Goal: Task Accomplishment & Management: Complete application form

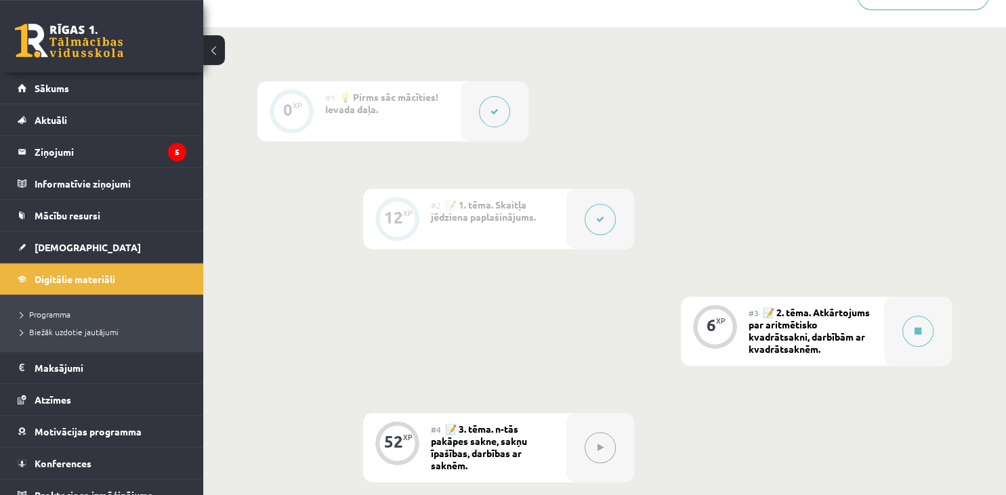
scroll to position [395, 0]
click at [829, 347] on div "#3 📝 2. tēma. Atkārtojums par aritmētisko kvadrātsakni, darbībām ar kvadrātsakn…" at bounding box center [815, 331] width 135 height 69
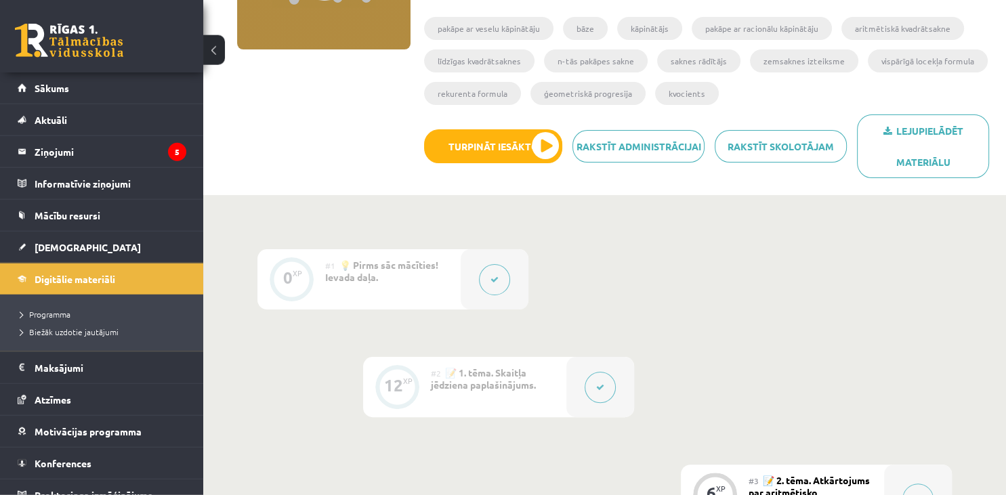
scroll to position [176, 0]
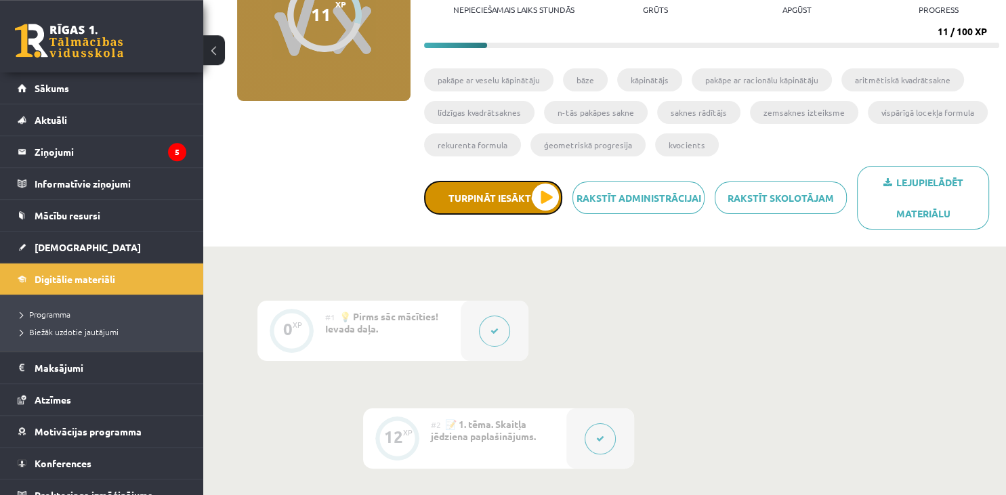
click at [515, 204] on button "Turpināt iesākto" at bounding box center [493, 198] width 138 height 34
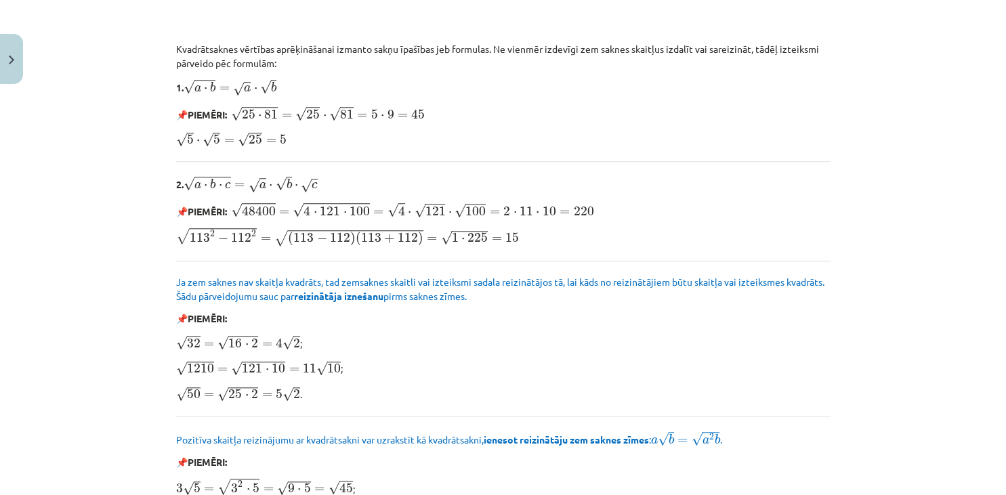
scroll to position [1217, 0]
click at [590, 434] on b "ienesot reizinātāju zem saknes zīmes" at bounding box center [566, 440] width 165 height 12
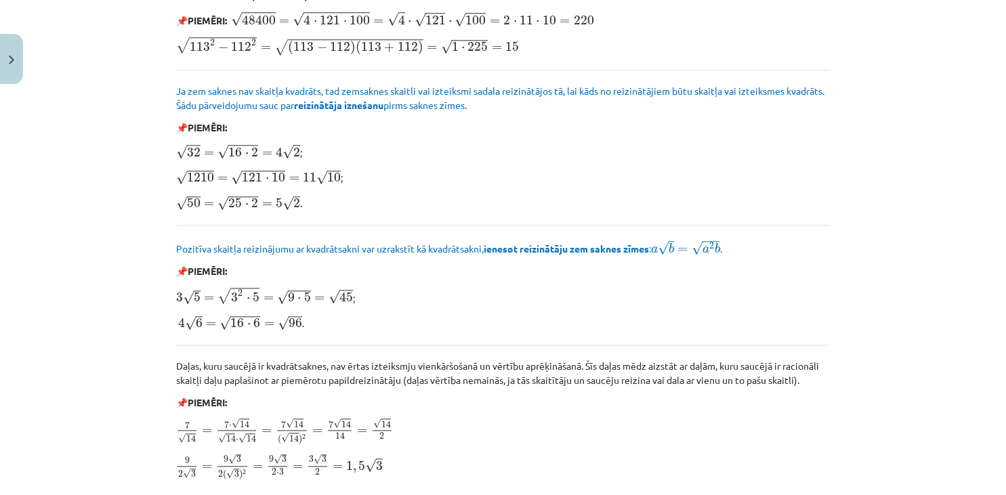
scroll to position [1408, 0]
click at [590, 431] on p "7 √ 14 = 7 ⋅ √ 14 √ 14 ⋅ √ 14 = 7 √ 14 ( √ 14 ) 2 = 7 √ 14 14 = √ 14 2 7 14 = 7…" at bounding box center [503, 433] width 654 height 28
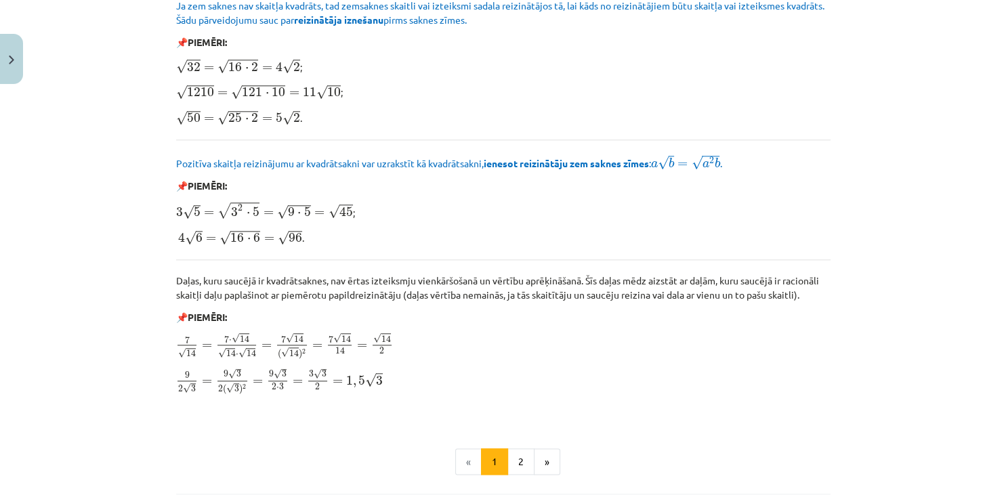
scroll to position [1624, 0]
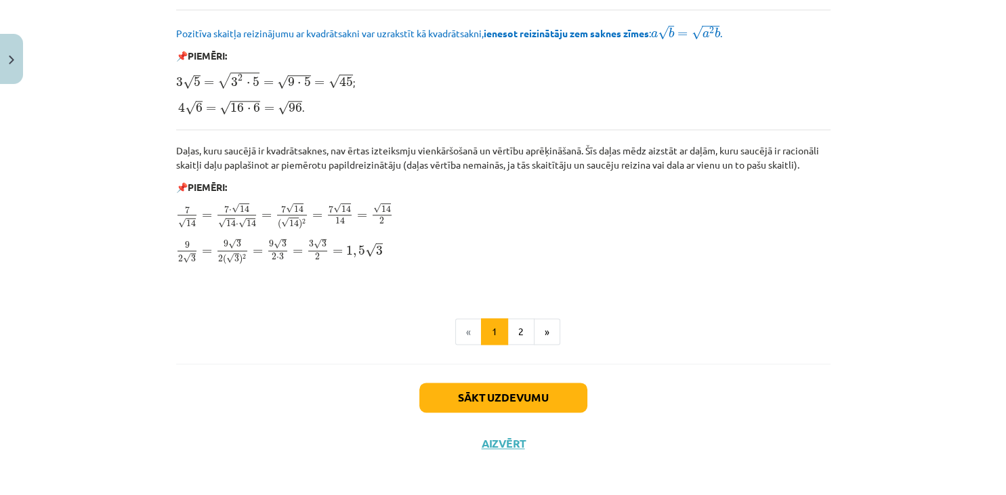
drag, startPoint x: 590, startPoint y: 431, endPoint x: 591, endPoint y: 527, distance: 96.2
click at [591, 494] on div "Mācību tēma: Matemātikas i - 12. klases 1. ieskaites mācību materiāls (ab) #3 📝…" at bounding box center [503, 247] width 1006 height 495
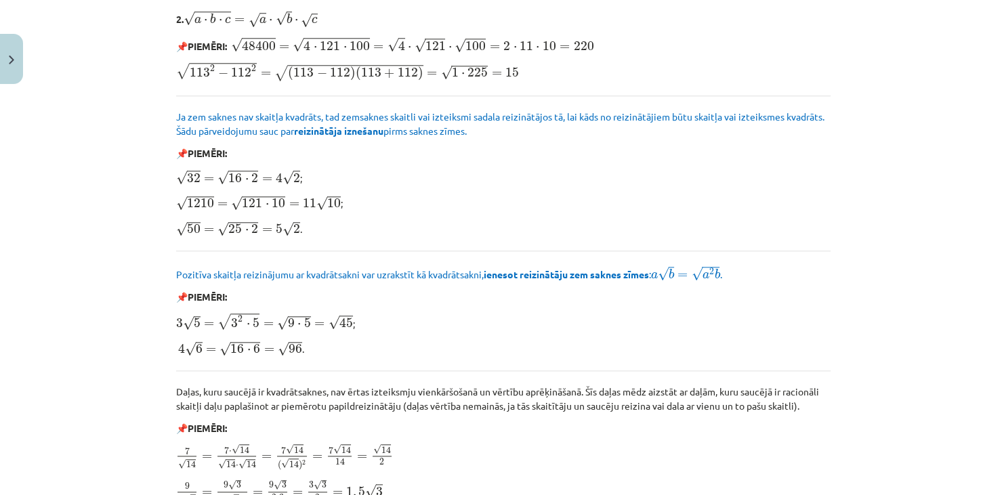
scroll to position [1384, 0]
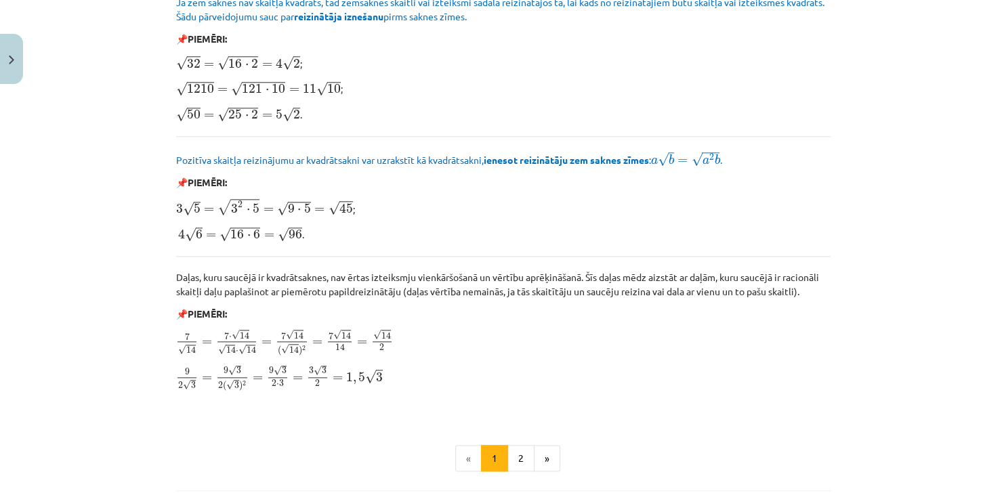
scroll to position [1500, 0]
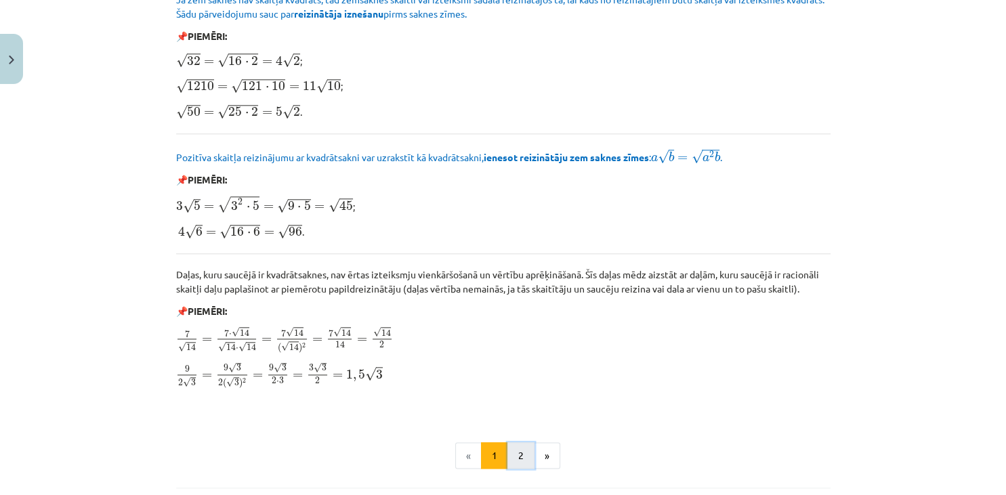
click at [519, 455] on button "2" at bounding box center [520, 455] width 27 height 27
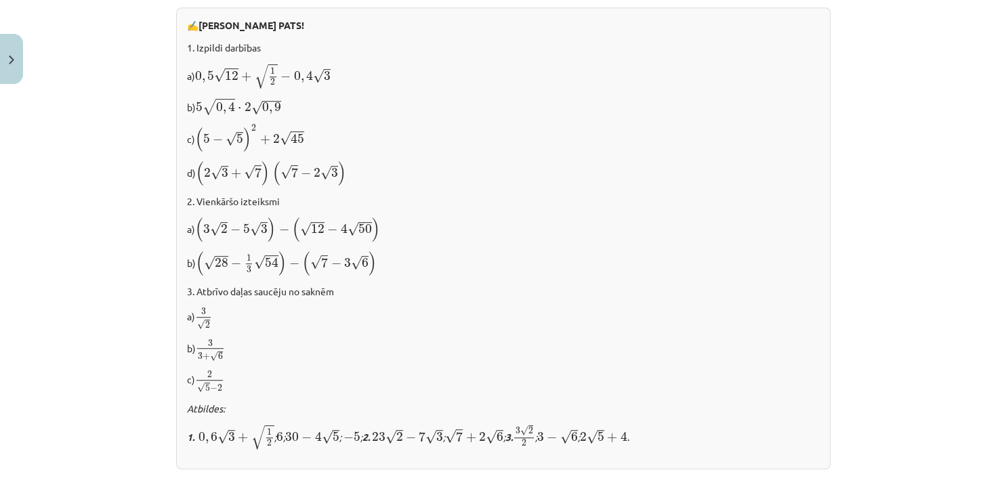
scroll to position [889, 0]
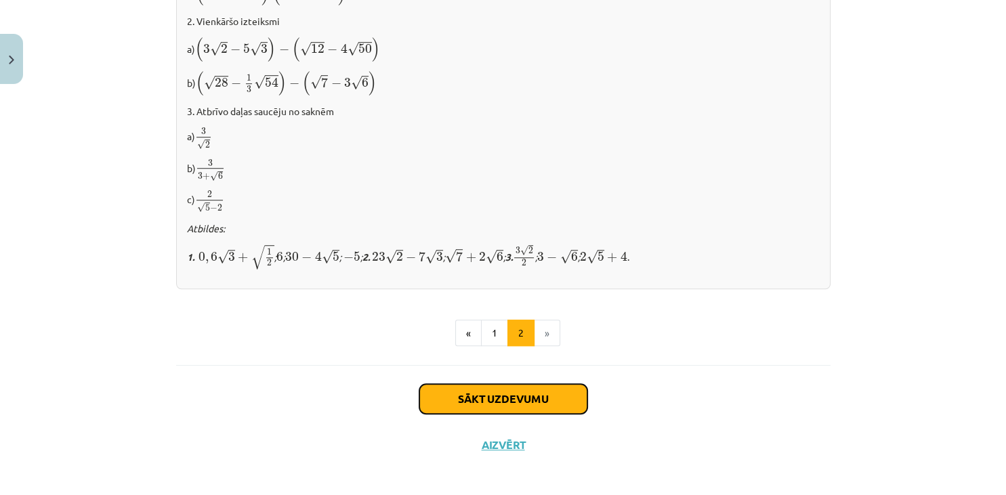
click at [532, 396] on button "Sākt uzdevumu" at bounding box center [503, 399] width 168 height 30
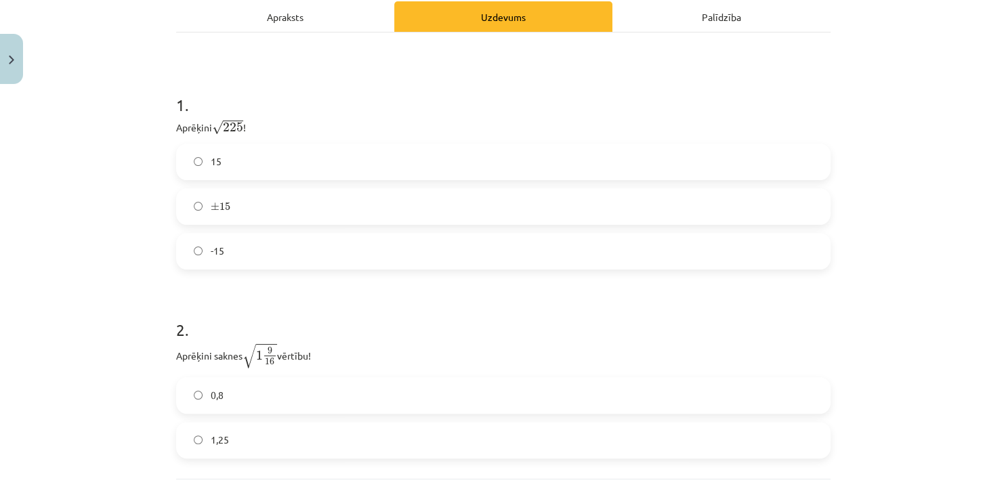
scroll to position [221, 0]
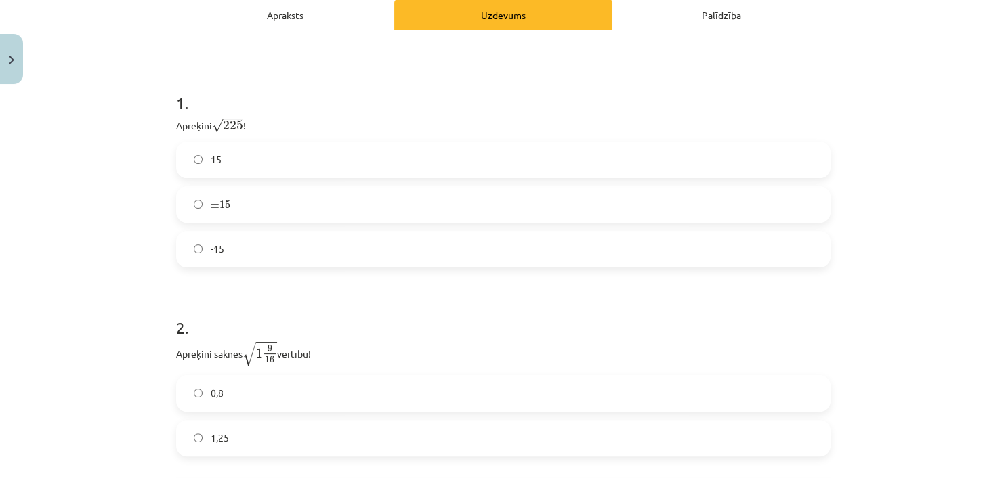
click at [199, 154] on label "15" at bounding box center [502, 160] width 651 height 34
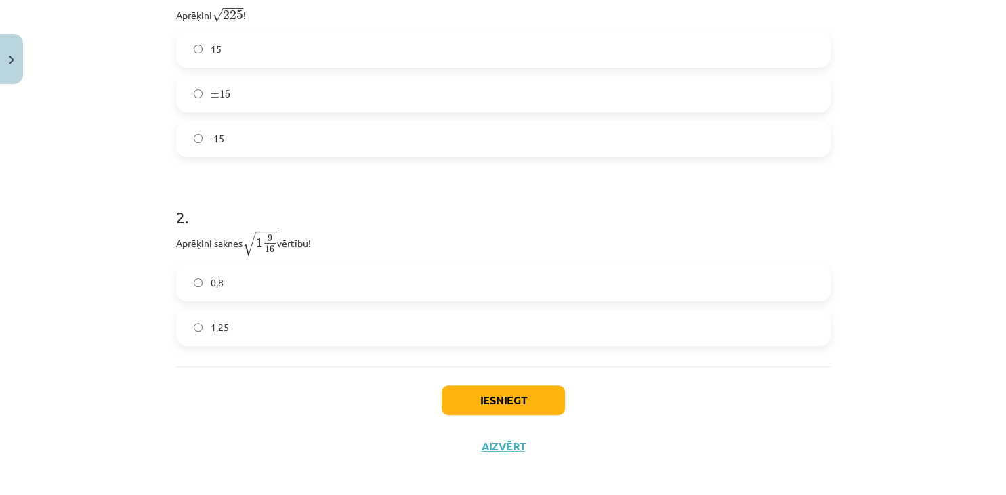
scroll to position [339, 0]
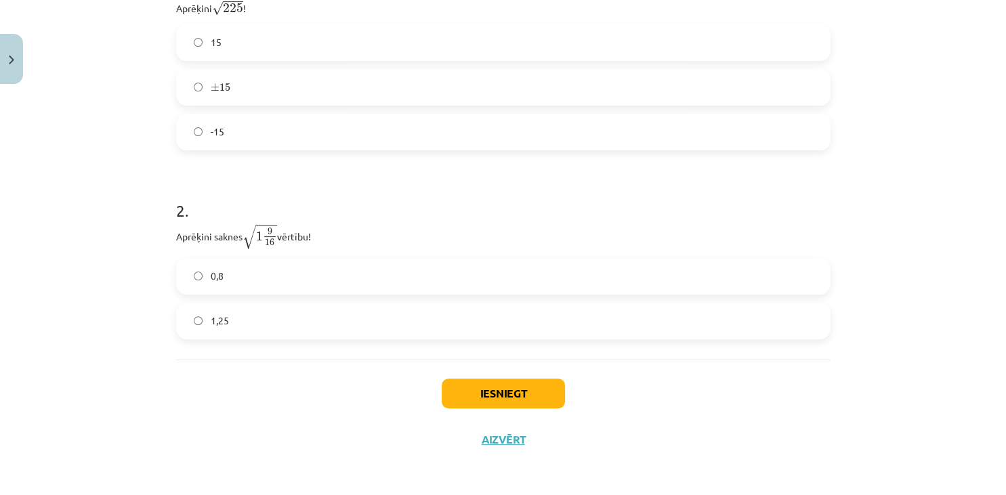
click at [190, 326] on label "1,25" at bounding box center [502, 321] width 651 height 34
click at [534, 396] on button "Iesniegt" at bounding box center [503, 394] width 123 height 30
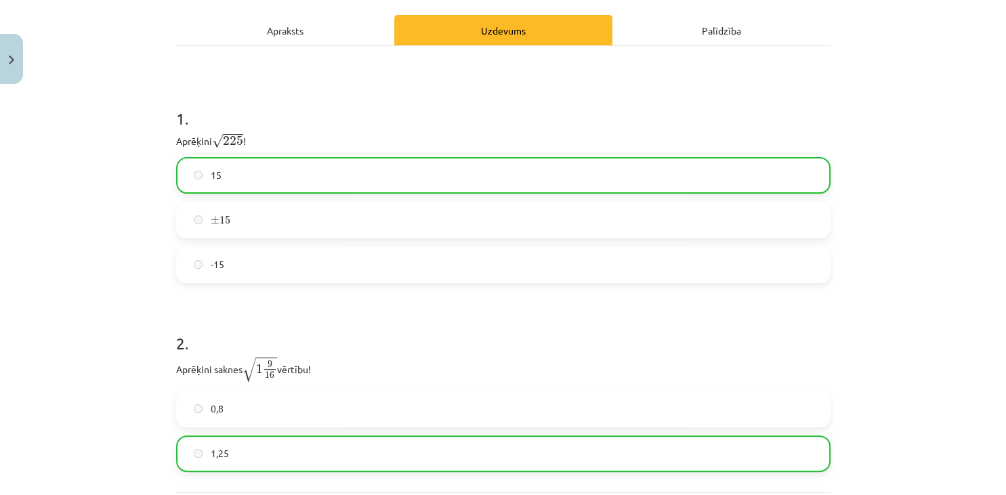
scroll to position [381, 0]
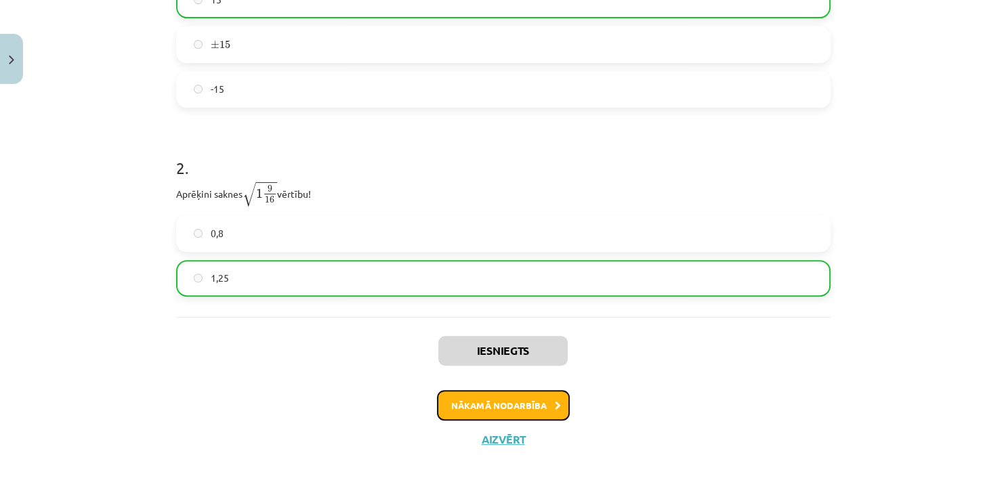
click at [528, 404] on button "Nākamā nodarbība" at bounding box center [503, 405] width 133 height 31
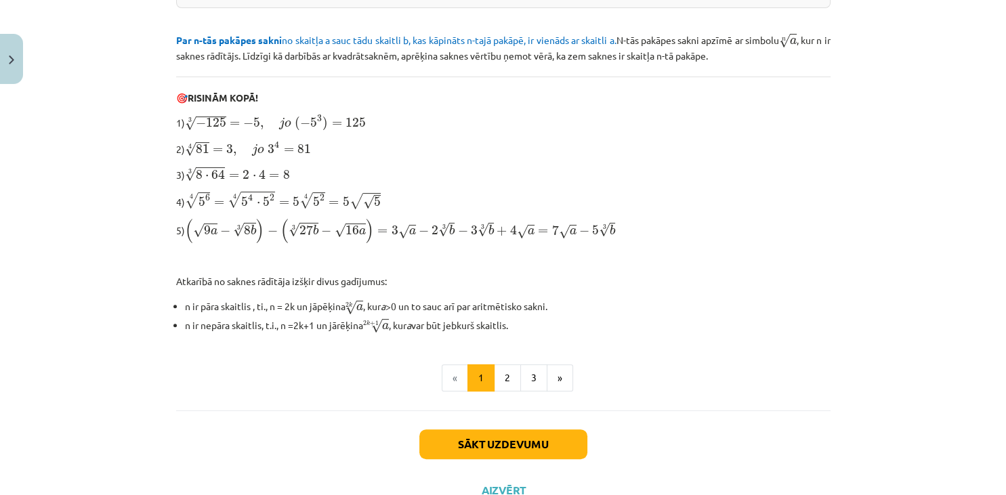
scroll to position [397, 0]
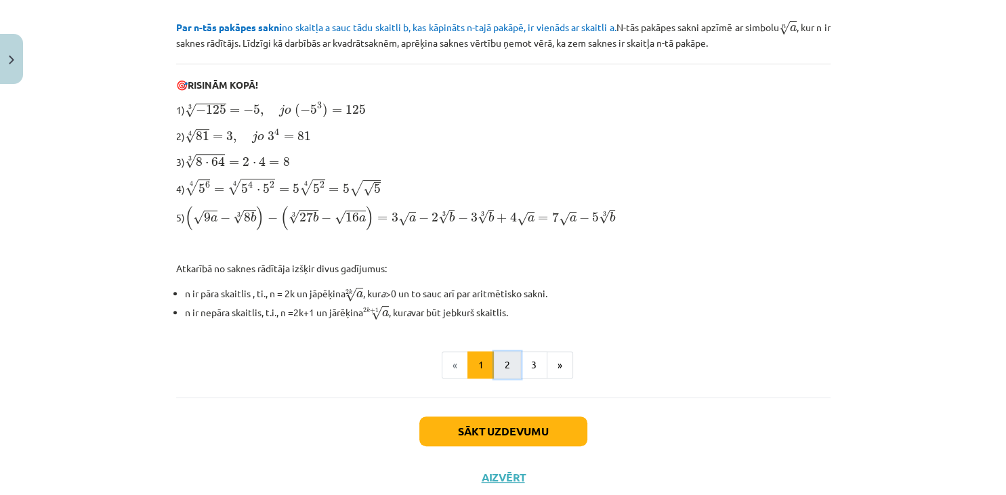
click at [515, 364] on button "2" at bounding box center [507, 364] width 27 height 27
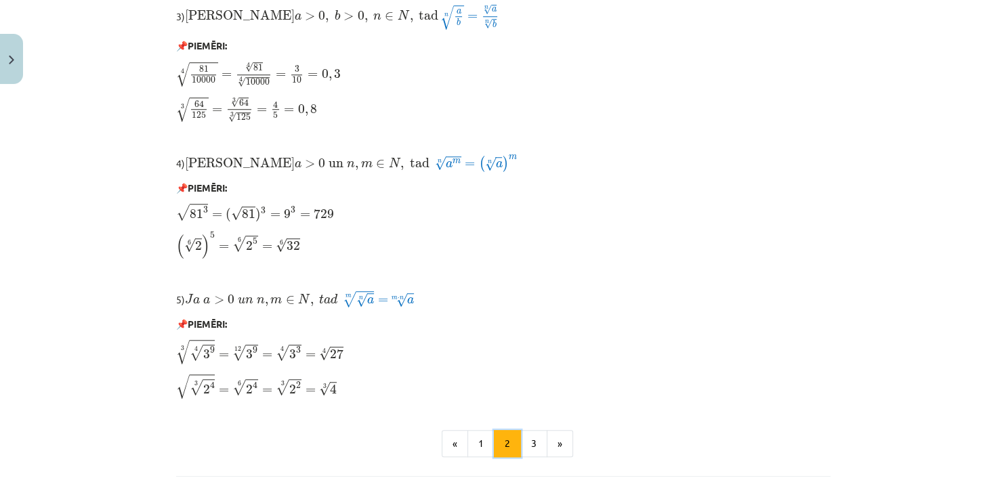
scroll to position [1035, 0]
click at [533, 450] on button "3" at bounding box center [533, 442] width 27 height 27
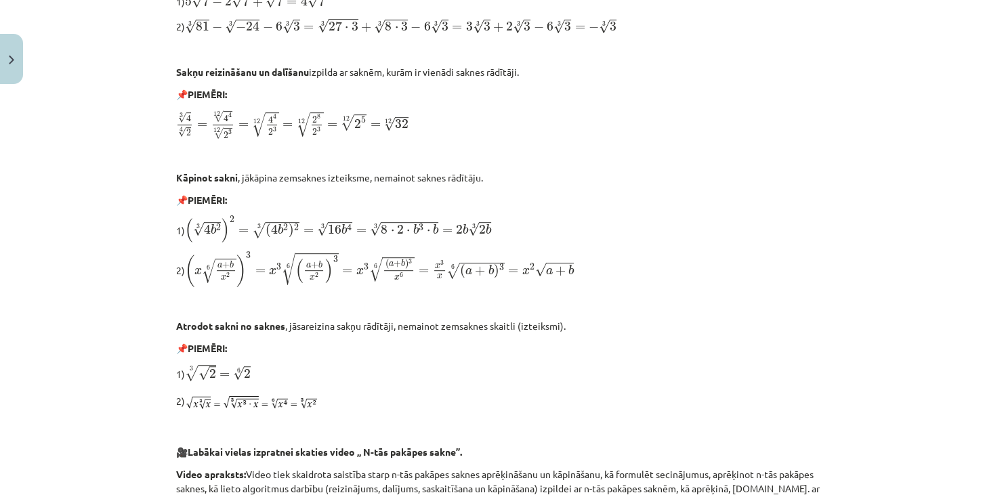
scroll to position [731, 0]
click at [253, 401] on img at bounding box center [252, 403] width 135 height 24
click at [220, 365] on span "3 √ √ 2 = 6 √ 2" at bounding box center [218, 373] width 66 height 17
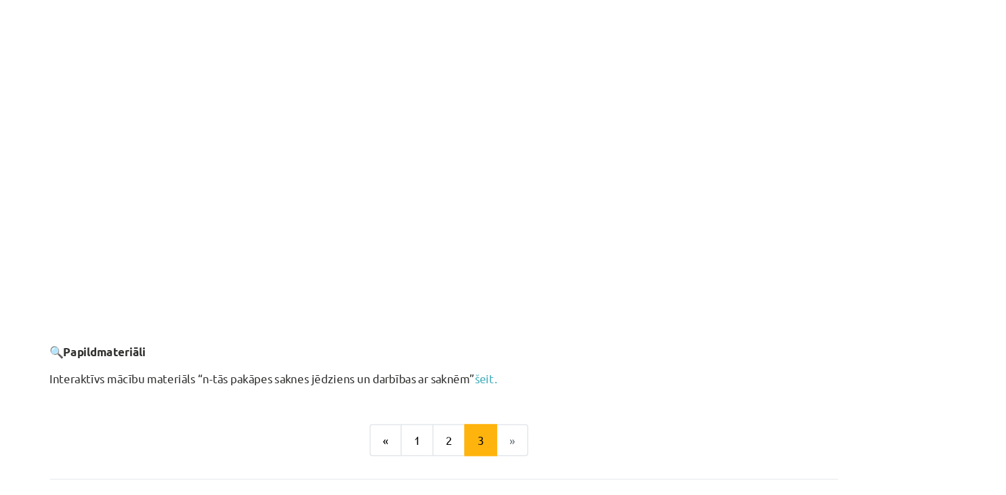
scroll to position [2455, 0]
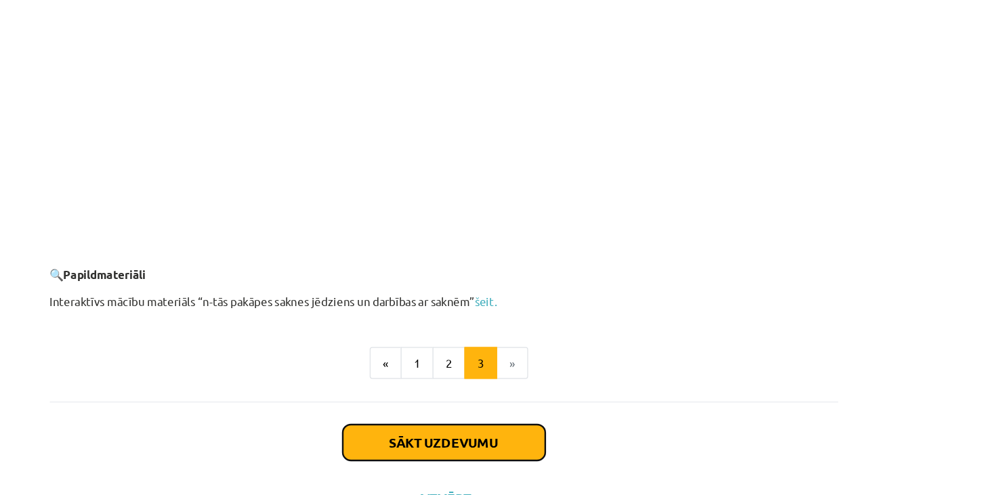
click at [543, 397] on button "Sākt uzdevumu" at bounding box center [503, 396] width 168 height 30
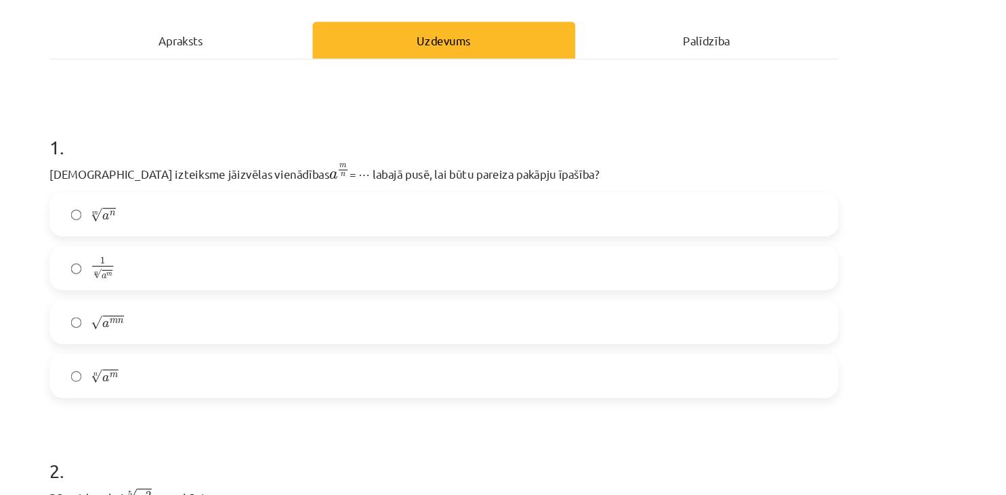
scroll to position [155, 0]
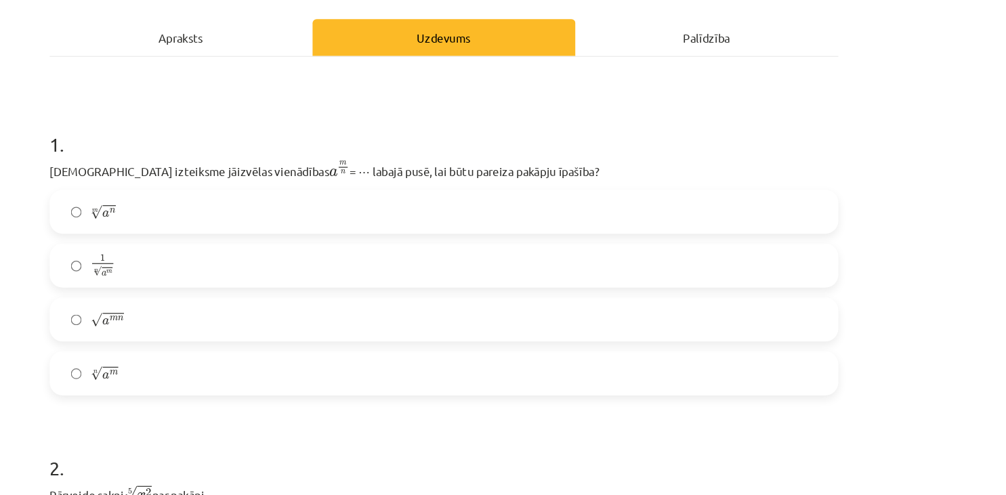
click at [235, 339] on label "n √ a m a m n" at bounding box center [502, 338] width 651 height 34
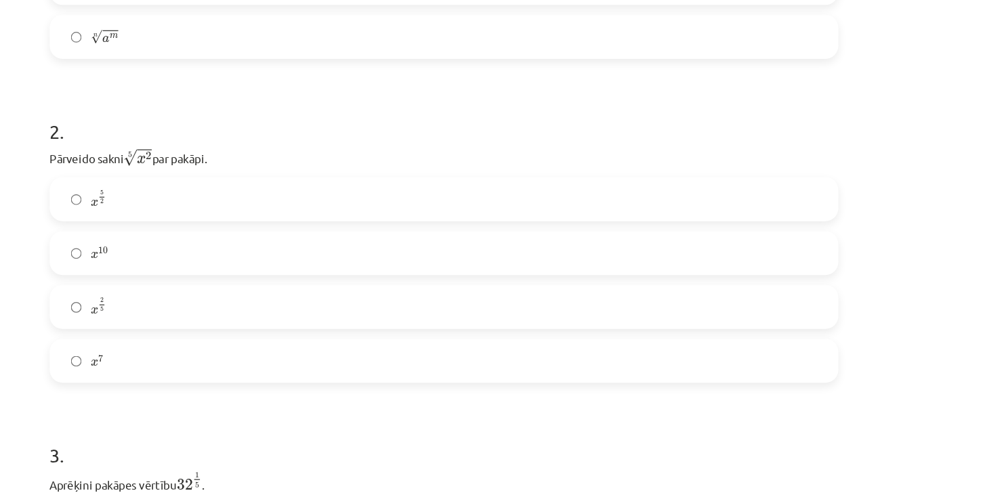
scroll to position [435, 0]
click at [191, 286] on label "x 2 5 x 2 5" at bounding box center [502, 282] width 651 height 34
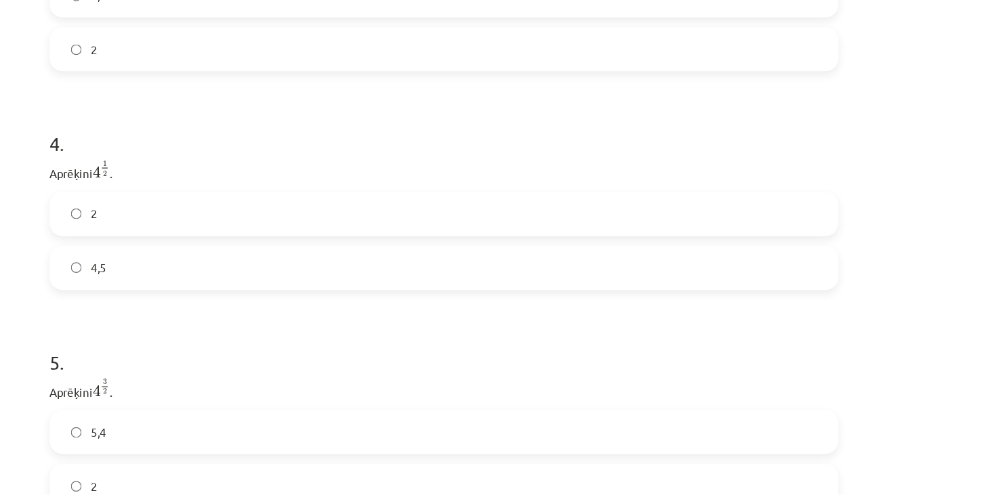
scroll to position [877, 0]
click at [194, 200] on label "2" at bounding box center [502, 203] width 651 height 34
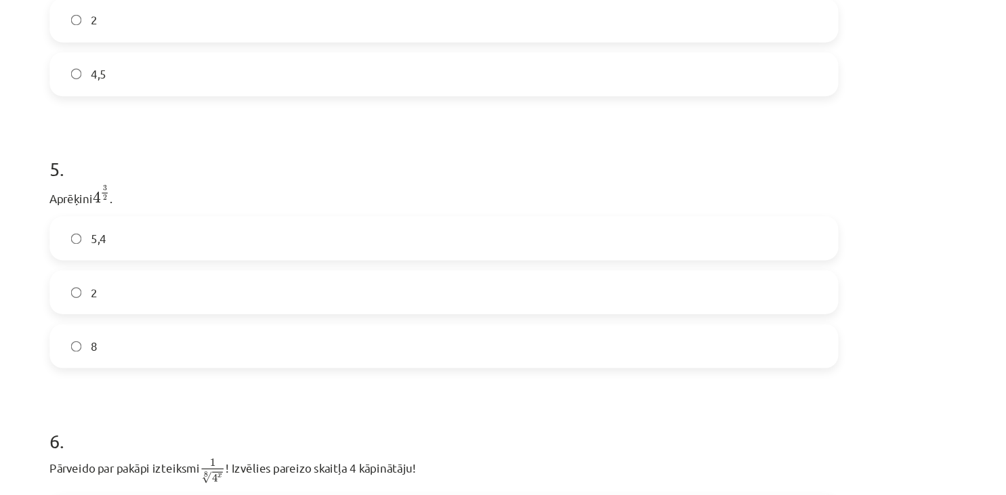
scroll to position [1036, 0]
click at [211, 320] on span "8" at bounding box center [213, 314] width 5 height 14
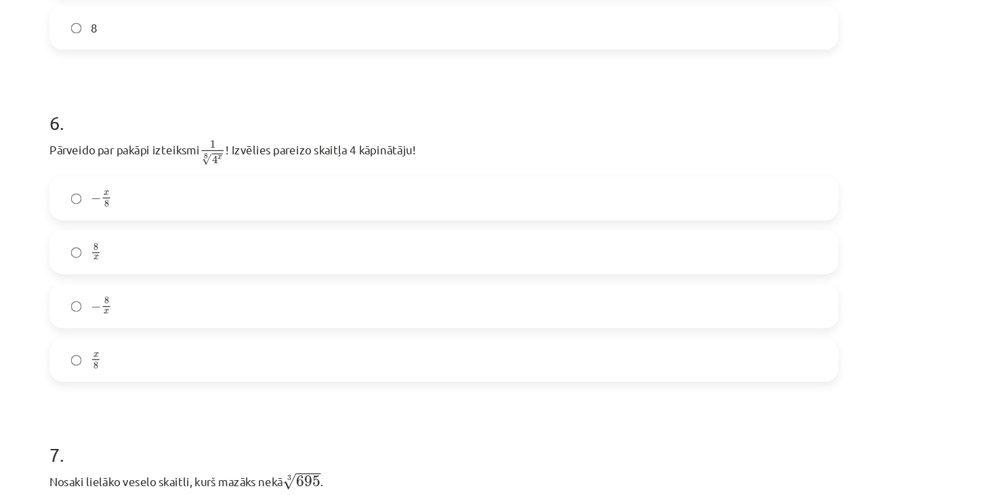
scroll to position [1300, 0]
click at [234, 332] on label "x 8 x 8" at bounding box center [502, 326] width 651 height 34
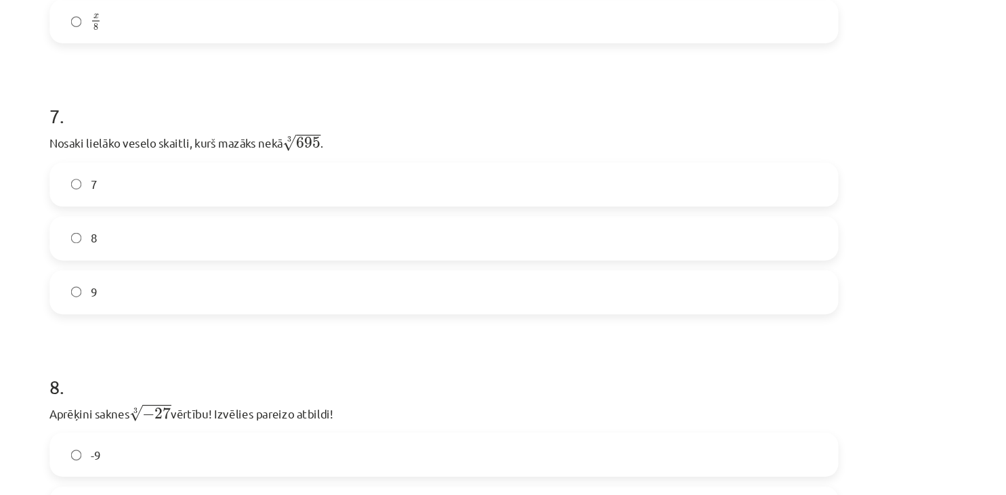
scroll to position [1578, 0]
click at [279, 283] on label "9" at bounding box center [502, 273] width 651 height 34
click at [206, 224] on label "8" at bounding box center [502, 228] width 651 height 34
click at [172, 265] on div "52 XP Saņemsi Sarežģīts 280 pilda Apraksts Uzdevums Palīdzība 1 . Kura izteiksm…" at bounding box center [503, 211] width 670 height 3399
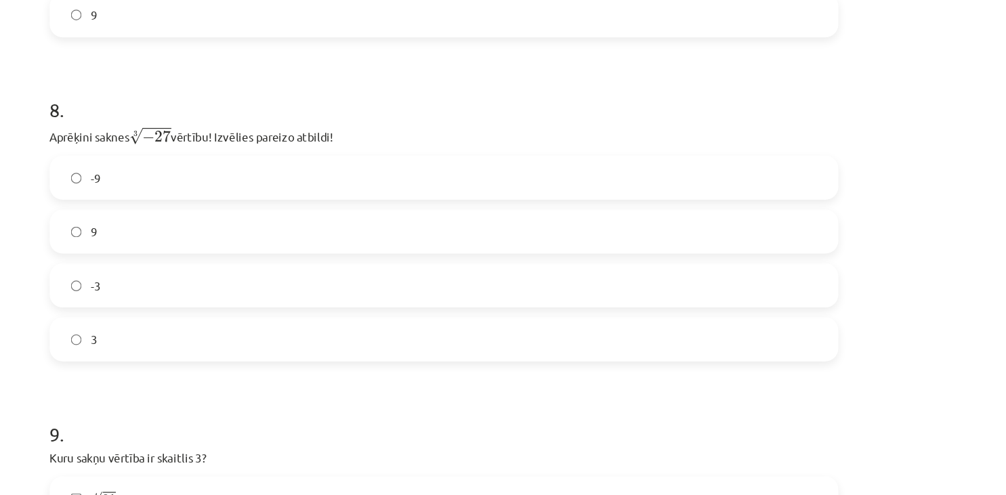
scroll to position [1806, 0]
click at [209, 265] on label "-3" at bounding box center [502, 269] width 651 height 34
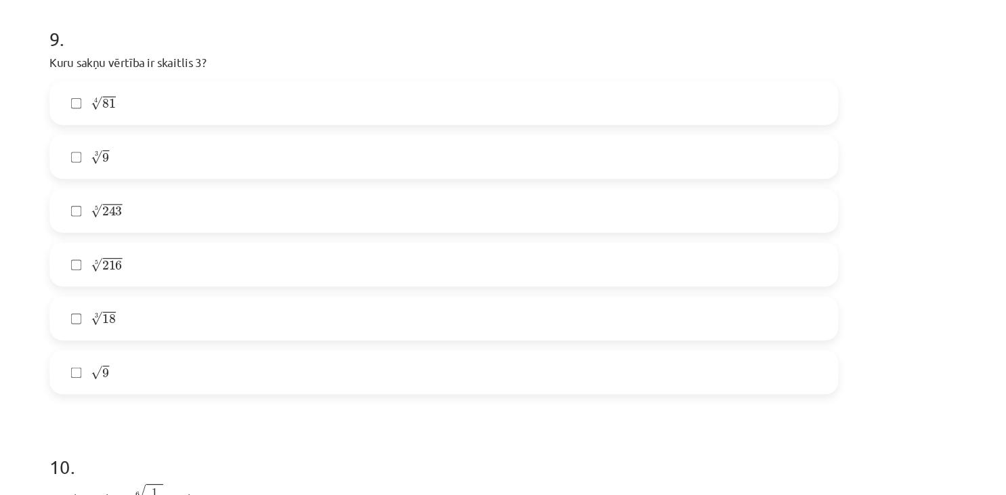
scroll to position [2124, 0]
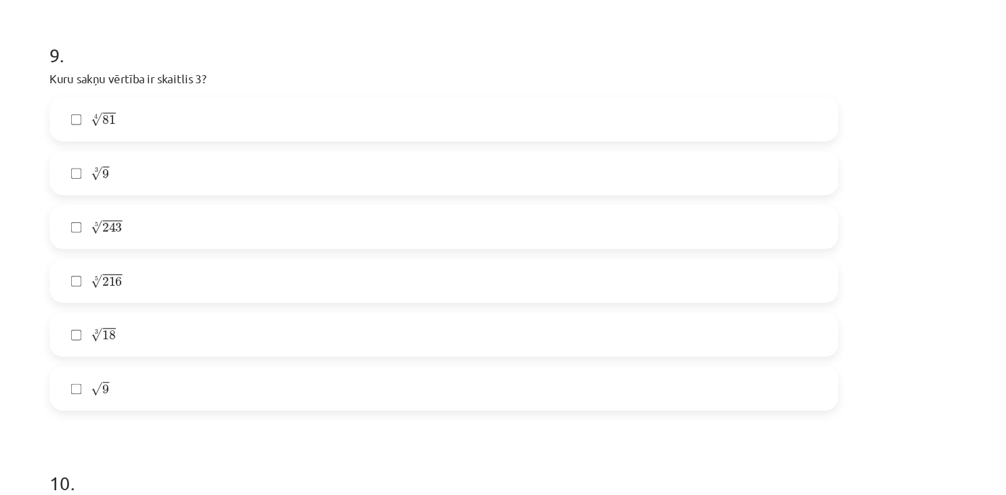
click at [206, 214] on label "5 √ 243 243 5" at bounding box center [502, 217] width 651 height 34
click at [192, 129] on label "4 √ 81 81 4" at bounding box center [502, 127] width 651 height 34
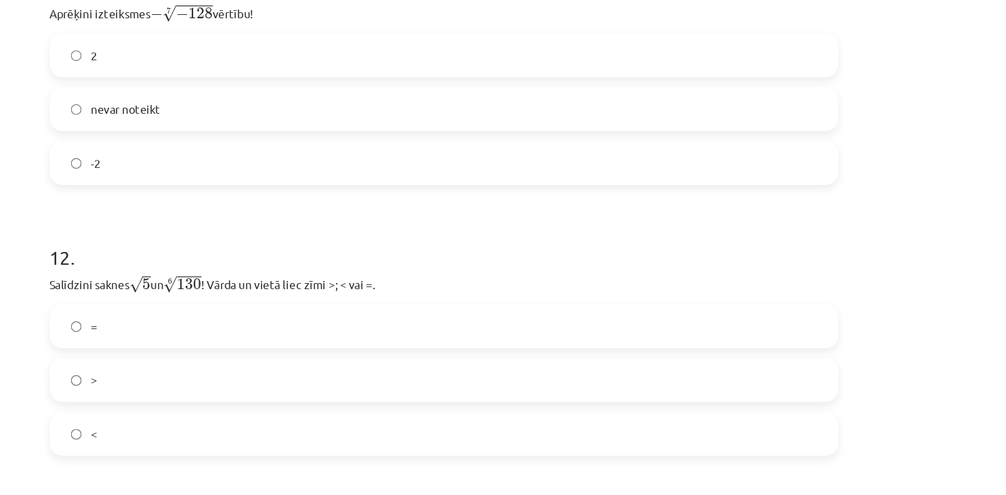
scroll to position [2789, 0]
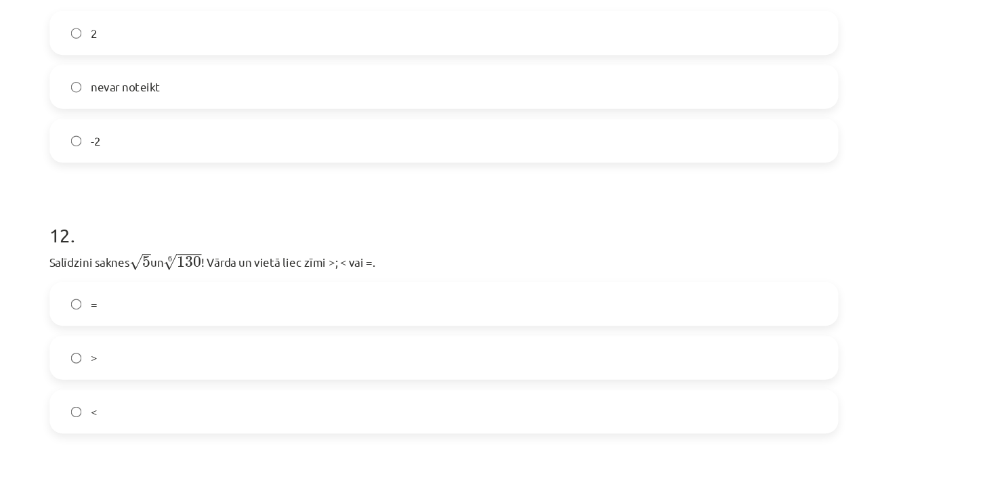
click at [207, 372] on label "<" at bounding box center [502, 370] width 651 height 34
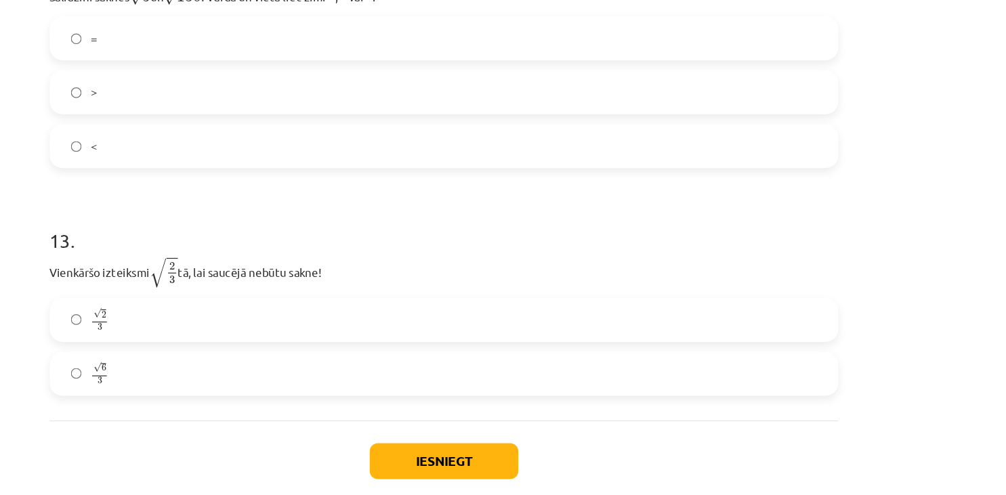
scroll to position [3028, 0]
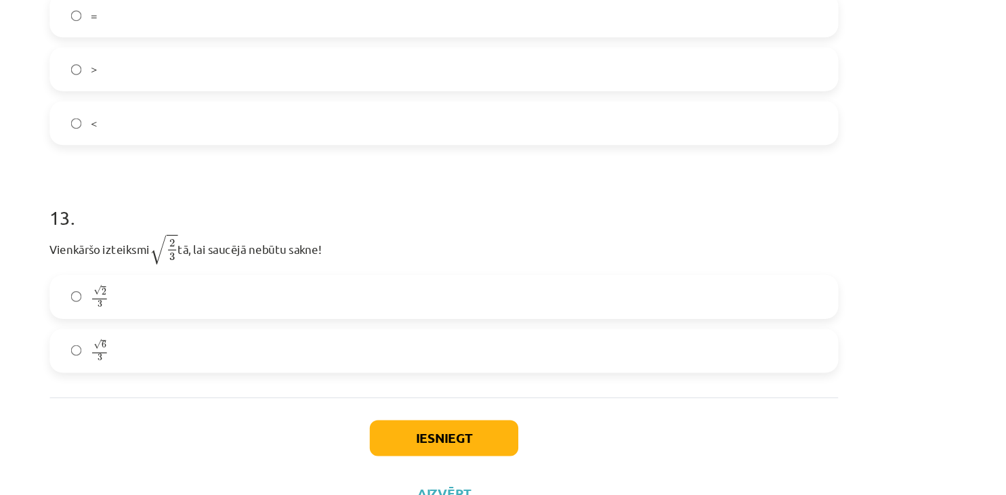
click at [203, 315] on label "√ 6 3 6 3" at bounding box center [502, 320] width 651 height 34
click at [484, 393] on button "Iesniegt" at bounding box center [503, 392] width 123 height 30
click at [536, 383] on button "Iesniegt" at bounding box center [503, 392] width 123 height 30
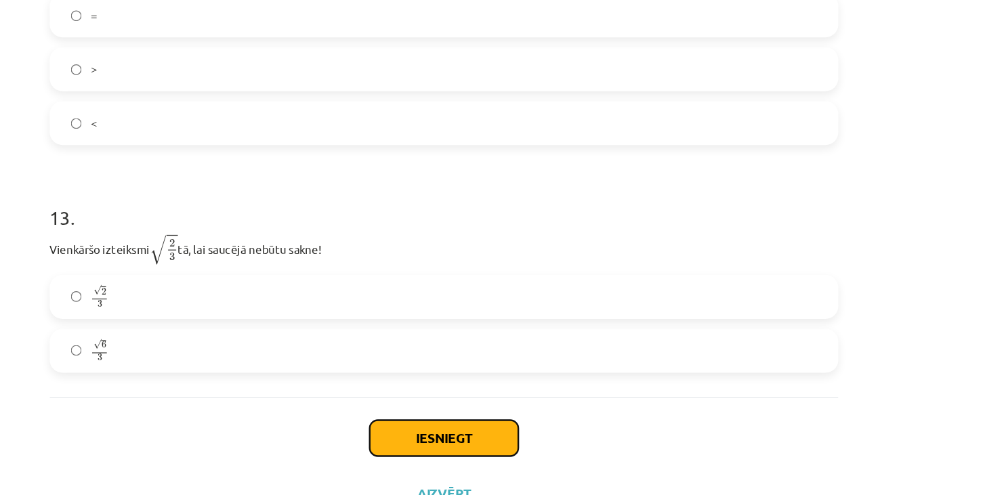
click at [476, 387] on button "Iesniegt" at bounding box center [503, 392] width 123 height 30
drag, startPoint x: 476, startPoint y: 387, endPoint x: 476, endPoint y: 379, distance: 7.4
click at [476, 379] on button "Iesniegt" at bounding box center [503, 392] width 123 height 30
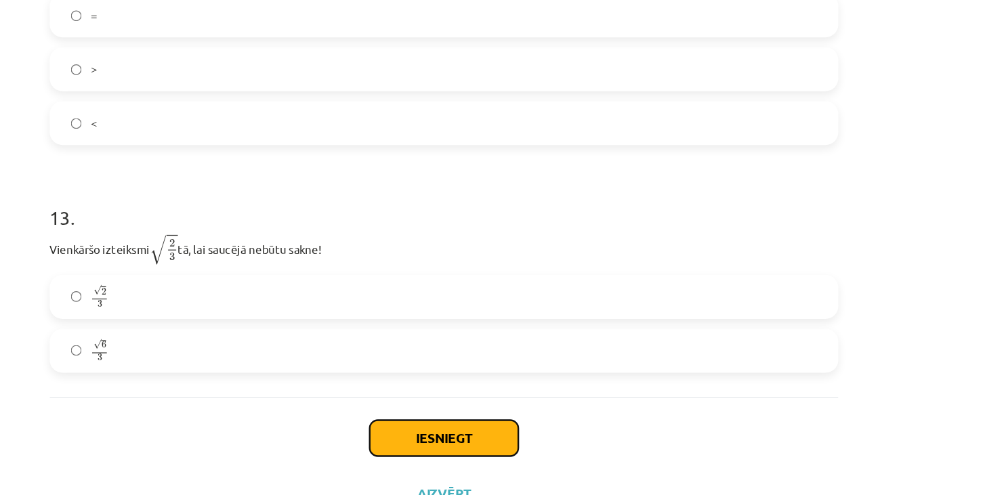
click at [476, 379] on button "Iesniegt" at bounding box center [503, 392] width 123 height 30
click at [533, 395] on button "Iesniegt" at bounding box center [503, 392] width 123 height 30
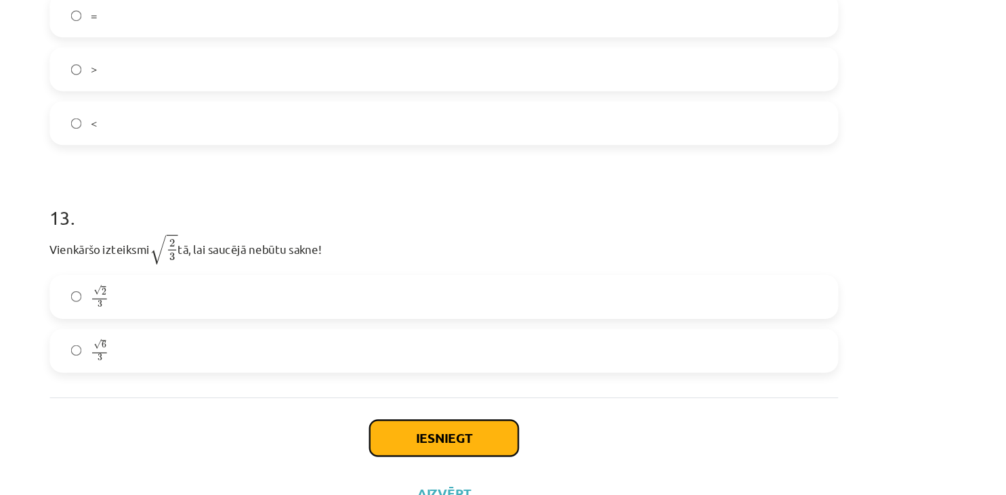
click at [533, 395] on button "Iesniegt" at bounding box center [503, 392] width 123 height 30
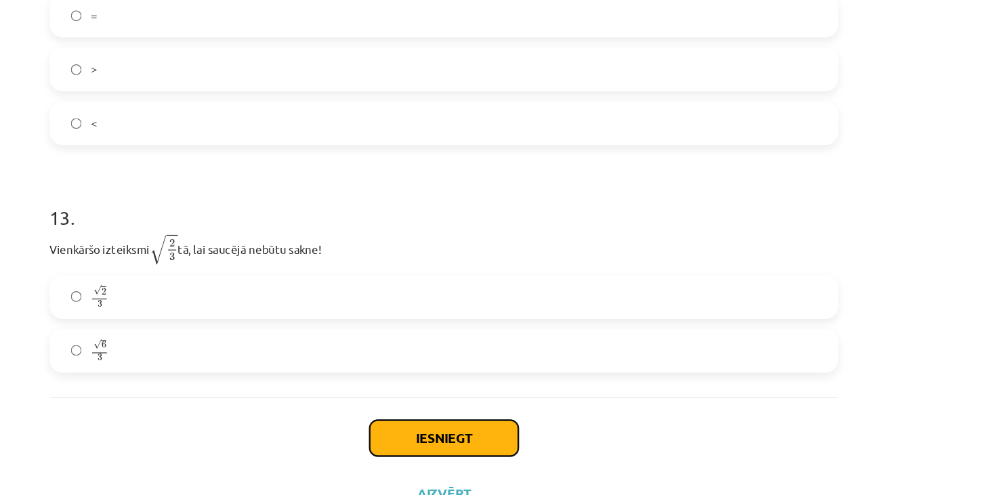
click at [533, 395] on button "Iesniegt" at bounding box center [503, 392] width 123 height 30
click at [618, 375] on div "Iesniegt Aizvērt" at bounding box center [503, 405] width 654 height 95
click at [538, 386] on button "Iesniegt" at bounding box center [503, 392] width 123 height 30
click at [666, 373] on div "Iesniegt Aizvērt" at bounding box center [503, 405] width 654 height 95
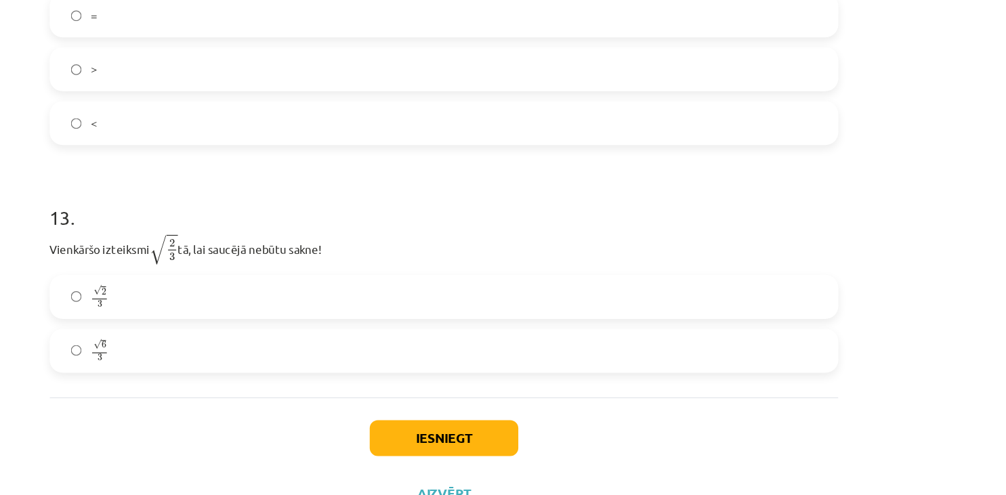
click at [666, 373] on div "Iesniegt Aizvērt" at bounding box center [503, 405] width 654 height 95
click at [523, 393] on button "Iesniegt" at bounding box center [503, 392] width 123 height 30
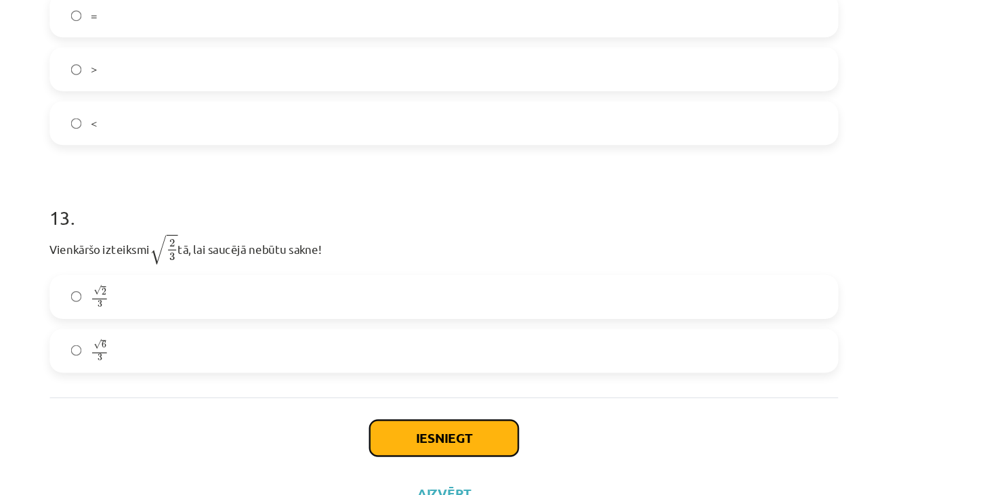
click at [523, 393] on button "Iesniegt" at bounding box center [503, 392] width 123 height 30
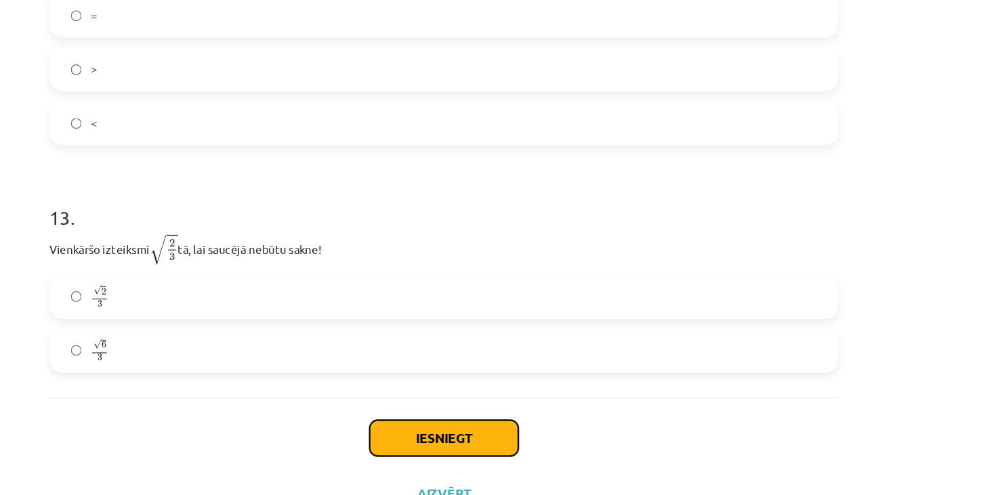
click at [523, 393] on button "Iesniegt" at bounding box center [503, 392] width 123 height 30
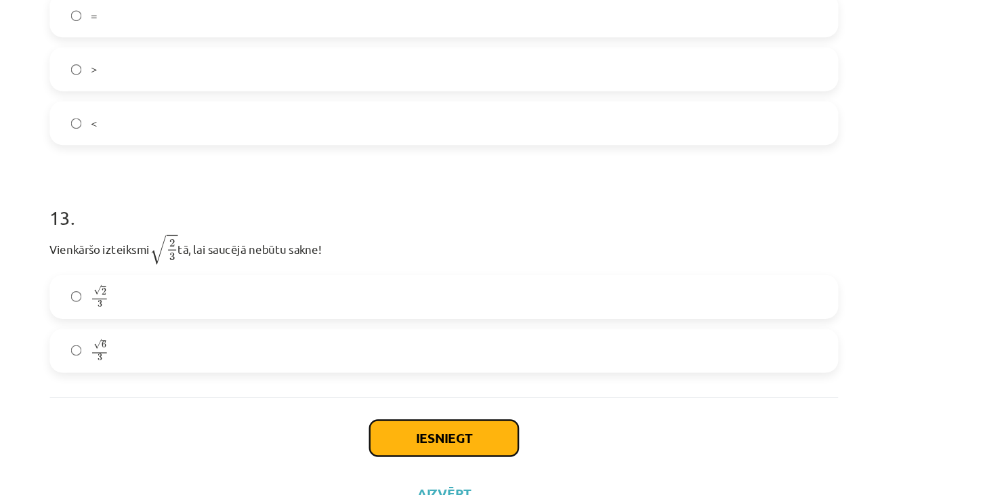
click at [523, 393] on button "Iesniegt" at bounding box center [503, 392] width 123 height 30
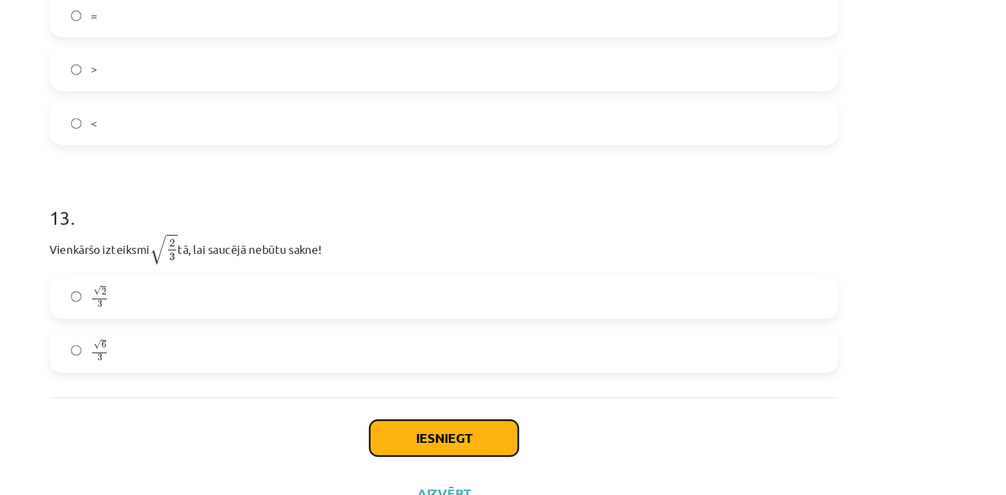
click at [523, 393] on button "Iesniegt" at bounding box center [503, 392] width 123 height 30
click at [599, 383] on div "Iesniegt Aizvērt" at bounding box center [503, 405] width 654 height 95
click at [491, 406] on div "Iesniegt Aizvērt" at bounding box center [503, 405] width 654 height 95
click at [491, 388] on button "Iesniegt" at bounding box center [503, 392] width 123 height 30
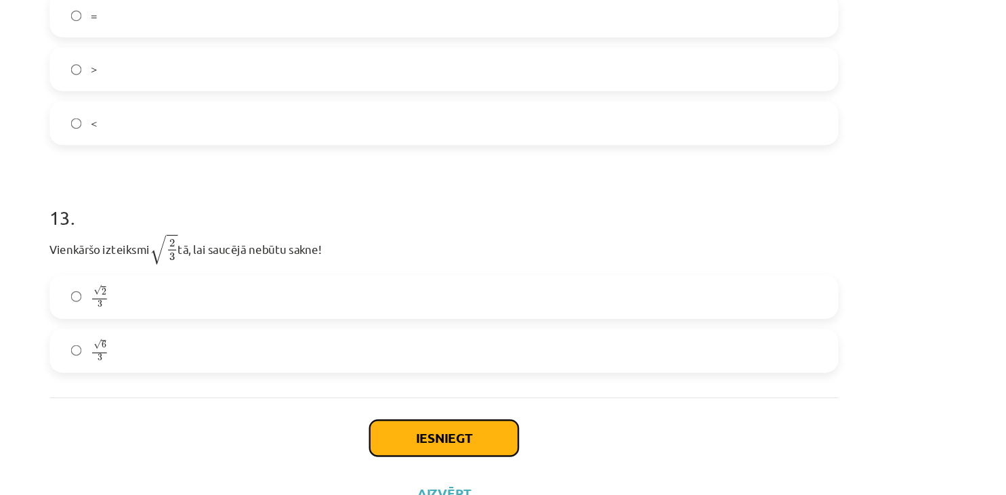
click at [494, 390] on button "Iesniegt" at bounding box center [503, 392] width 123 height 30
click at [496, 393] on button "Iesniegt" at bounding box center [503, 392] width 123 height 30
click at [398, 401] on div "Iesniegt Aizvērt" at bounding box center [503, 405] width 654 height 95
click at [510, 391] on button "Iesniegt" at bounding box center [503, 392] width 123 height 30
click at [510, 390] on button "Iesniegt" at bounding box center [503, 392] width 123 height 30
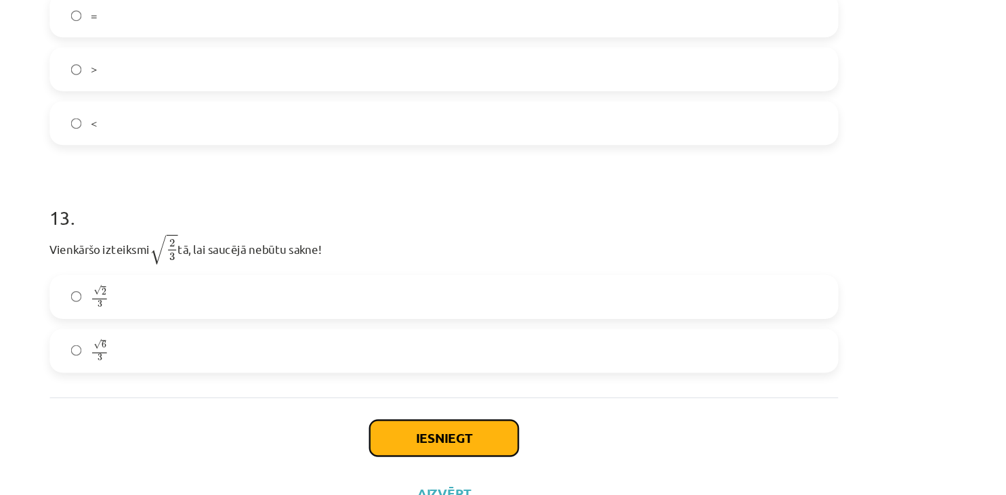
click at [510, 390] on button "Iesniegt" at bounding box center [503, 392] width 123 height 30
click at [393, 391] on div "Iesniegt Aizvērt" at bounding box center [503, 405] width 654 height 95
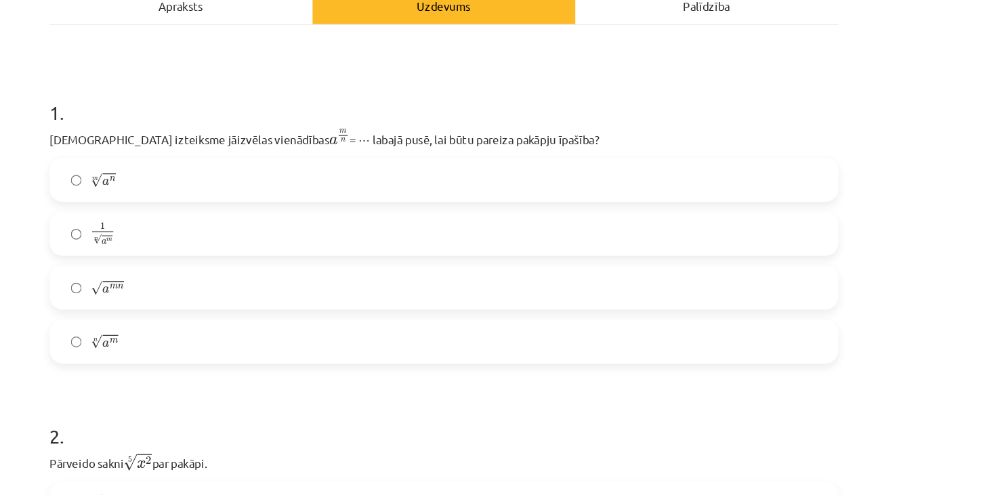
scroll to position [0, 0]
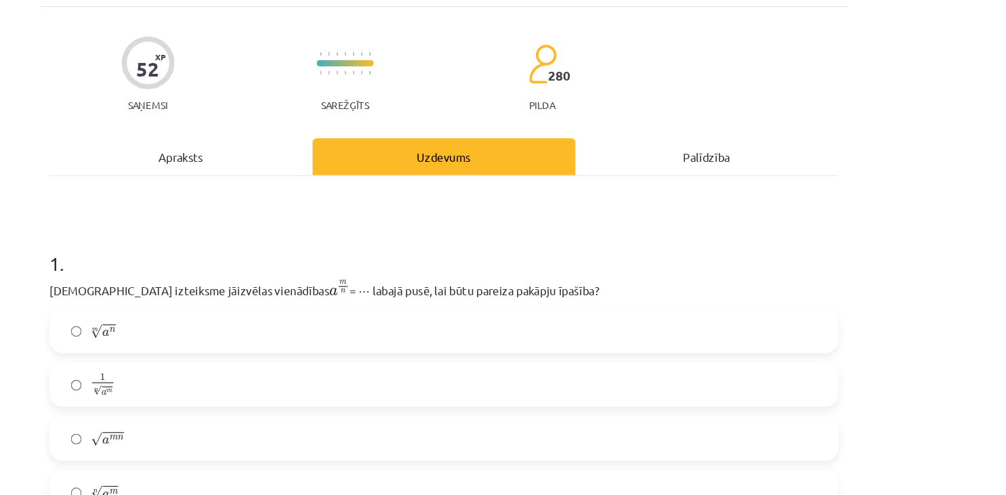
click at [385, 287] on h1 "1 ." at bounding box center [503, 291] width 654 height 42
click at [490, 218] on div "Uzdevums" at bounding box center [503, 214] width 218 height 30
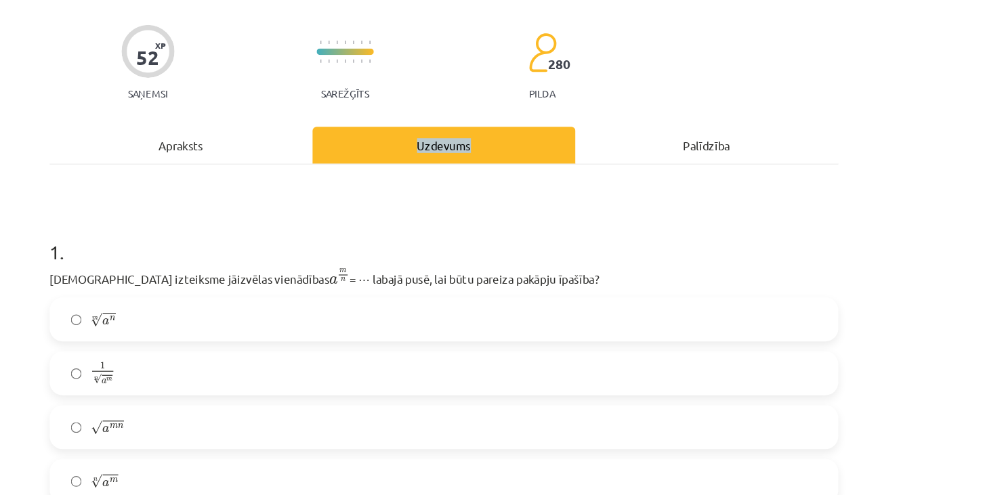
click at [490, 218] on div "Uzdevums" at bounding box center [503, 205] width 218 height 30
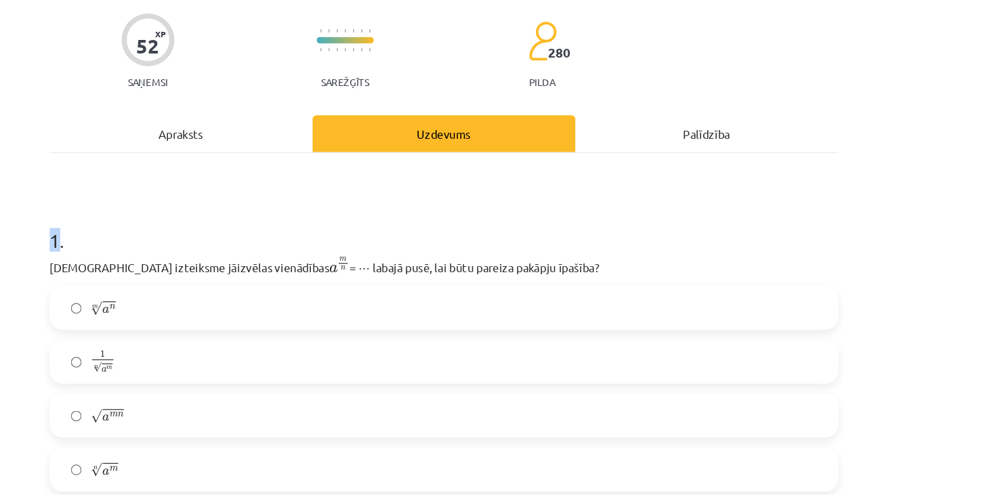
click at [402, 286] on h1 "1 ." at bounding box center [503, 272] width 654 height 42
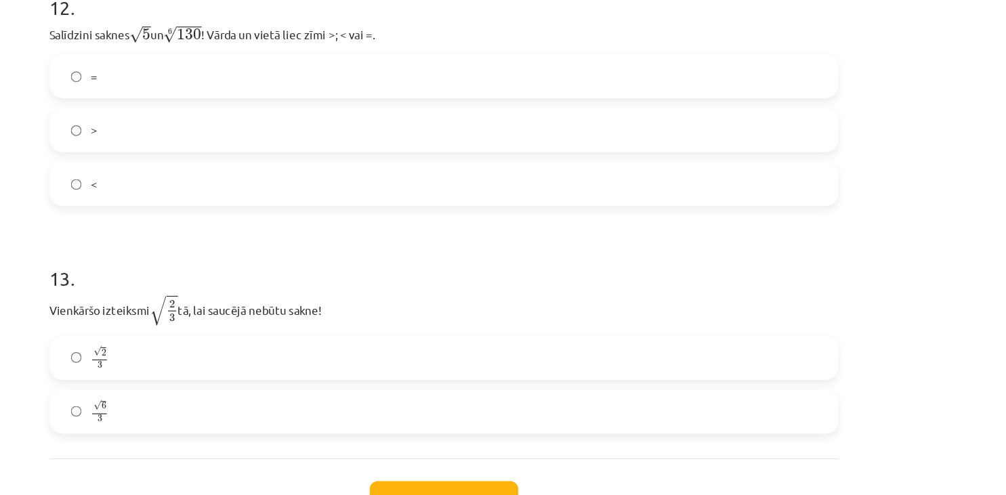
scroll to position [3028, 0]
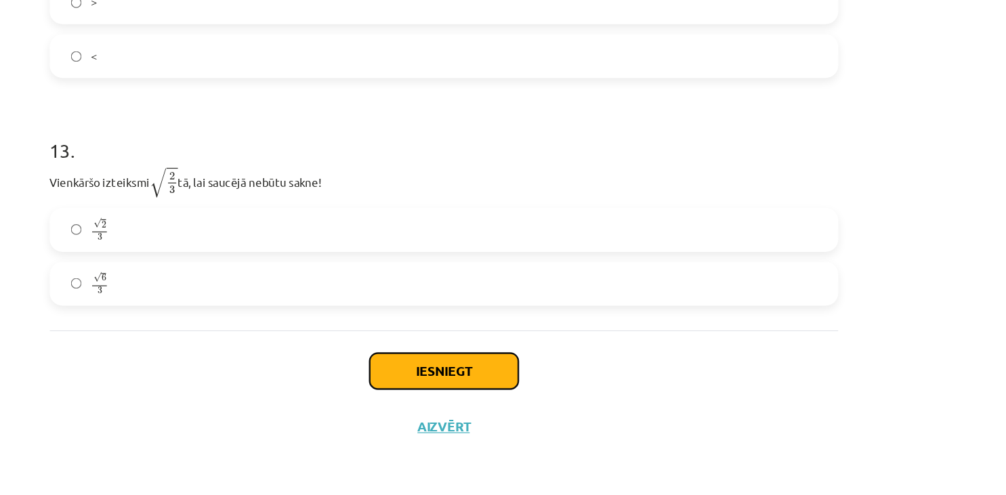
click at [536, 394] on button "Iesniegt" at bounding box center [503, 392] width 123 height 30
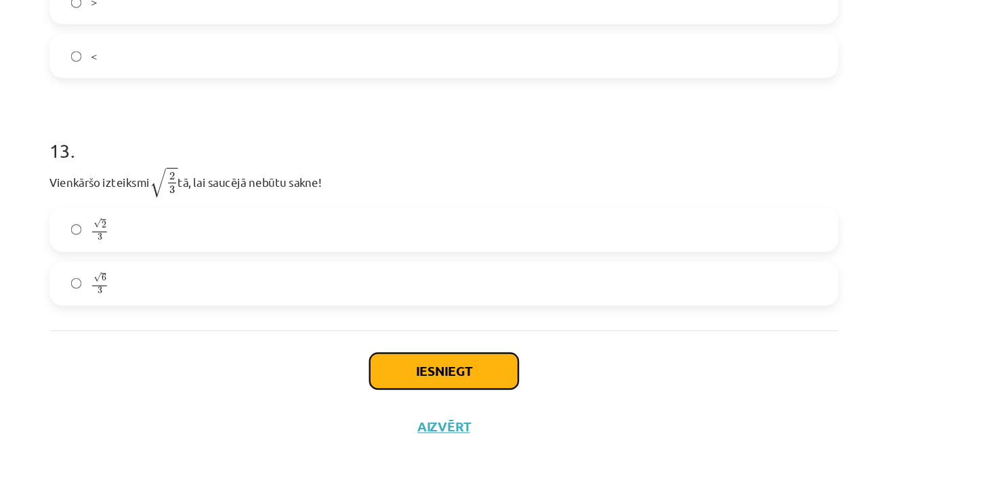
click at [536, 394] on button "Iesniegt" at bounding box center [503, 392] width 123 height 30
click at [538, 389] on button "Iesniegt" at bounding box center [503, 392] width 123 height 30
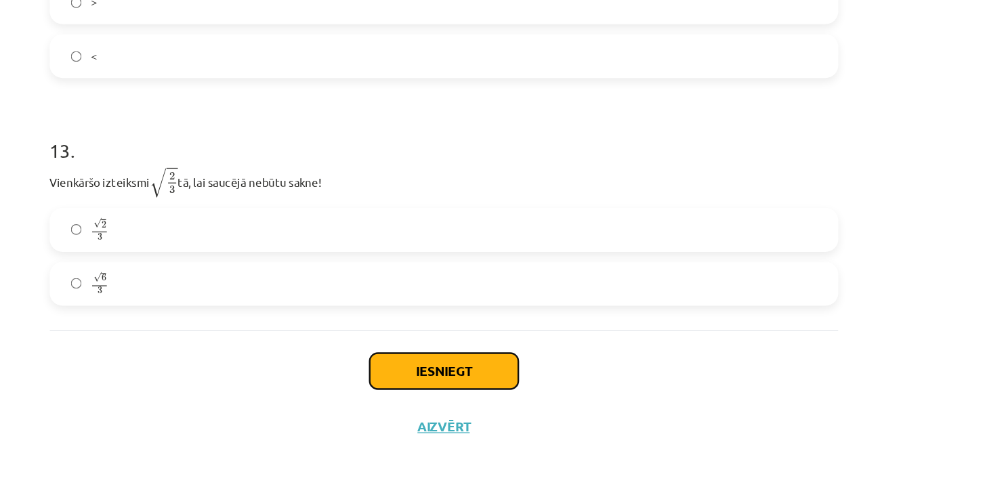
drag, startPoint x: 537, startPoint y: 389, endPoint x: 516, endPoint y: 399, distance: 23.0
click at [516, 399] on button "Iesniegt" at bounding box center [503, 392] width 123 height 30
click at [450, 410] on div "Iesniegt Aizvērt" at bounding box center [503, 405] width 654 height 95
click at [498, 385] on button "Iesniegt" at bounding box center [503, 392] width 123 height 30
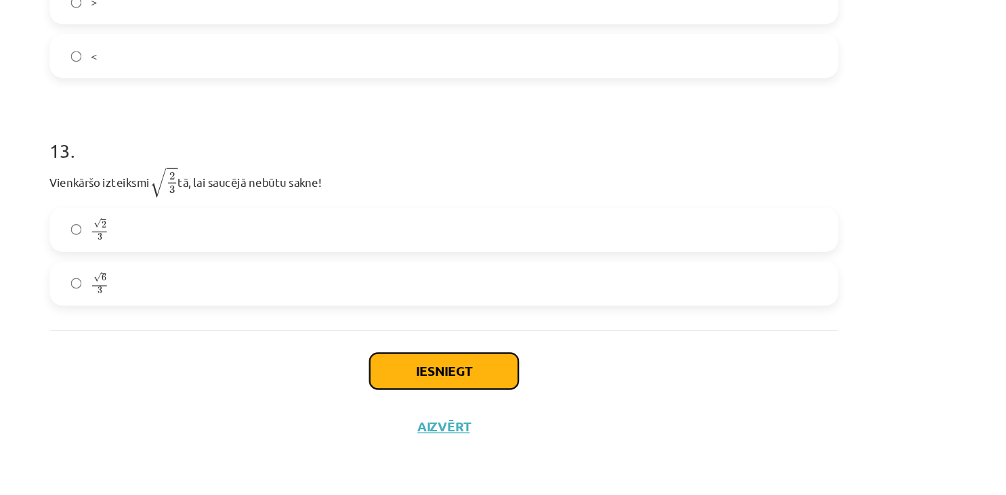
click at [498, 385] on button "Iesniegt" at bounding box center [503, 392] width 123 height 30
click at [502, 386] on button "Iesniegt" at bounding box center [503, 392] width 123 height 30
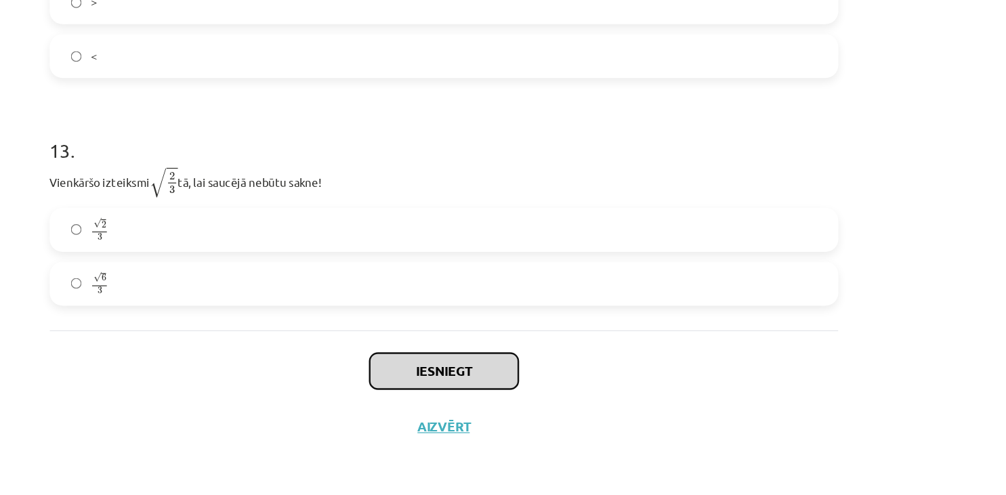
click at [502, 386] on button "Iesniegt" at bounding box center [503, 392] width 123 height 30
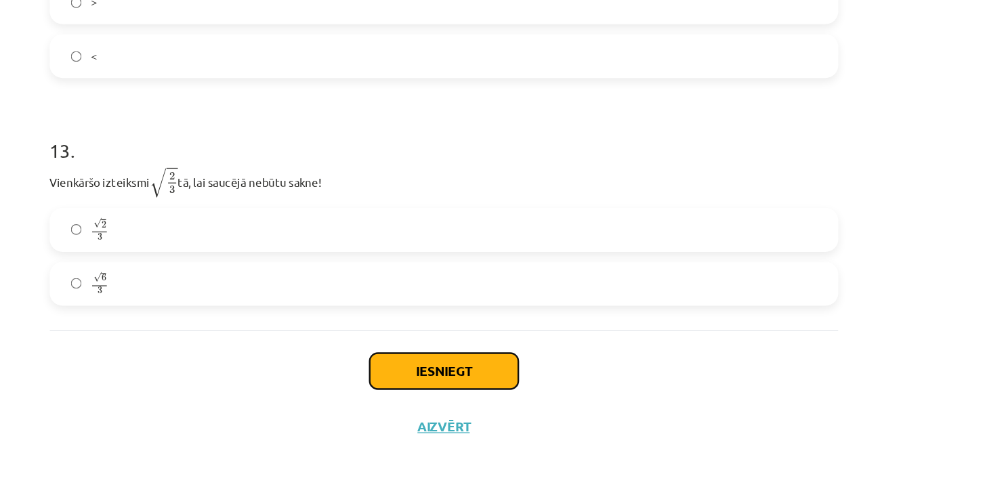
click at [502, 386] on button "Iesniegt" at bounding box center [503, 392] width 123 height 30
click at [500, 393] on button "Iesniegt" at bounding box center [503, 392] width 123 height 30
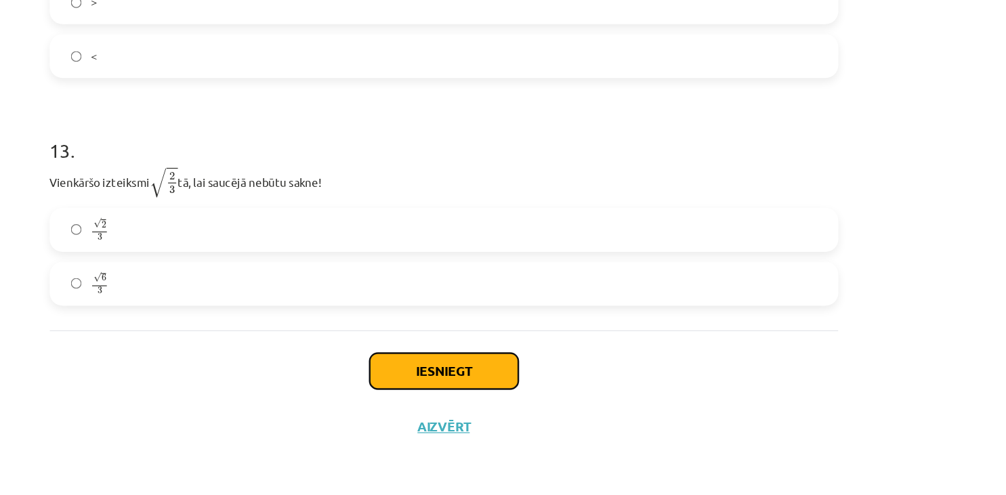
click at [500, 393] on button "Iesniegt" at bounding box center [503, 392] width 123 height 30
click at [503, 395] on button "Iesniegt" at bounding box center [503, 392] width 123 height 30
click at [507, 398] on button "Iesniegt" at bounding box center [503, 392] width 123 height 30
click at [509, 398] on button "Iesniegt" at bounding box center [503, 392] width 123 height 30
click at [514, 402] on button "Iesniegt" at bounding box center [503, 392] width 123 height 30
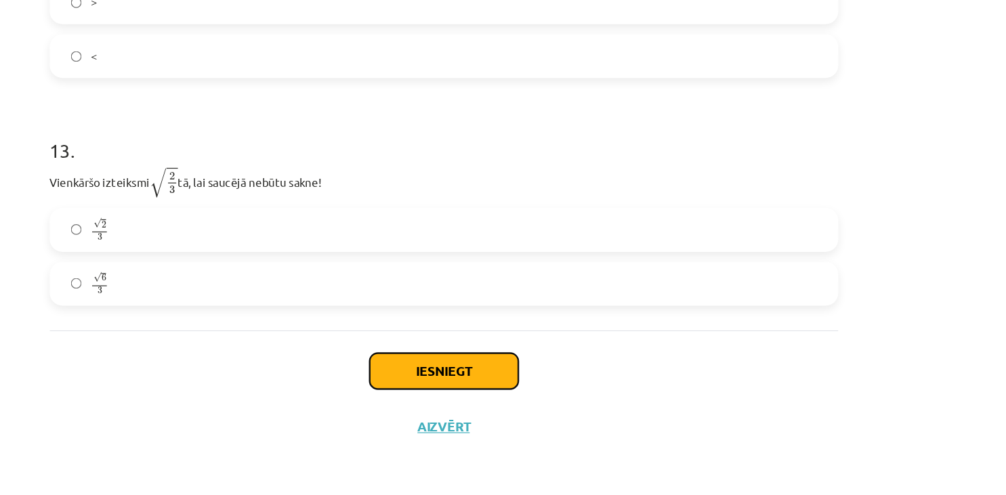
click at [518, 402] on button "Iesniegt" at bounding box center [503, 392] width 123 height 30
click at [528, 408] on div "Iesniegt Aizvērt" at bounding box center [503, 405] width 654 height 95
click at [555, 427] on div "Iesniegt Aizvērt" at bounding box center [503, 405] width 654 height 95
click at [477, 391] on button "Iesniegt" at bounding box center [503, 392] width 123 height 30
click at [512, 397] on button "Iesniegt" at bounding box center [503, 392] width 123 height 30
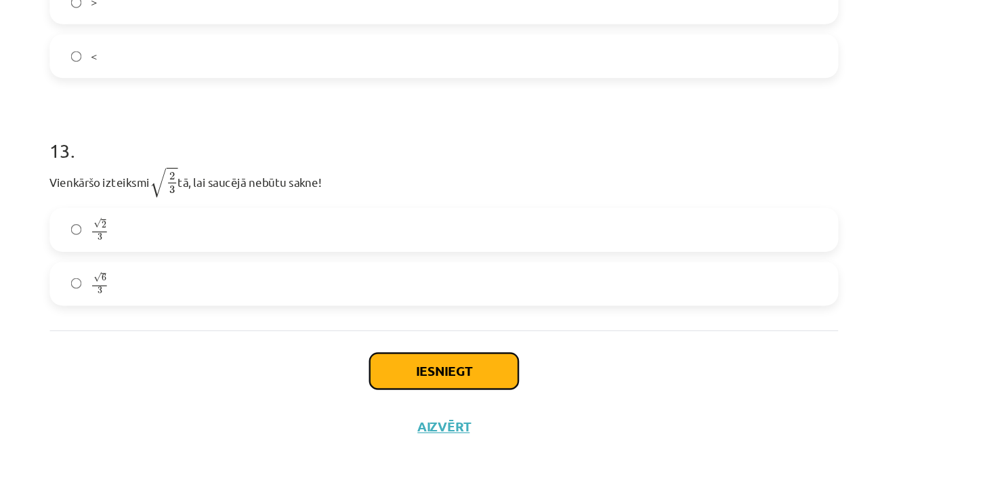
click at [512, 397] on button "Iesniegt" at bounding box center [503, 392] width 123 height 30
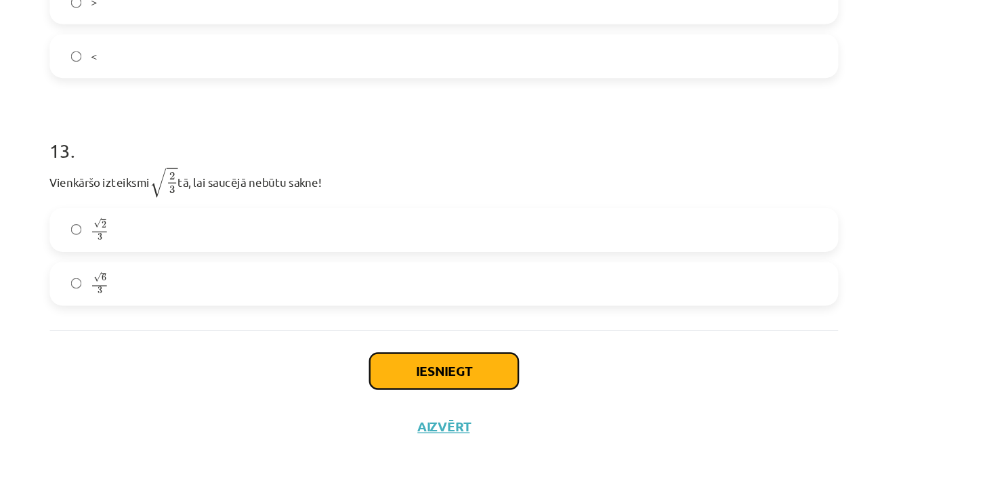
click at [512, 397] on button "Iesniegt" at bounding box center [503, 392] width 123 height 30
click at [511, 390] on button "Iesniegt" at bounding box center [503, 392] width 123 height 30
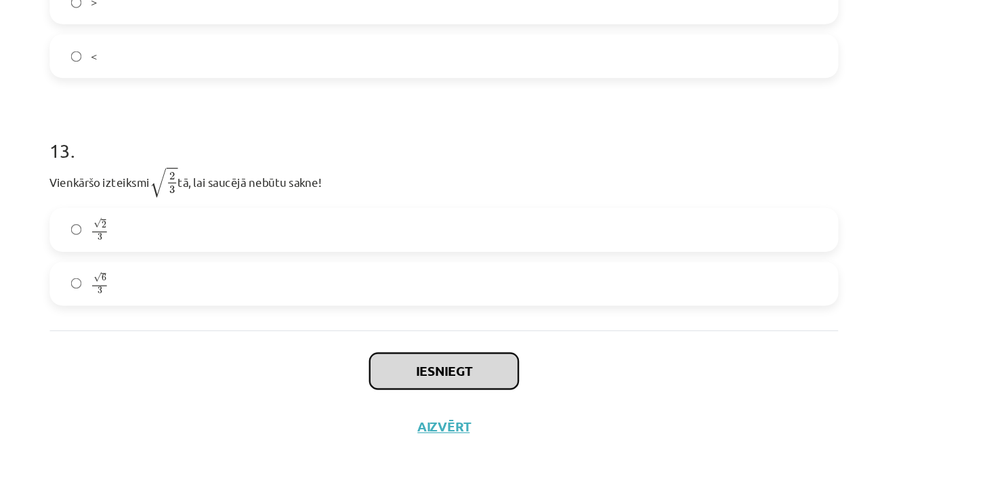
click at [511, 390] on button "Iesniegt" at bounding box center [503, 392] width 123 height 30
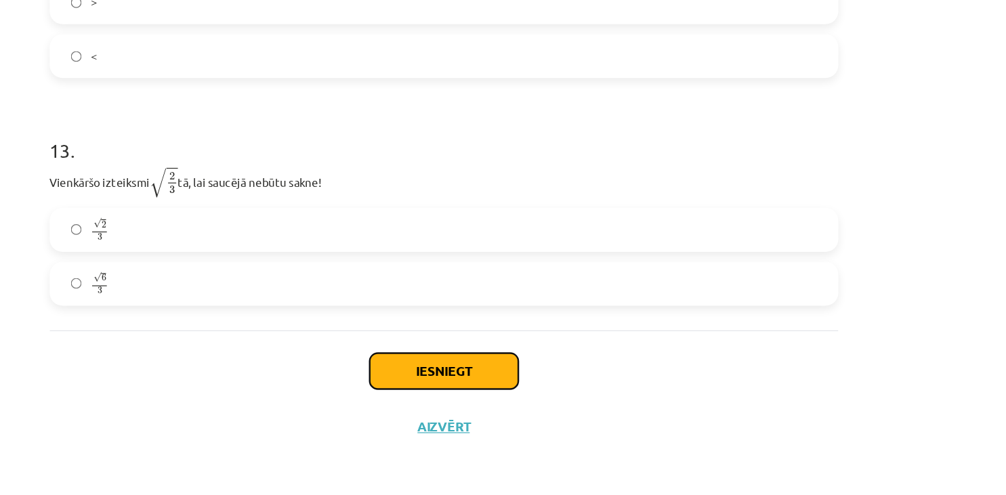
click at [511, 390] on button "Iesniegt" at bounding box center [503, 392] width 123 height 30
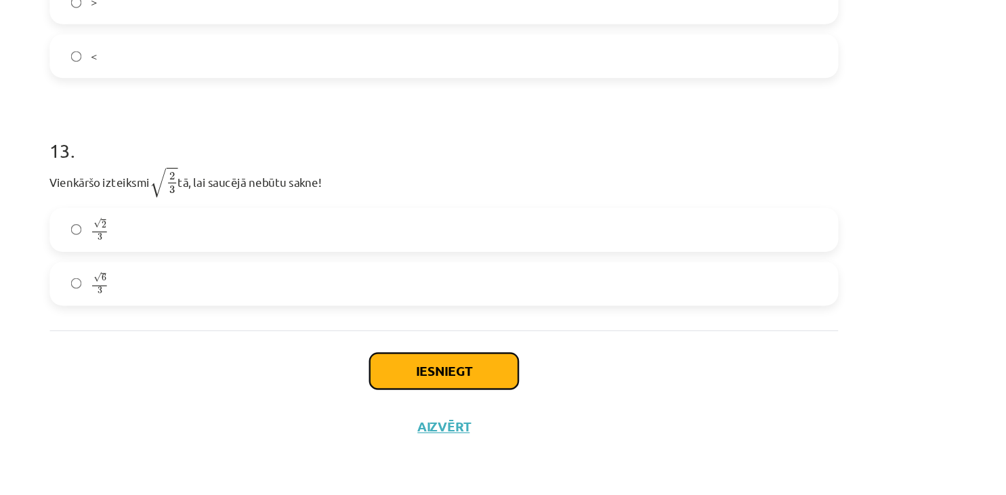
click at [510, 388] on button "Iesniegt" at bounding box center [503, 392] width 123 height 30
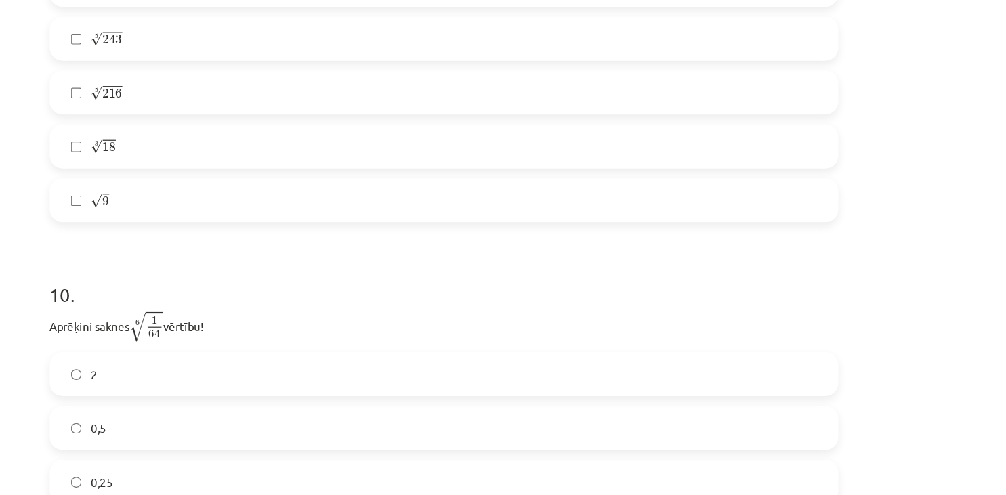
scroll to position [1854, 0]
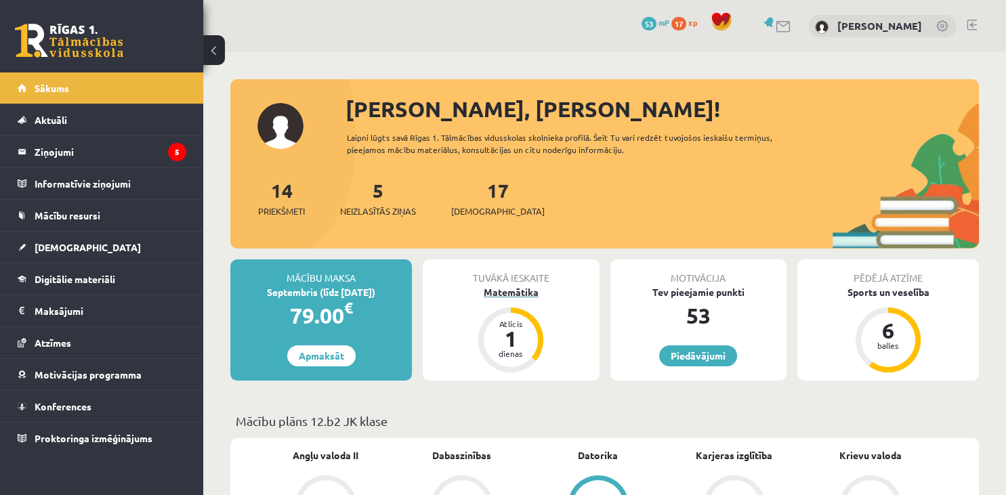
click at [518, 320] on div "Atlicis" at bounding box center [510, 324] width 41 height 8
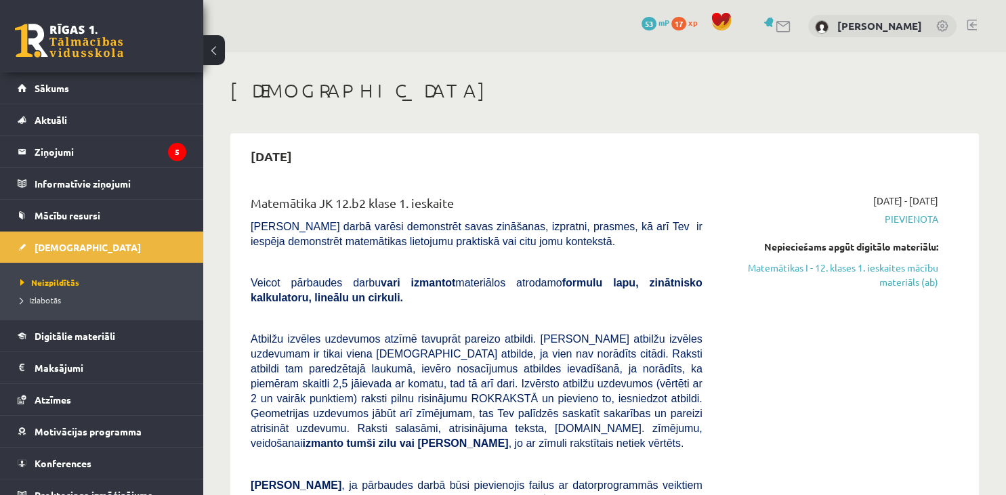
click at [518, 320] on p at bounding box center [477, 318] width 452 height 12
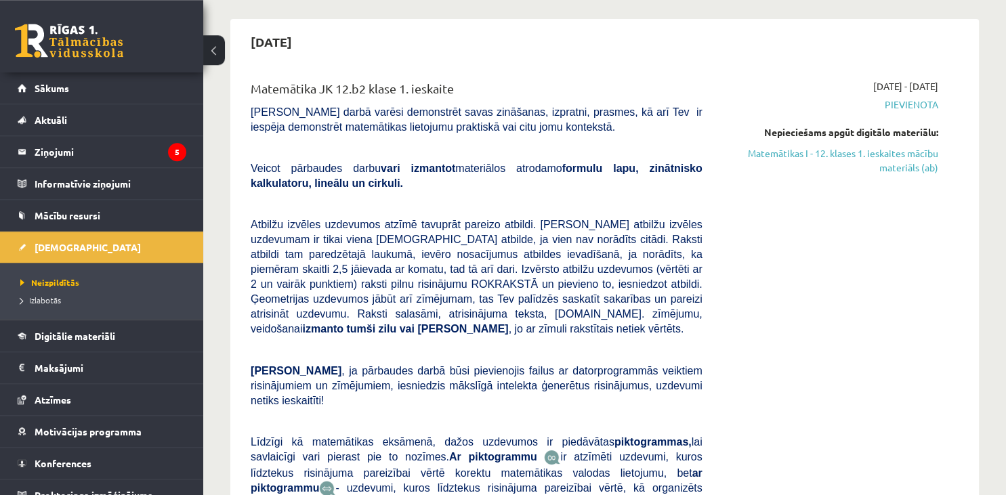
scroll to position [111, 0]
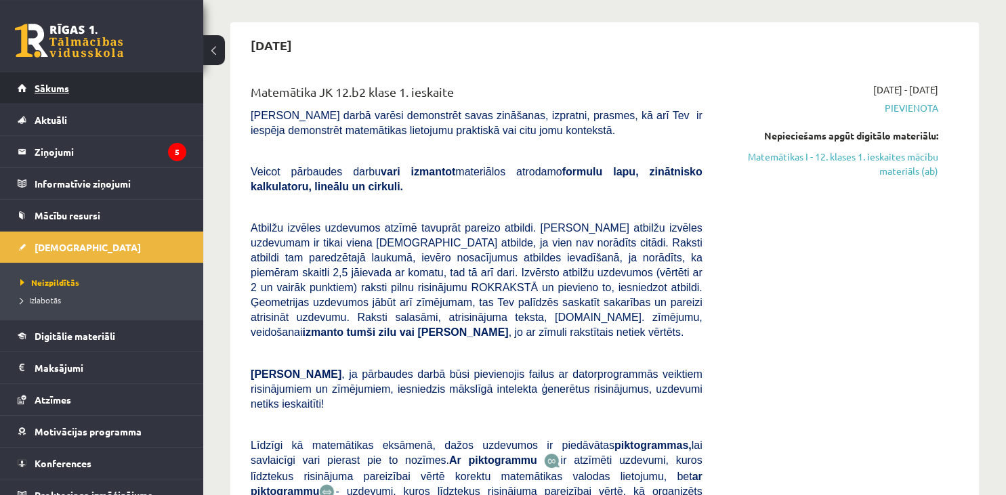
click at [76, 95] on link "Sākums" at bounding box center [102, 87] width 169 height 31
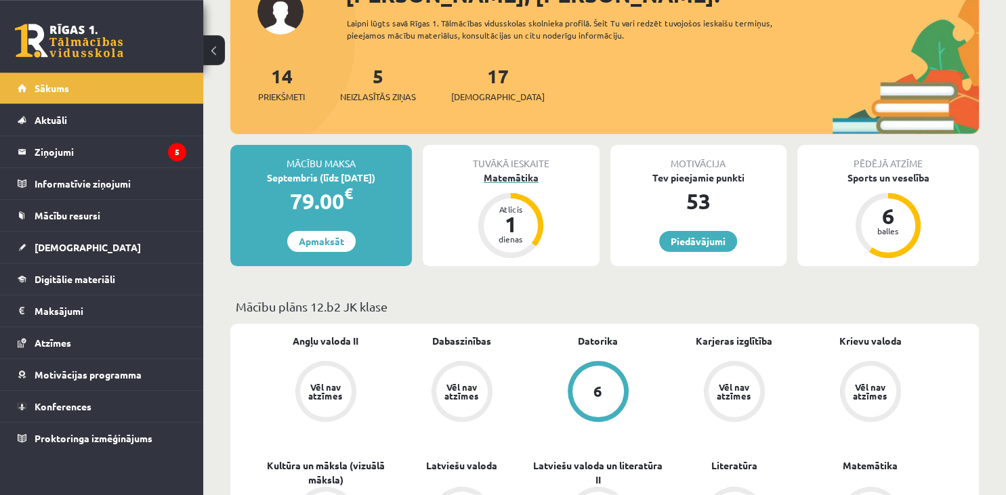
scroll to position [116, 0]
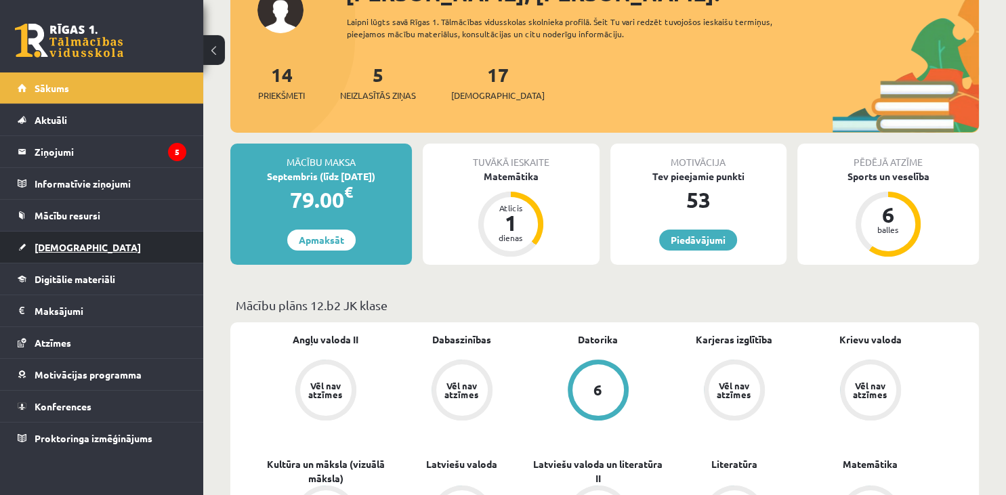
click at [68, 240] on link "[DEMOGRAPHIC_DATA]" at bounding box center [102, 247] width 169 height 31
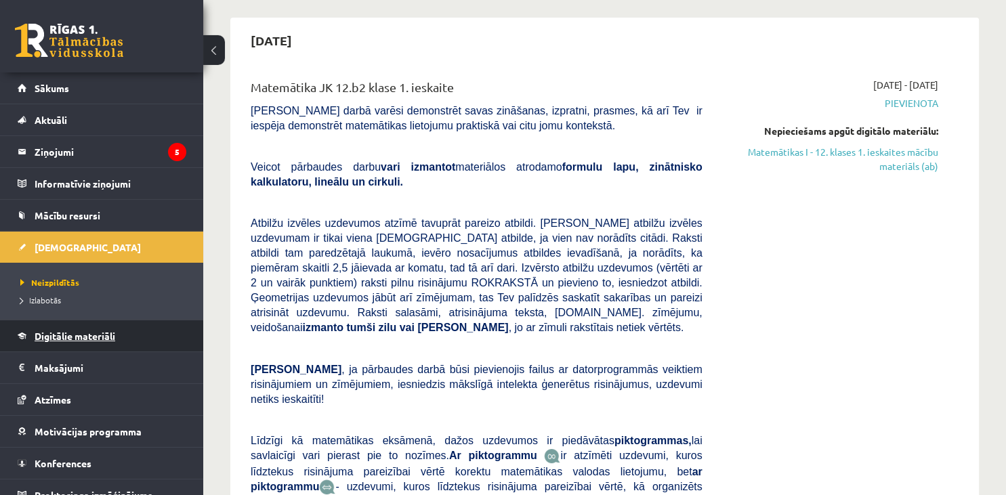
click at [102, 338] on span "Digitālie materiāli" at bounding box center [75, 336] width 81 height 12
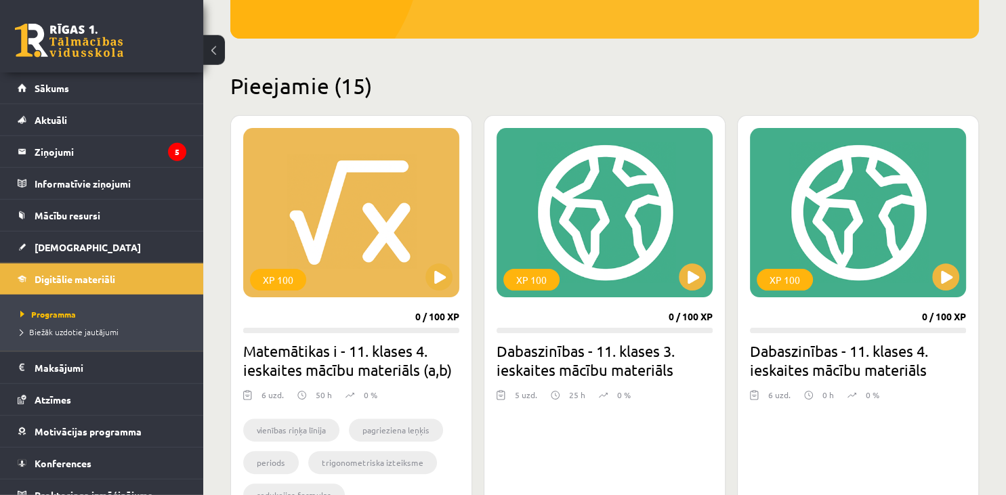
scroll to position [272, 0]
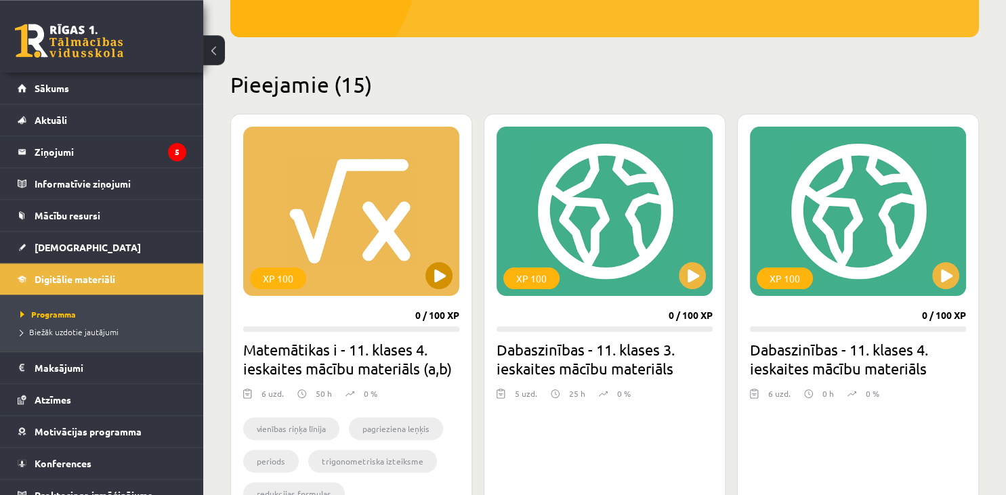
click at [414, 272] on div "XP 100" at bounding box center [351, 211] width 216 height 169
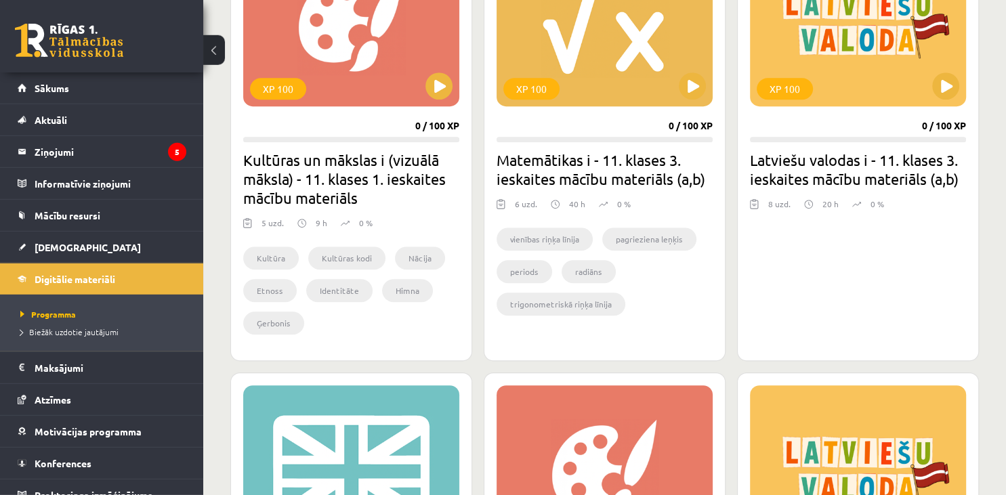
scroll to position [891, 0]
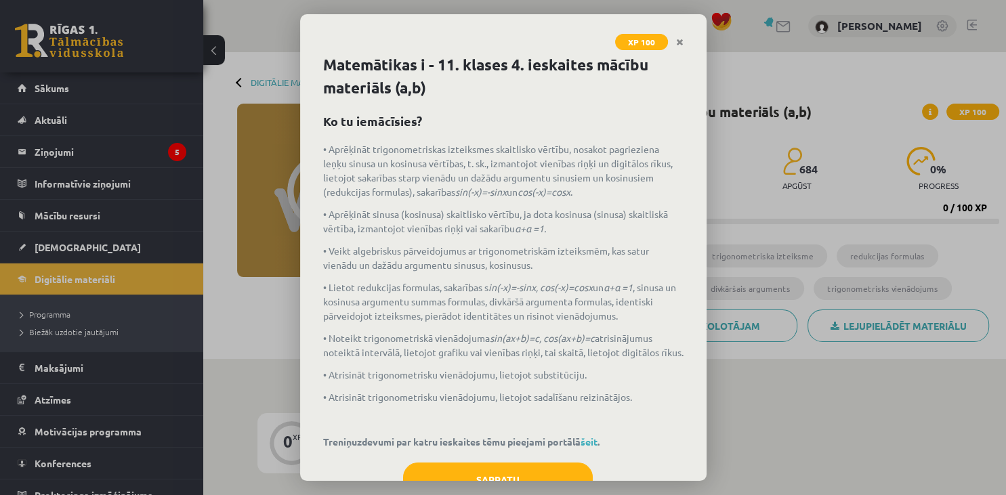
scroll to position [62, 0]
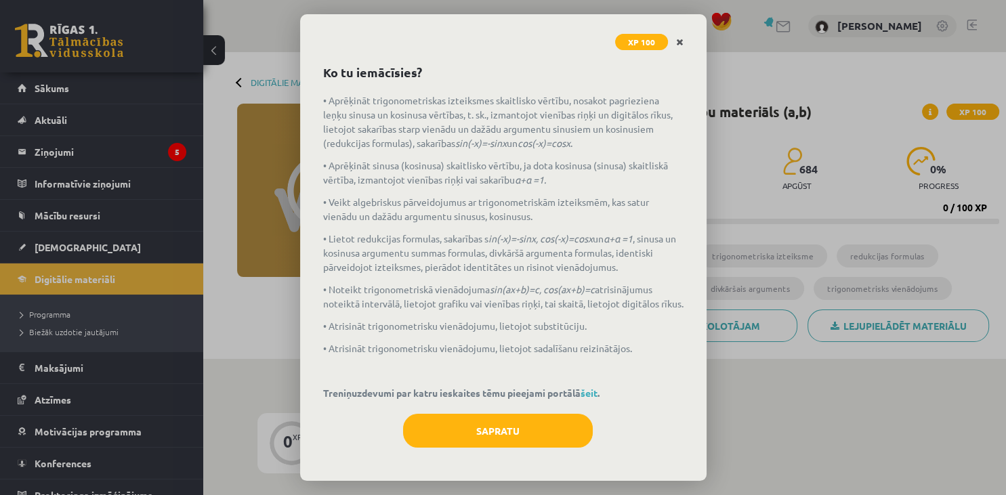
click at [681, 43] on icon "Close" at bounding box center [679, 42] width 7 height 9
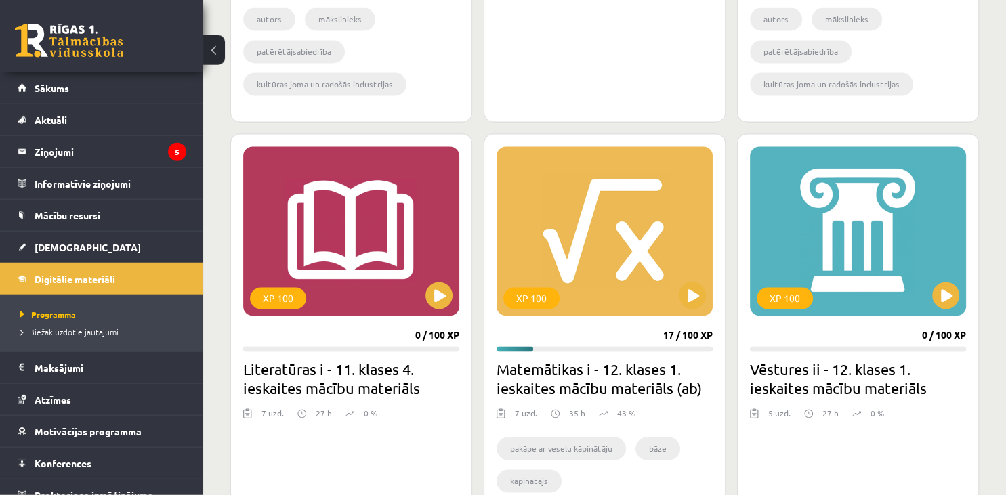
scroll to position [2030, 0]
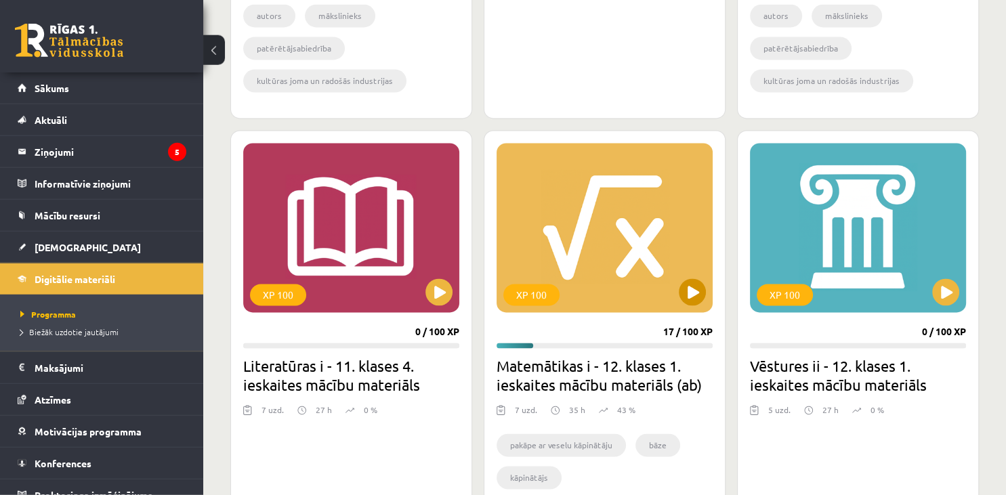
click at [658, 264] on div "XP 100" at bounding box center [604, 228] width 216 height 169
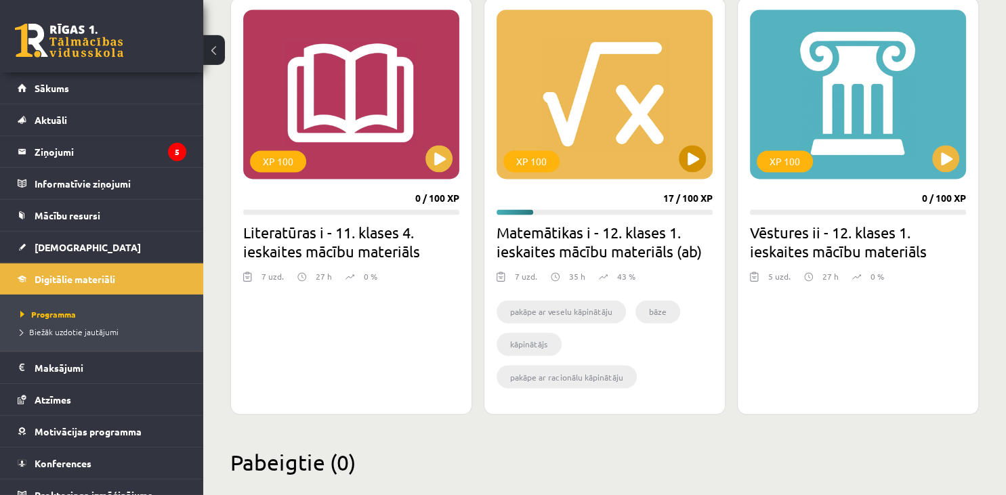
scroll to position [2185, 0]
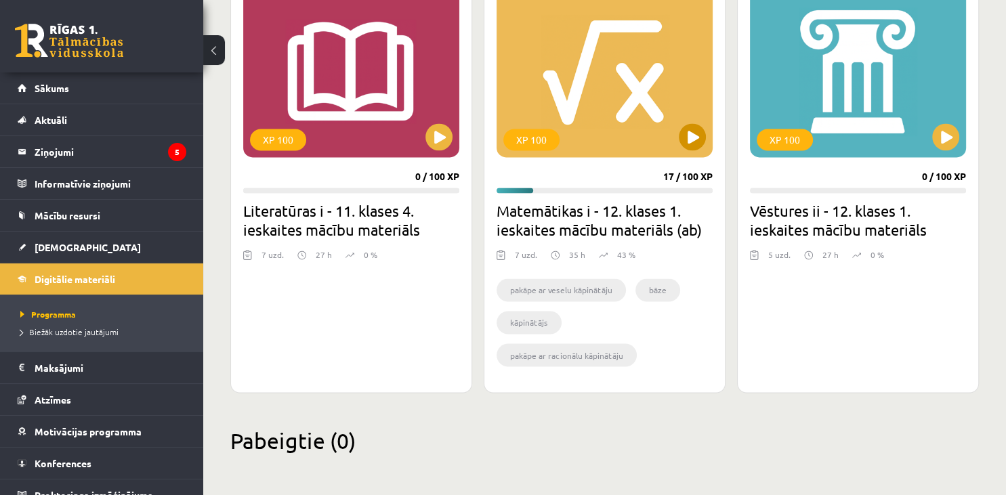
click at [692, 107] on div "XP 100" at bounding box center [604, 72] width 216 height 169
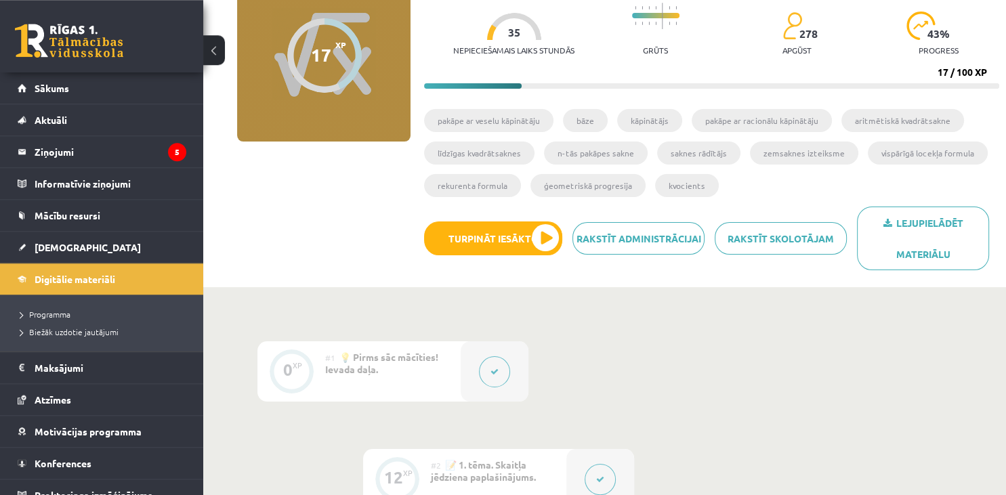
scroll to position [115, 0]
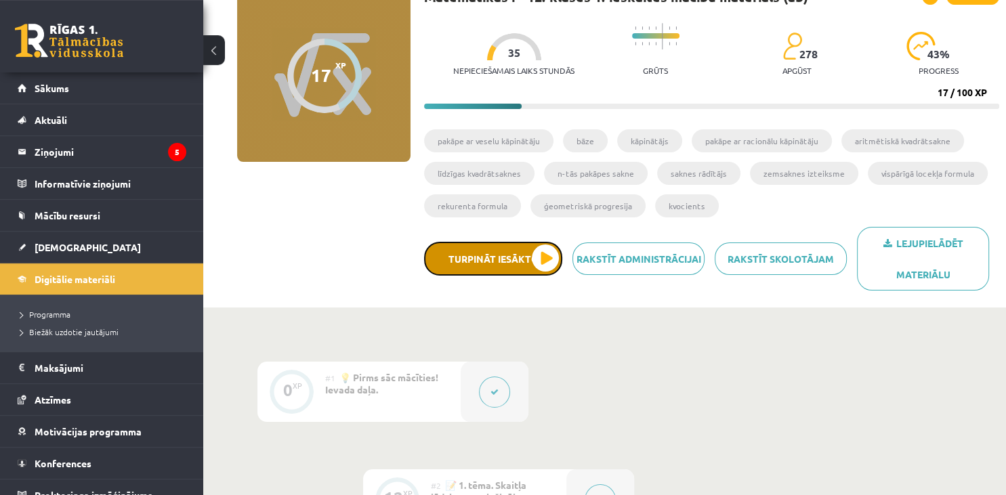
click at [494, 259] on button "Turpināt iesākto" at bounding box center [493, 259] width 138 height 34
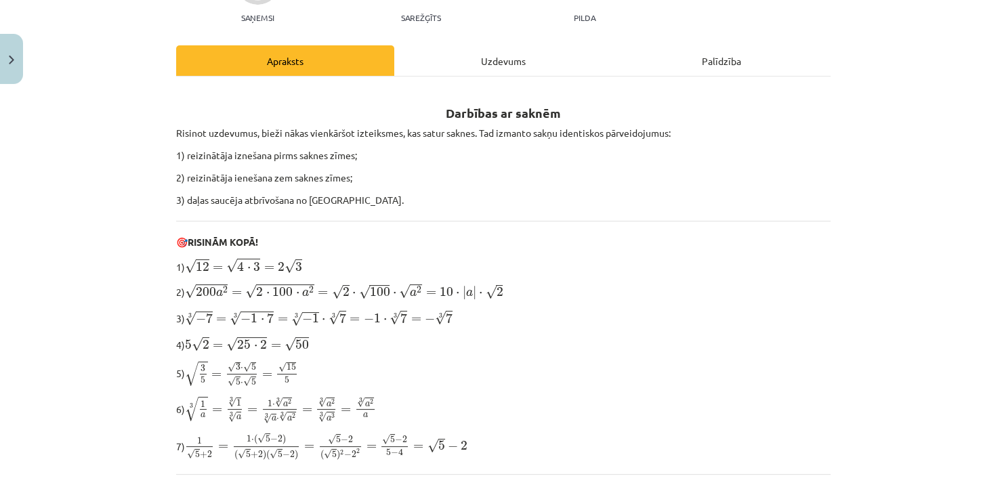
scroll to position [0, 0]
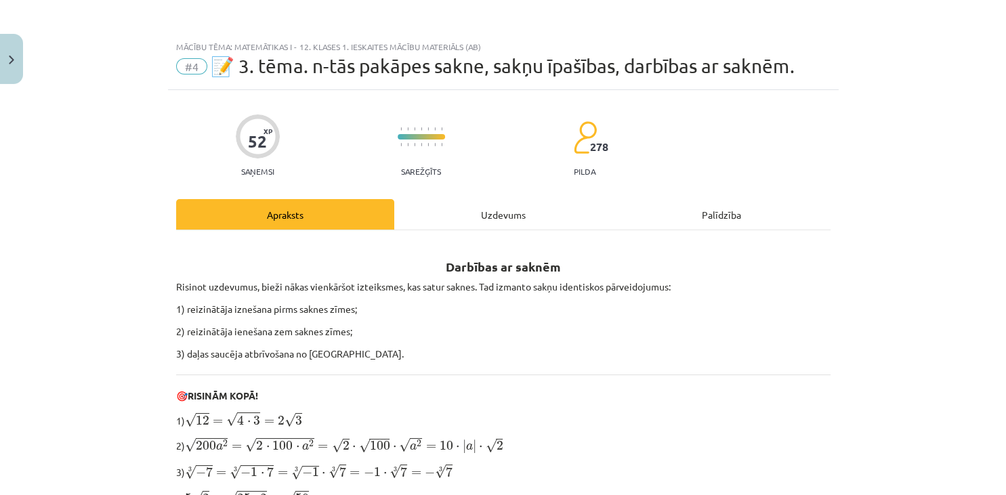
click at [463, 210] on div "Uzdevums" at bounding box center [503, 214] width 218 height 30
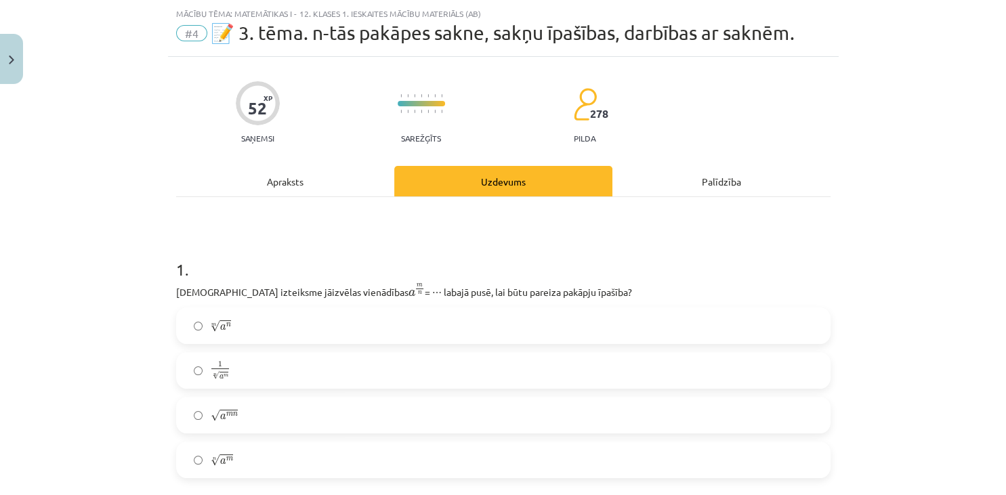
scroll to position [34, 0]
click at [292, 168] on div "Apraksts" at bounding box center [285, 180] width 218 height 30
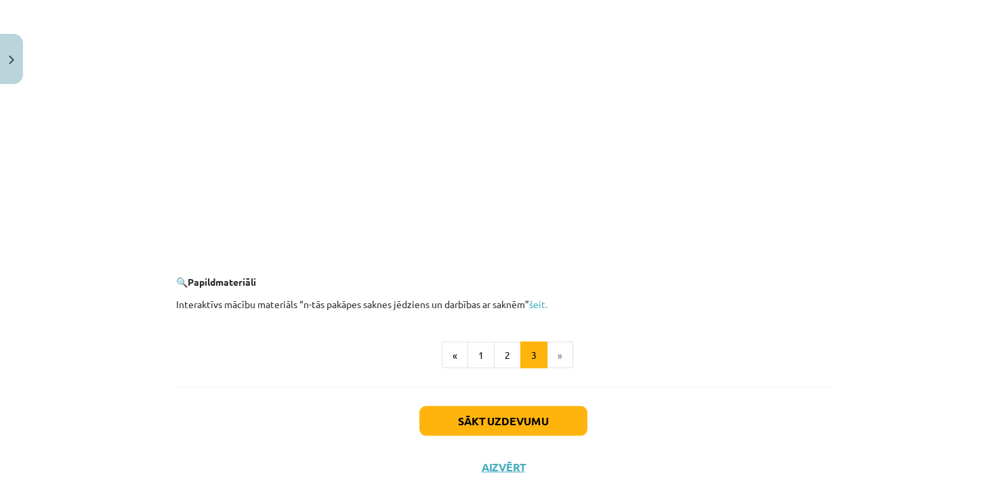
scroll to position [2455, 0]
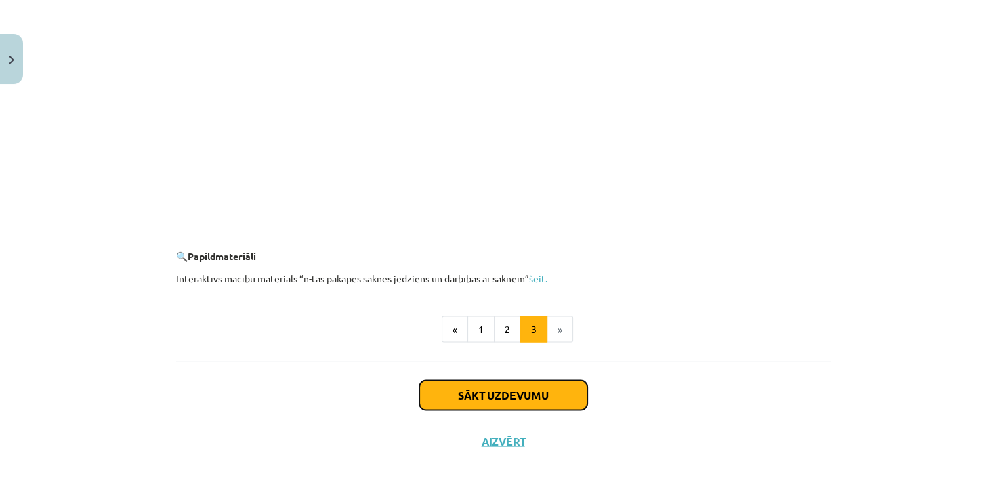
click at [549, 394] on button "Sākt uzdevumu" at bounding box center [503, 395] width 168 height 30
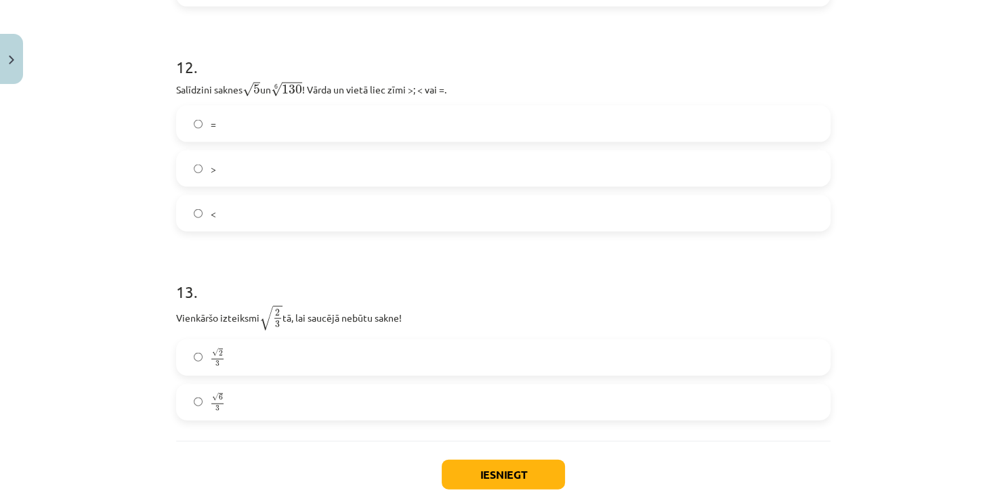
scroll to position [2902, 0]
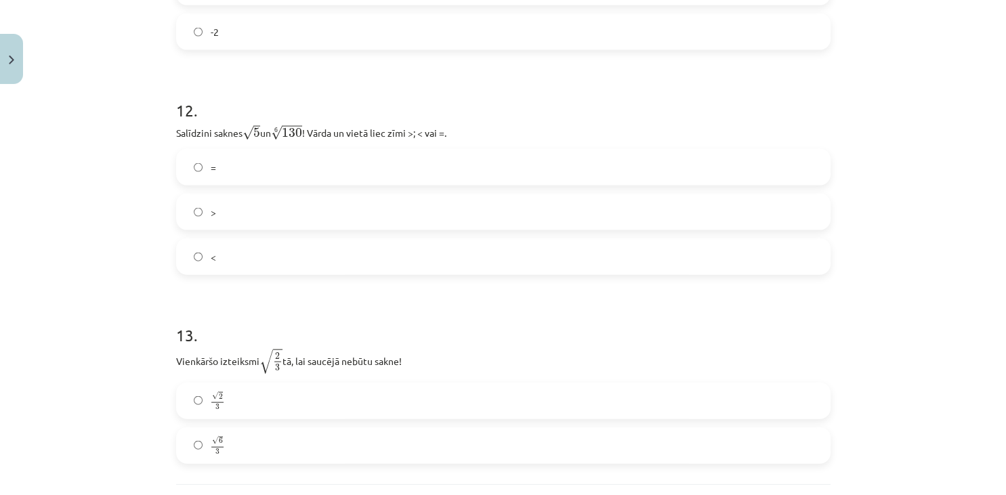
click at [221, 250] on label "<" at bounding box center [502, 257] width 651 height 34
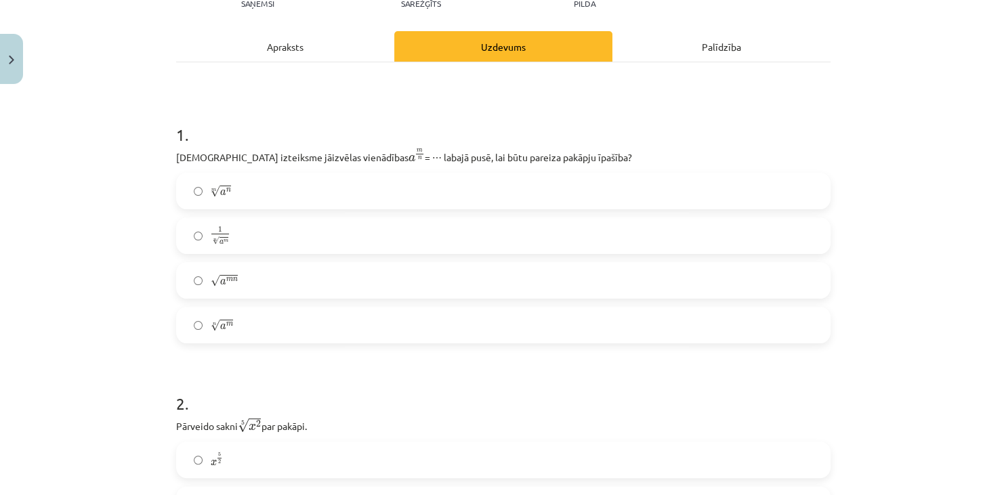
scroll to position [185, 0]
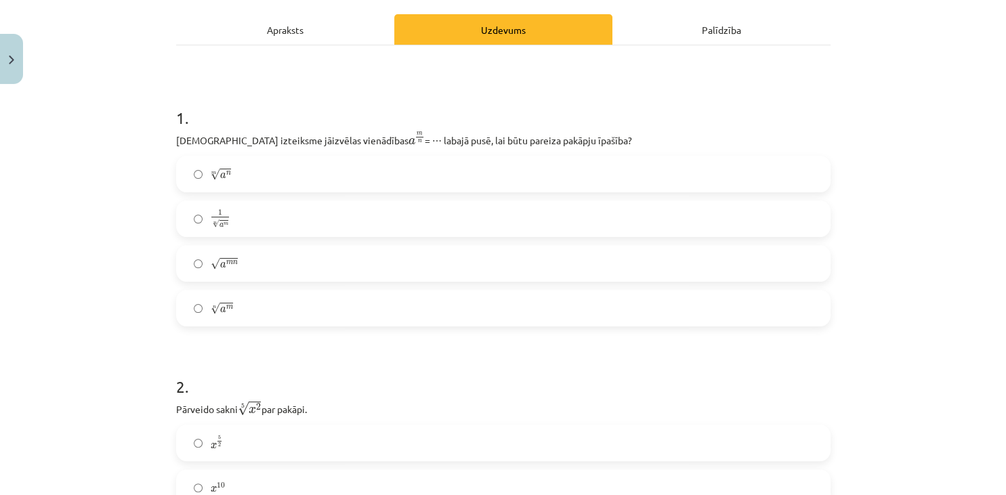
click at [249, 305] on label "n √ a m a m n" at bounding box center [502, 308] width 651 height 34
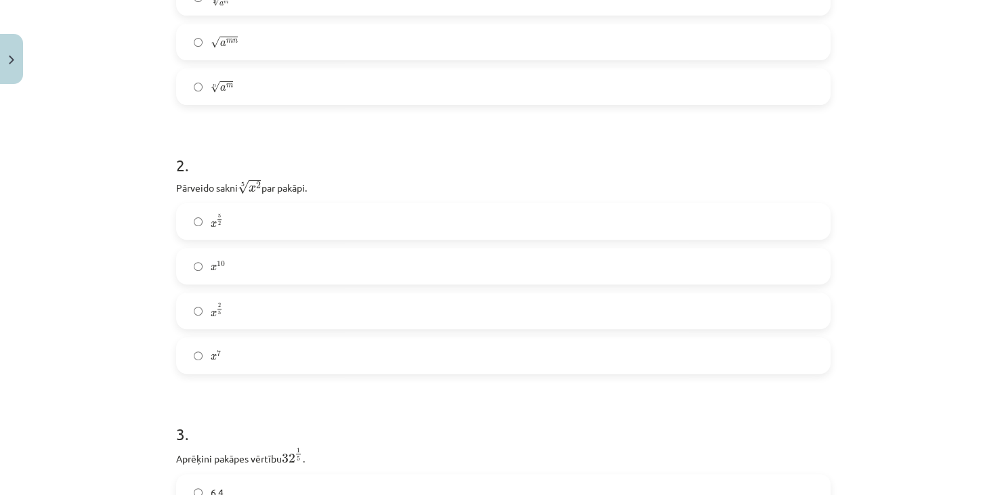
scroll to position [432, 0]
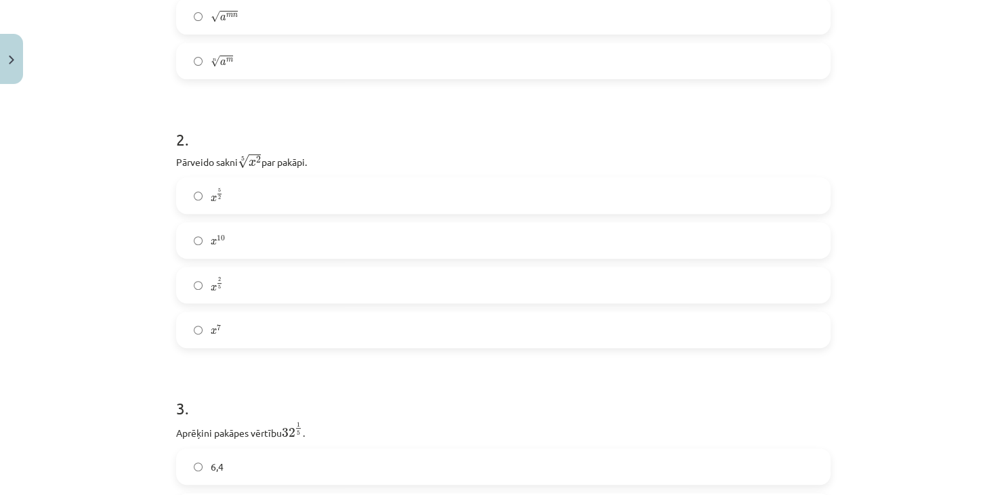
click at [251, 281] on label "x 2 5 x 2 5" at bounding box center [502, 285] width 651 height 34
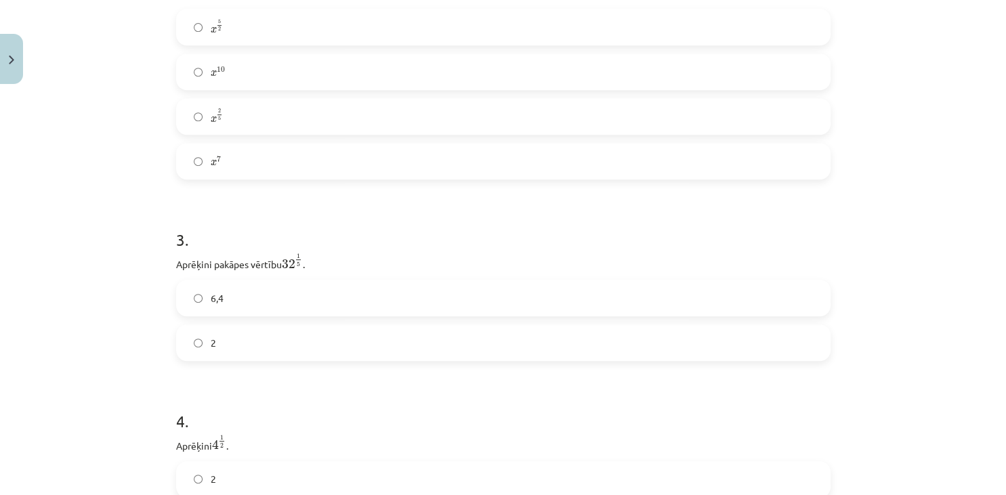
scroll to position [679, 0]
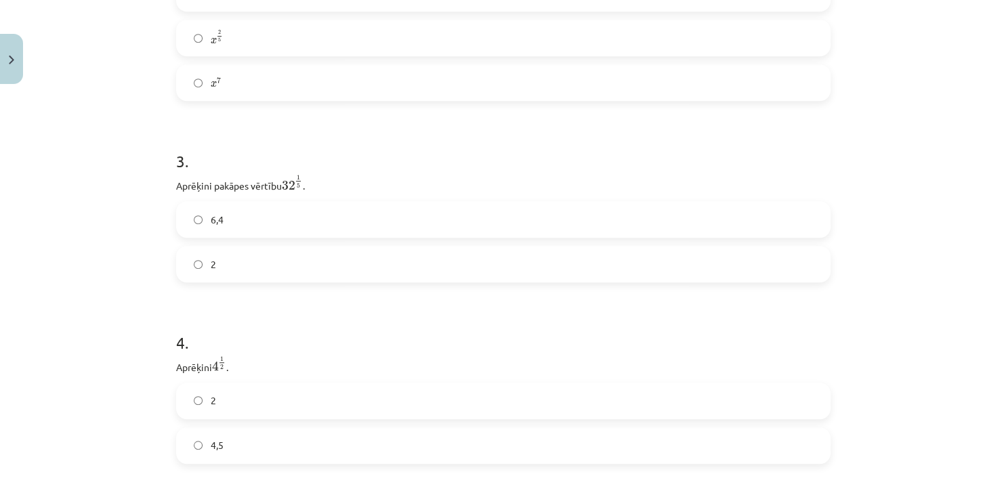
click at [213, 267] on span "2" at bounding box center [213, 264] width 5 height 14
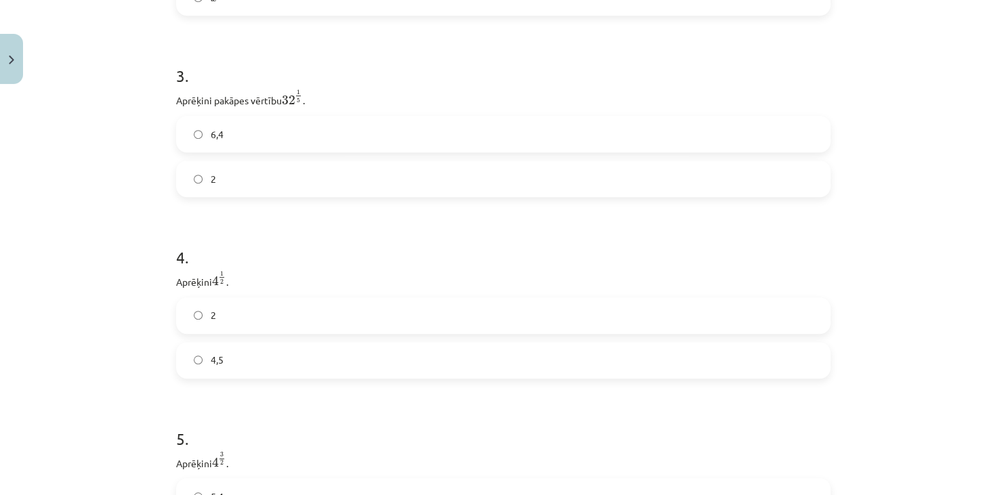
scroll to position [802, 0]
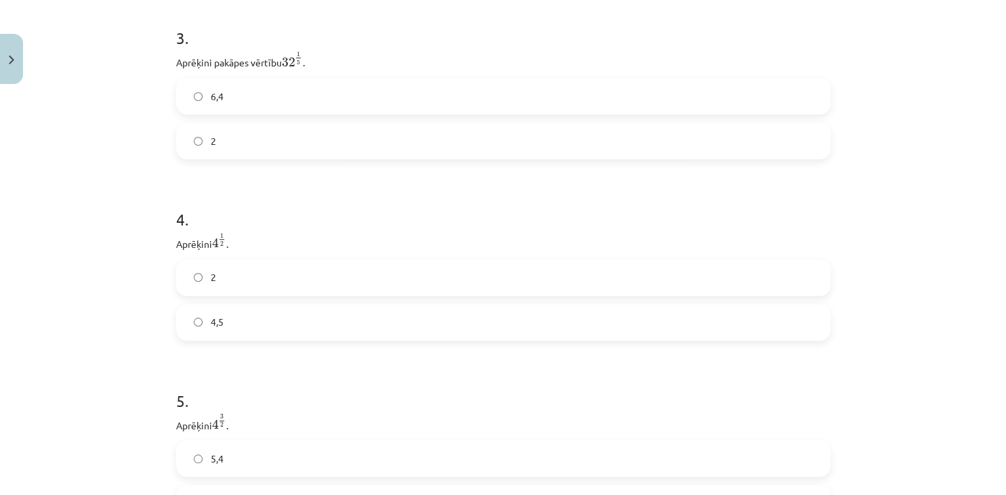
click at [253, 280] on label "2" at bounding box center [502, 278] width 651 height 34
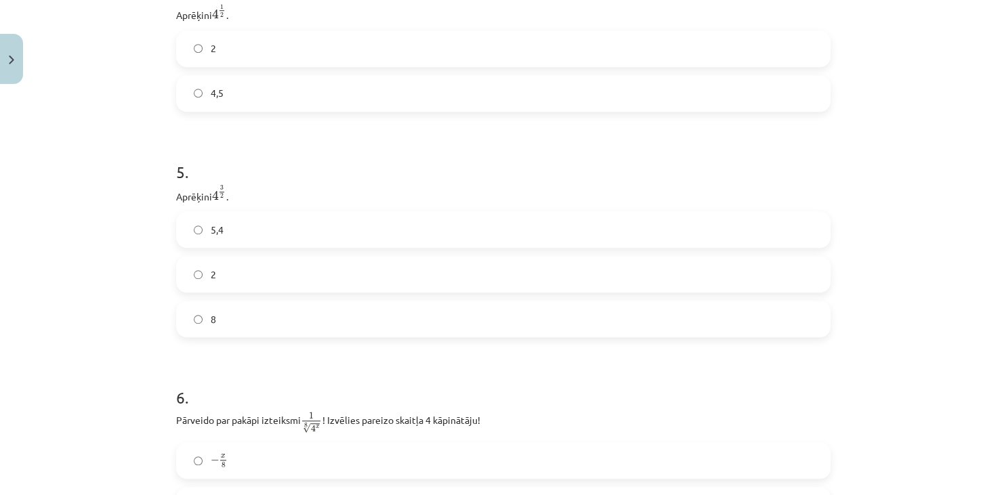
scroll to position [1050, 0]
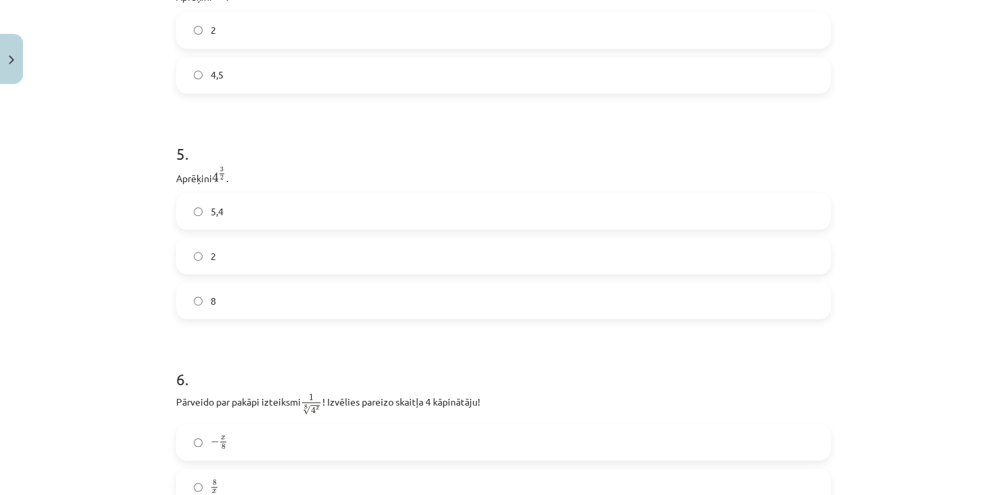
click at [240, 299] on label "8" at bounding box center [502, 301] width 651 height 34
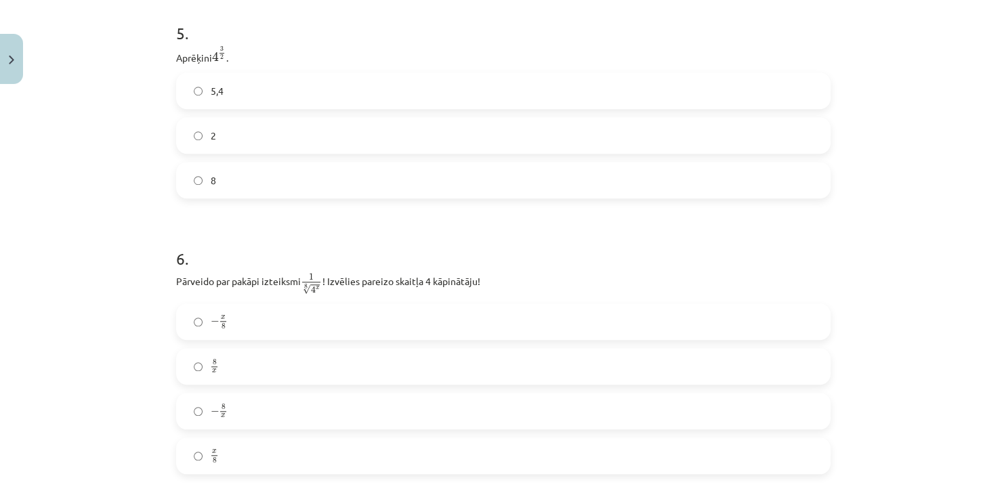
scroll to position [1235, 0]
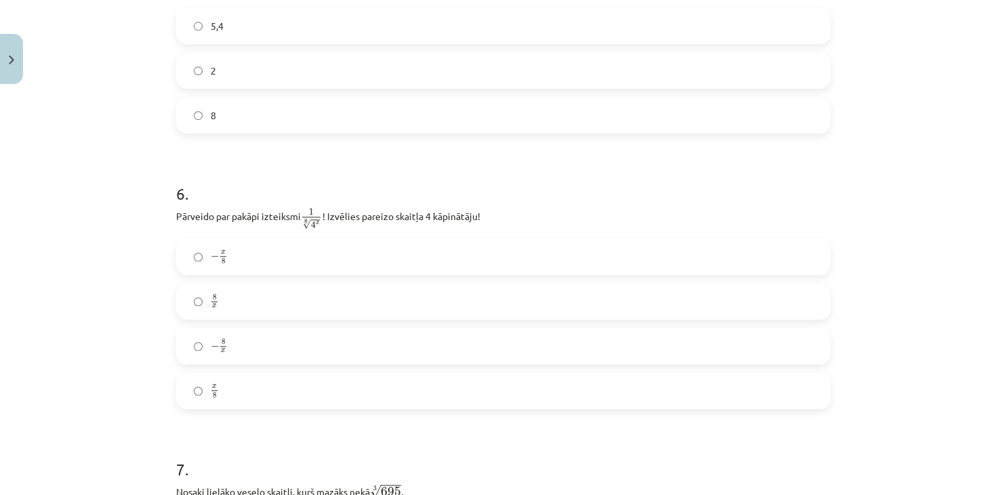
click at [252, 395] on label "x 8 x 8" at bounding box center [502, 391] width 651 height 34
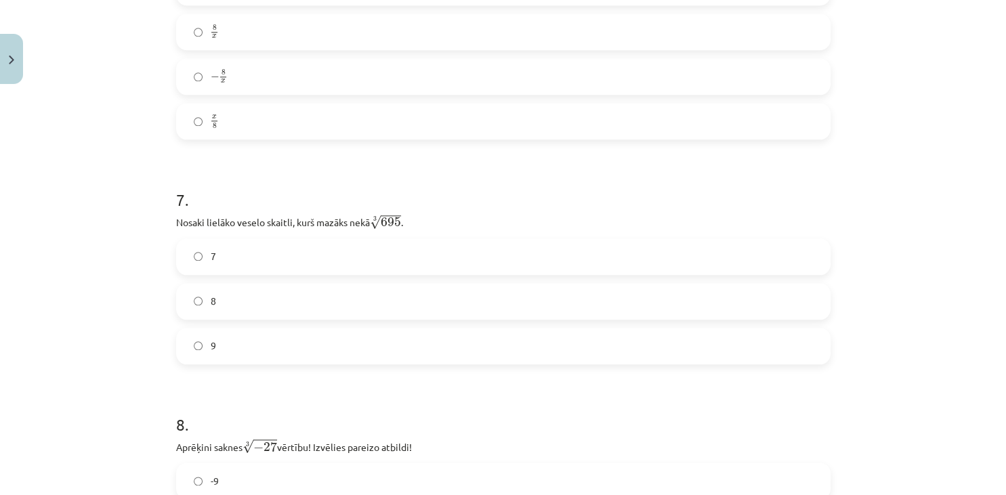
scroll to position [1544, 0]
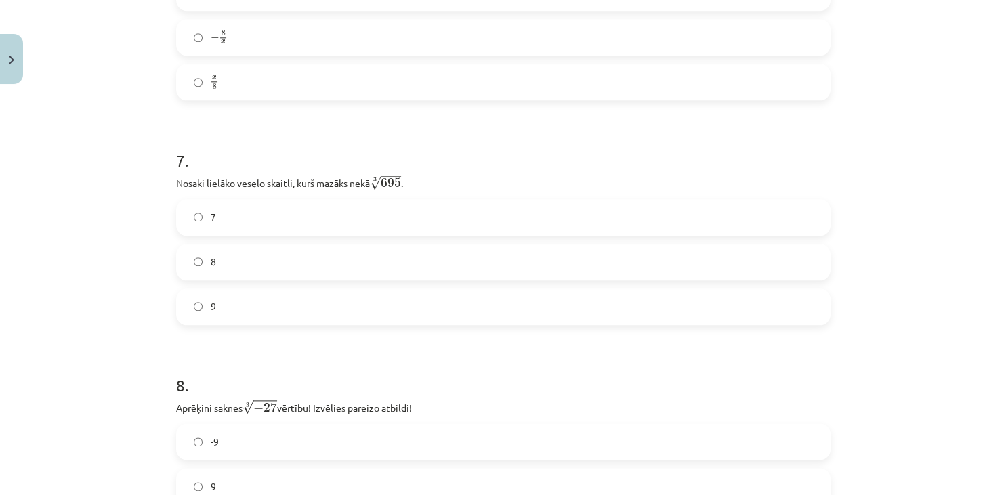
click at [242, 255] on label "8" at bounding box center [502, 262] width 651 height 34
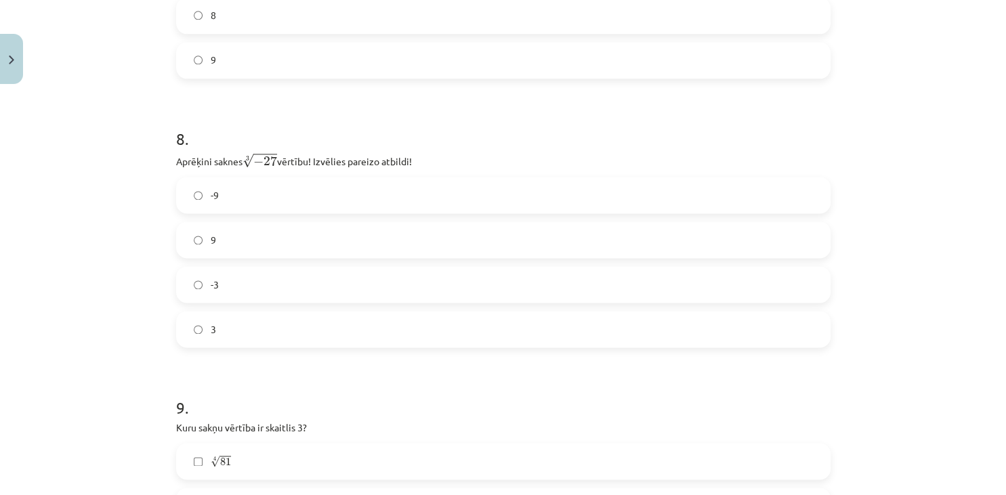
scroll to position [1853, 0]
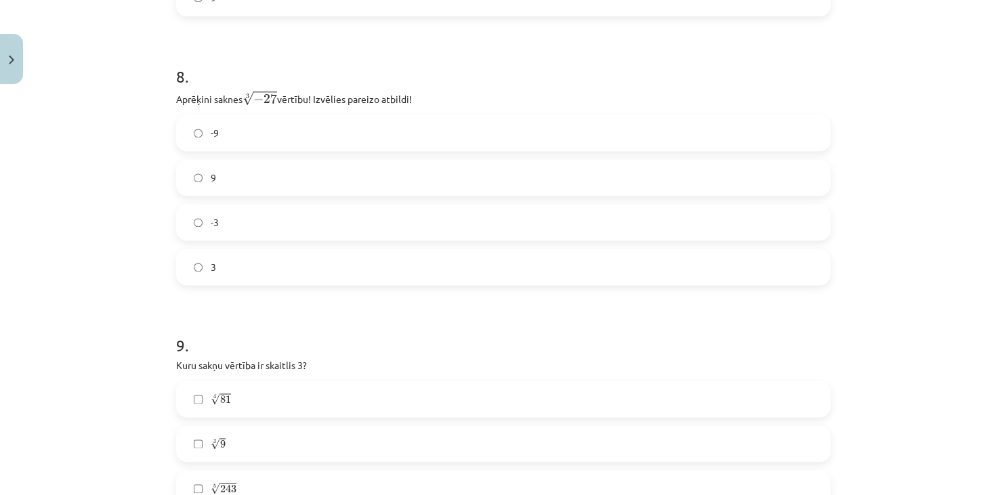
click at [264, 211] on label "-3" at bounding box center [502, 222] width 651 height 34
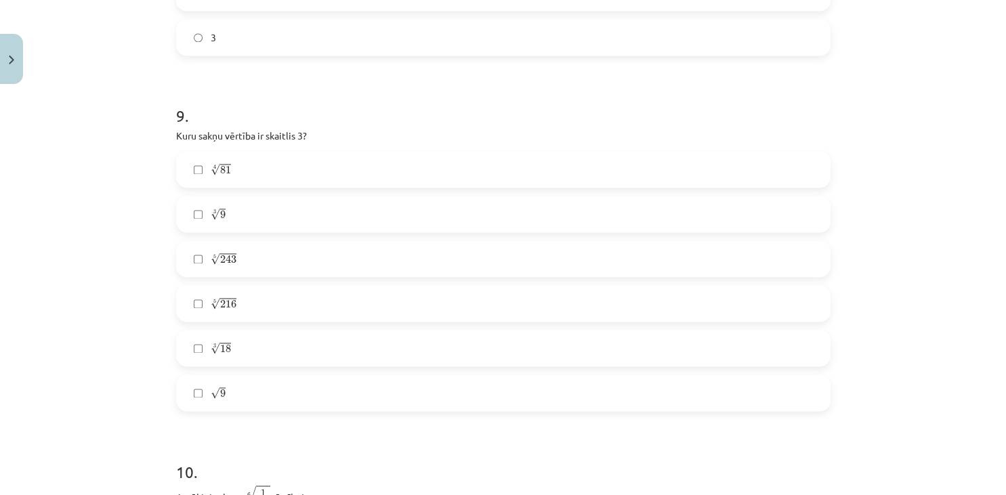
scroll to position [2099, 0]
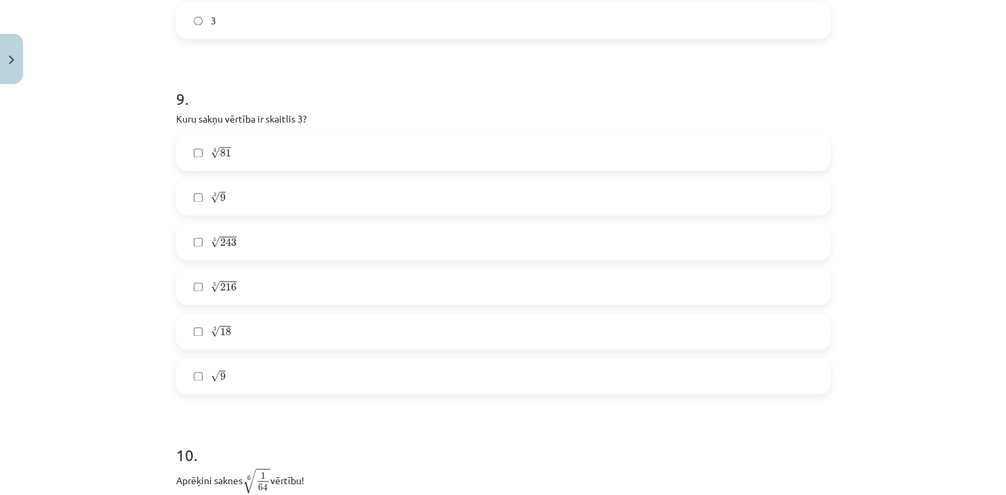
click at [211, 148] on span "√" at bounding box center [215, 153] width 9 height 12
click at [205, 365] on label "√ 9 9" at bounding box center [502, 376] width 651 height 34
click at [202, 242] on label "5 √ 243 243 5" at bounding box center [502, 242] width 651 height 34
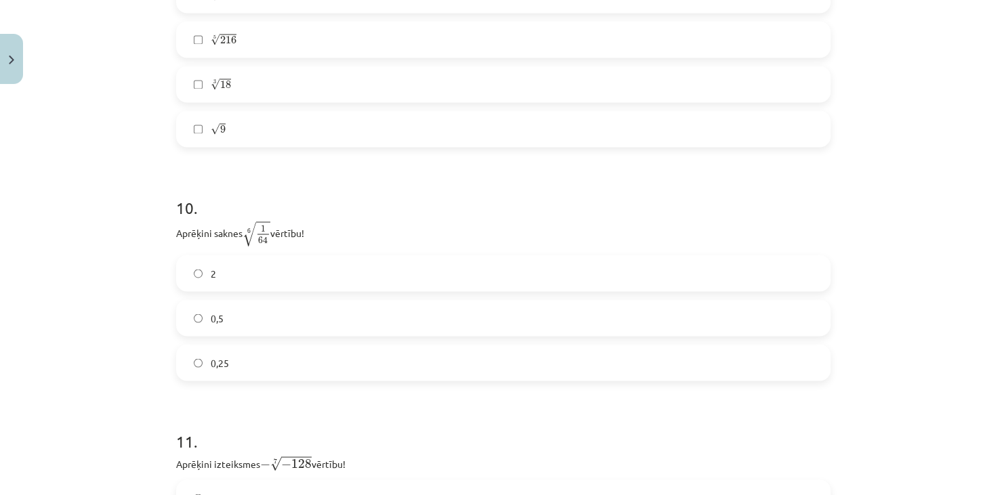
scroll to position [2408, 0]
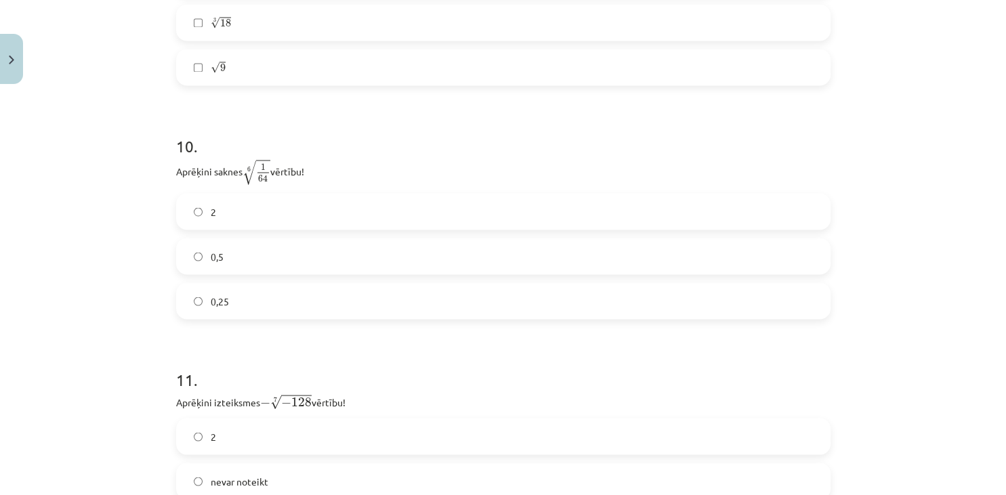
drag, startPoint x: 257, startPoint y: 263, endPoint x: 25, endPoint y: 307, distance: 236.4
click at [257, 263] on label "0,5" at bounding box center [502, 256] width 651 height 34
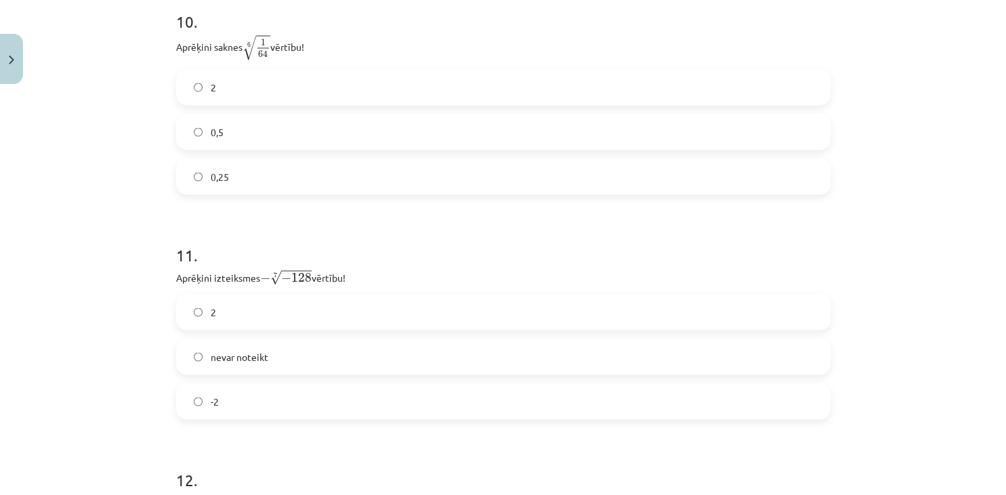
scroll to position [2594, 0]
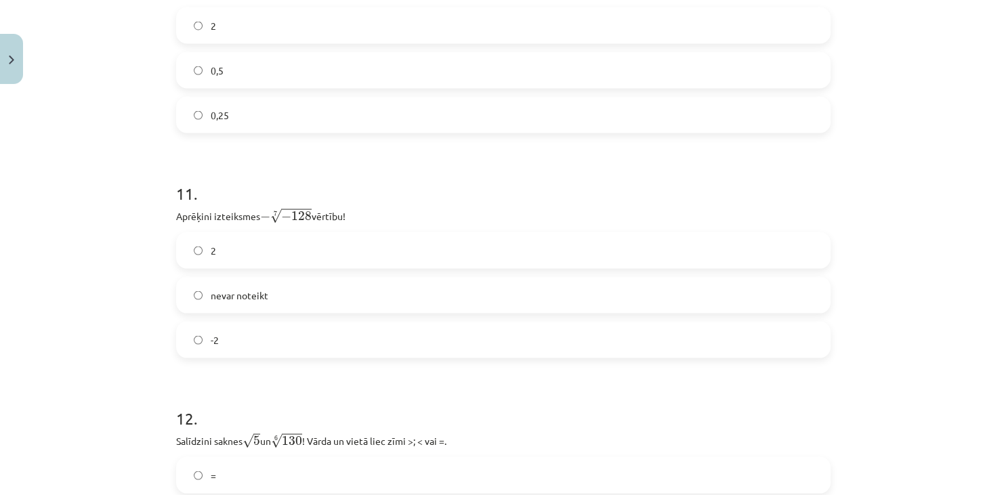
click at [264, 237] on label "2" at bounding box center [502, 251] width 651 height 34
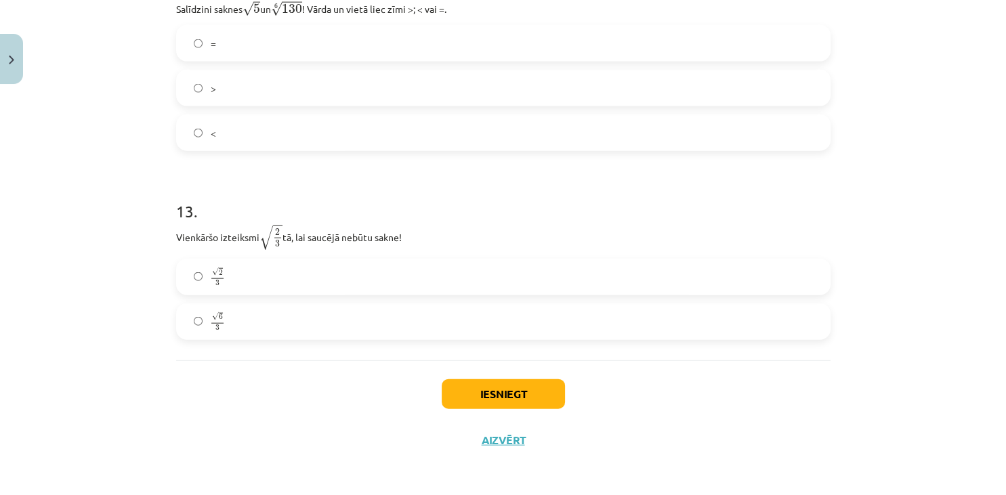
scroll to position [3028, 0]
click at [481, 395] on button "Iesniegt" at bounding box center [503, 392] width 123 height 30
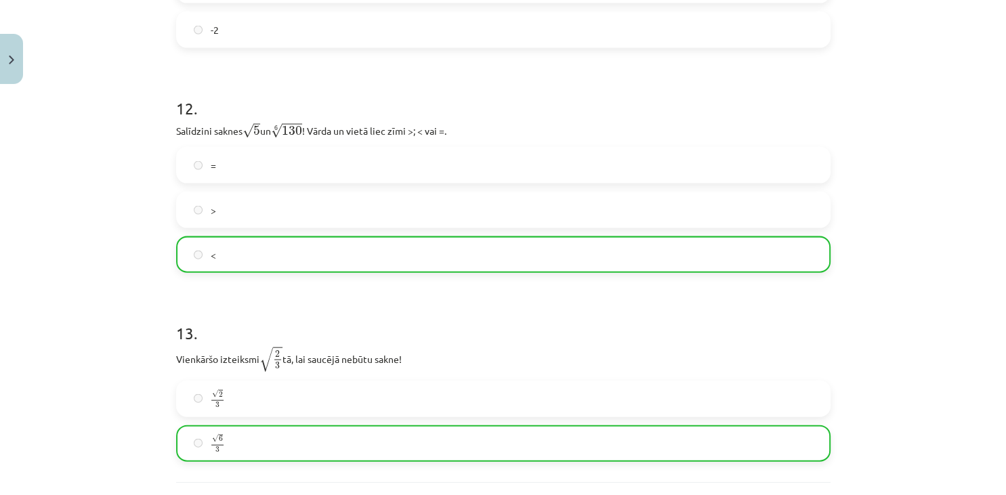
scroll to position [3070, 0]
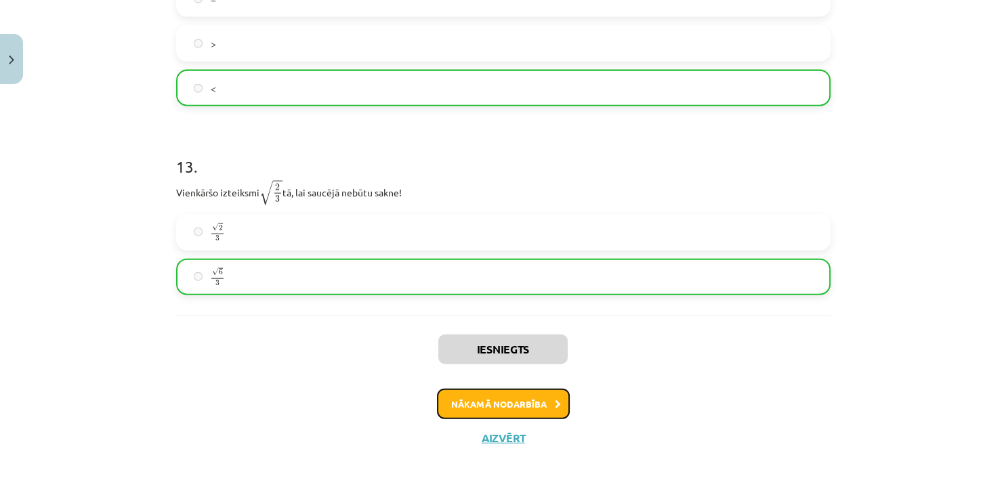
click at [513, 405] on button "Nākamā nodarbība" at bounding box center [503, 404] width 133 height 31
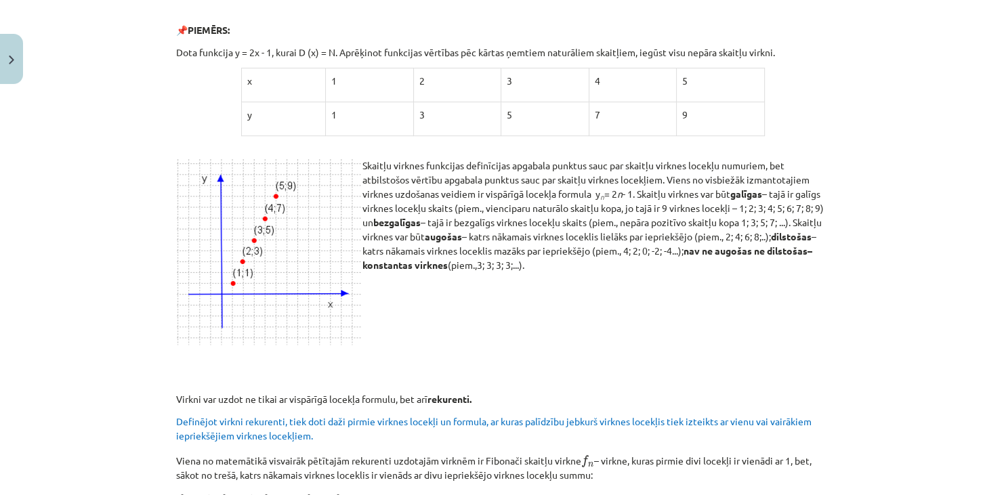
scroll to position [532, 0]
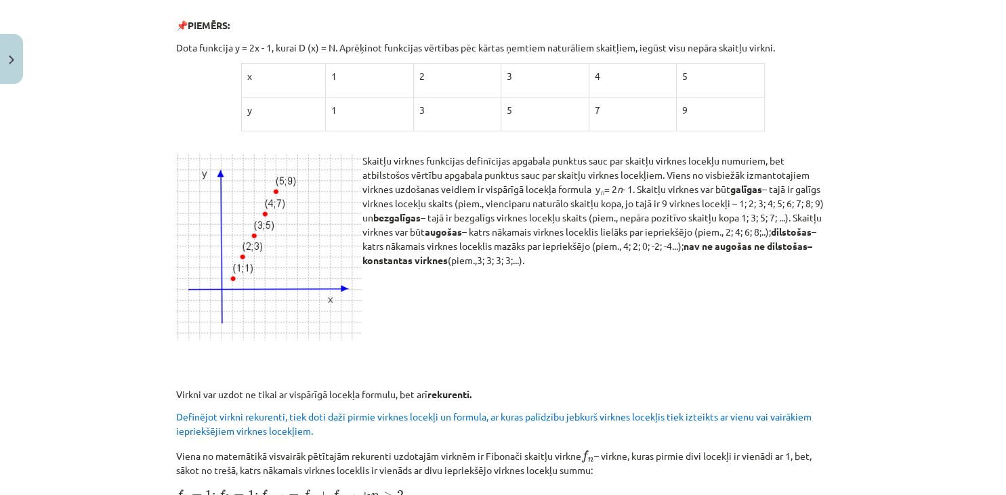
click at [897, 108] on div "Mācību tēma: Matemātikas i - 12. klases 1. ieskaites mācību materiāls (ab) #5 📝…" at bounding box center [503, 247] width 1006 height 495
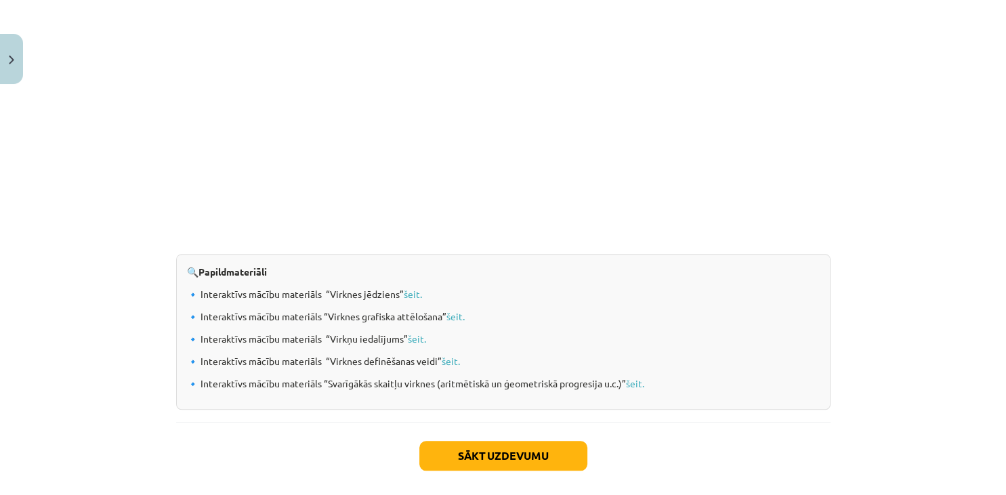
scroll to position [1401, 0]
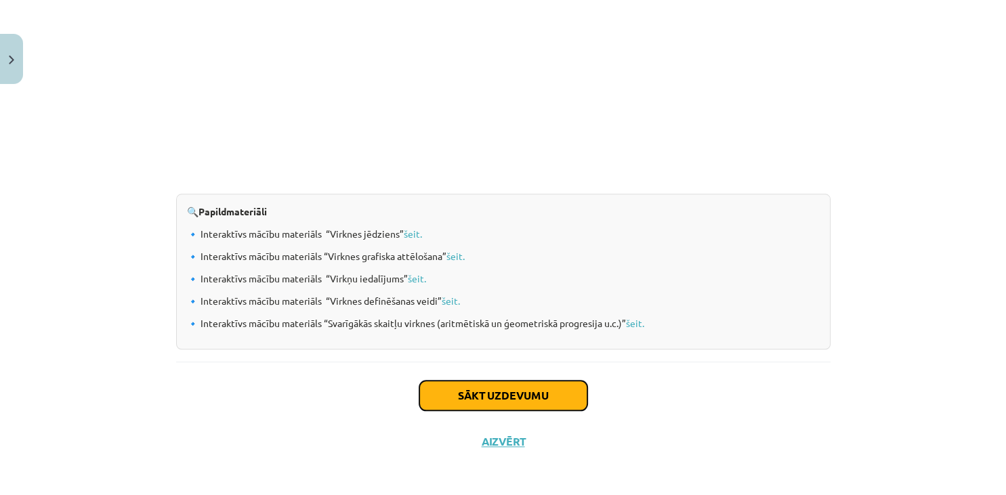
click at [531, 389] on button "Sākt uzdevumu" at bounding box center [503, 396] width 168 height 30
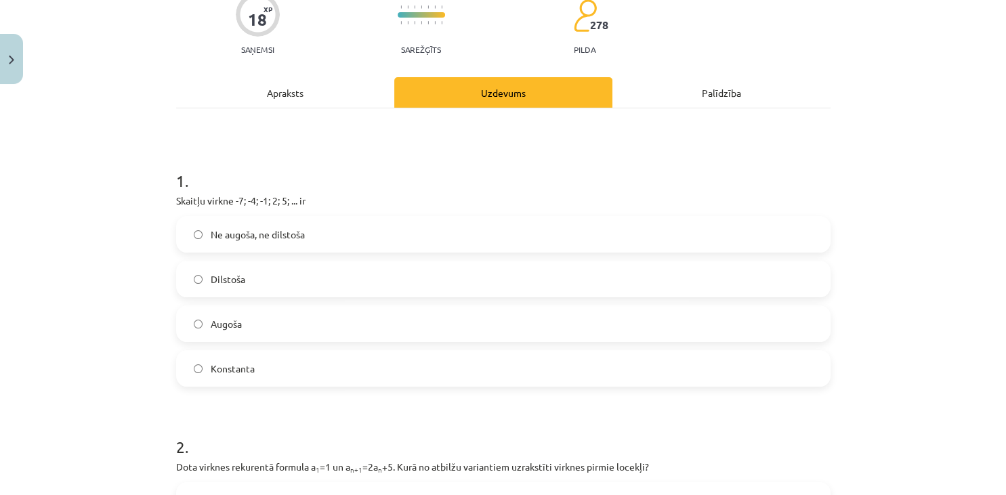
scroll to position [125, 0]
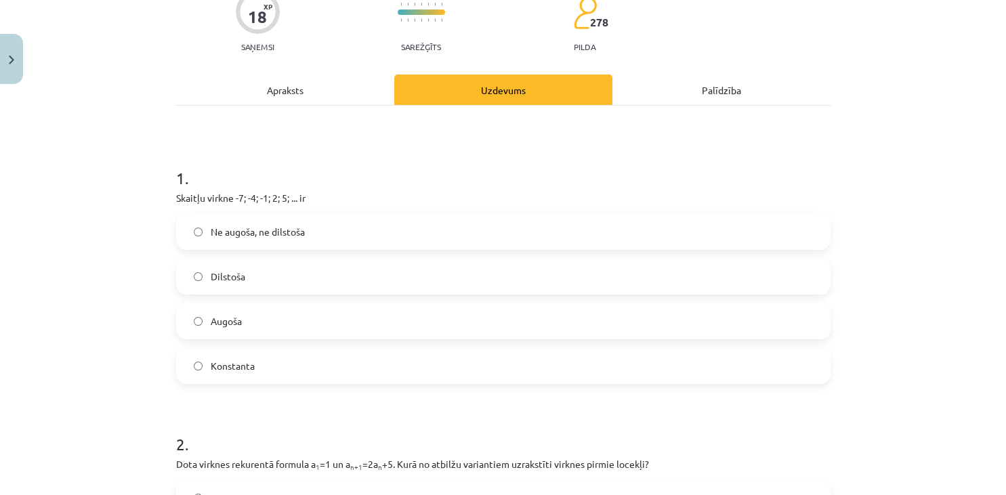
click at [186, 320] on label "Augoša" at bounding box center [502, 321] width 651 height 34
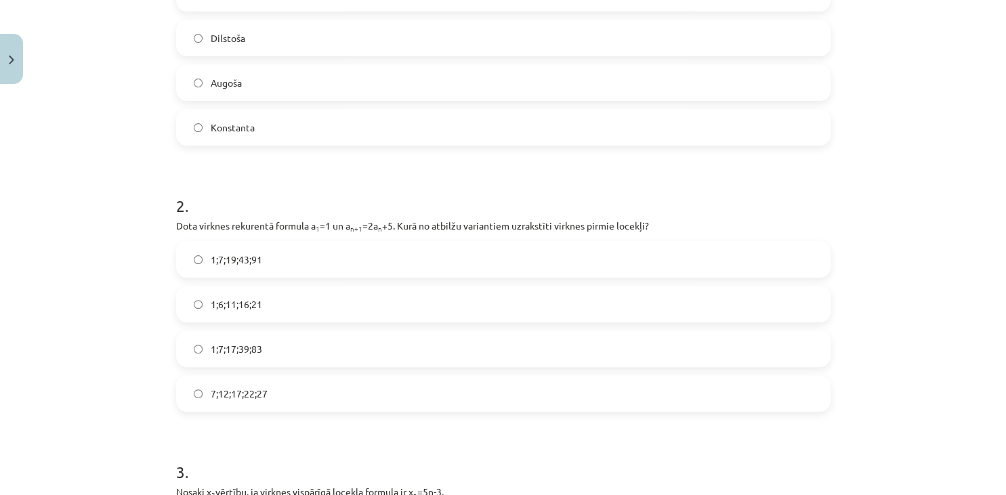
scroll to position [365, 0]
click at [220, 390] on span "7;12;17;22;27" at bounding box center [239, 392] width 57 height 14
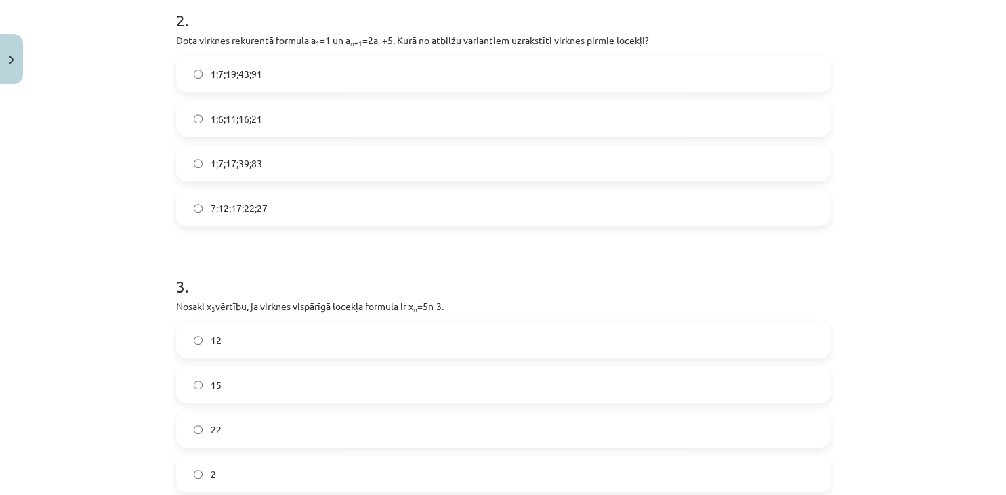
scroll to position [444, 0]
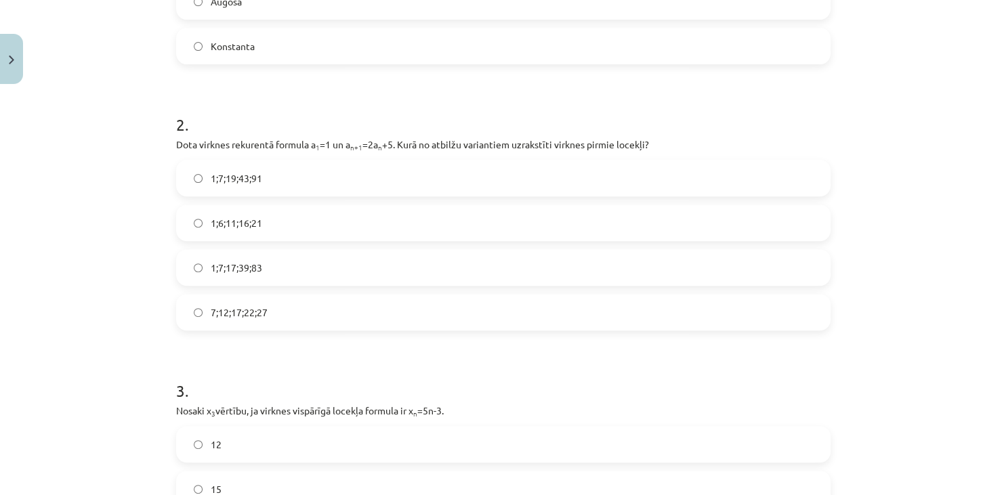
click at [198, 182] on label "1;7;19;43;91" at bounding box center [502, 178] width 651 height 34
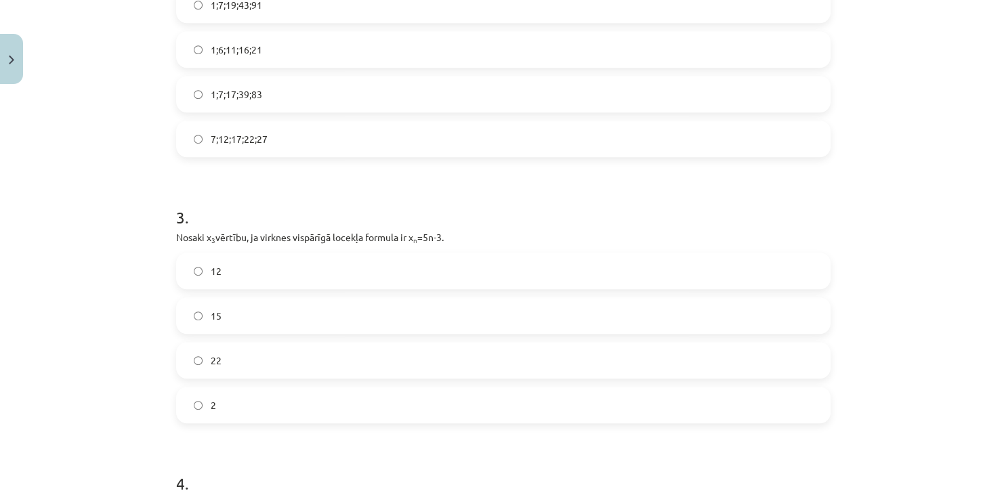
scroll to position [683, 0]
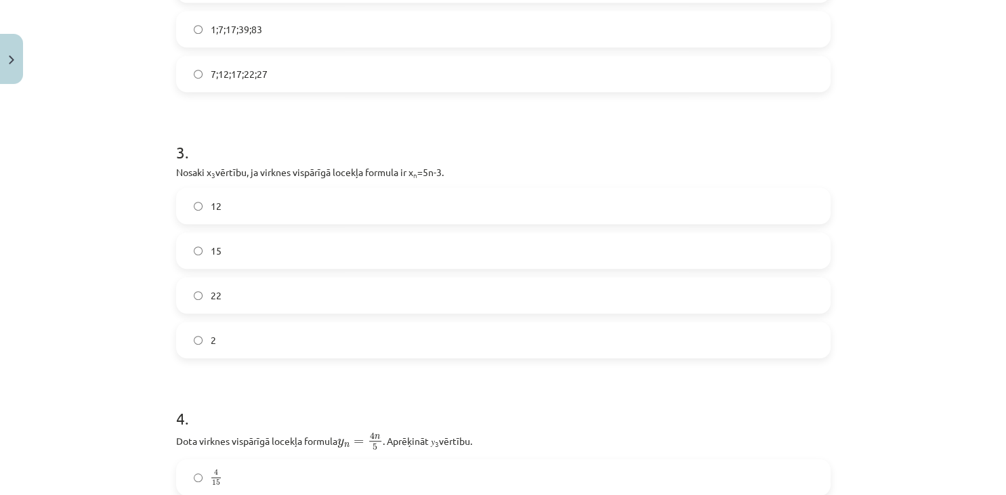
click at [211, 197] on label "12" at bounding box center [502, 206] width 651 height 34
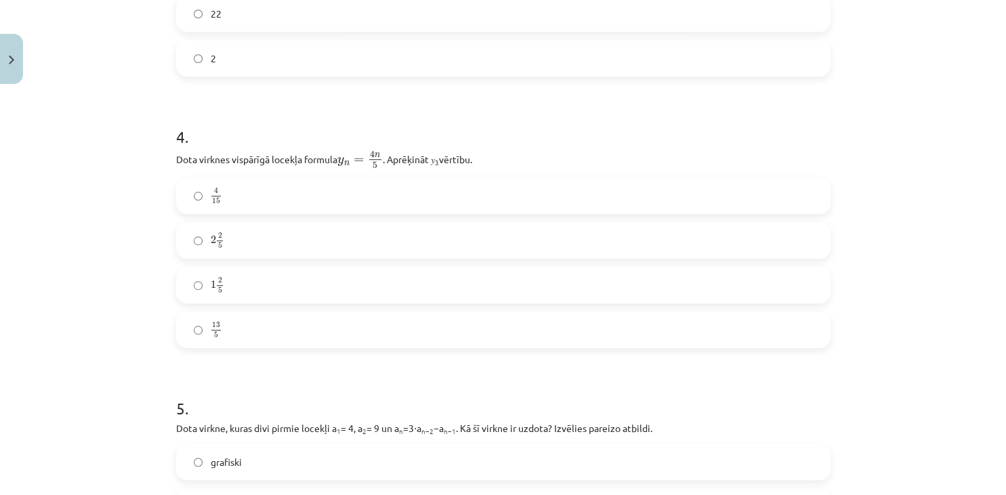
scroll to position [958, 0]
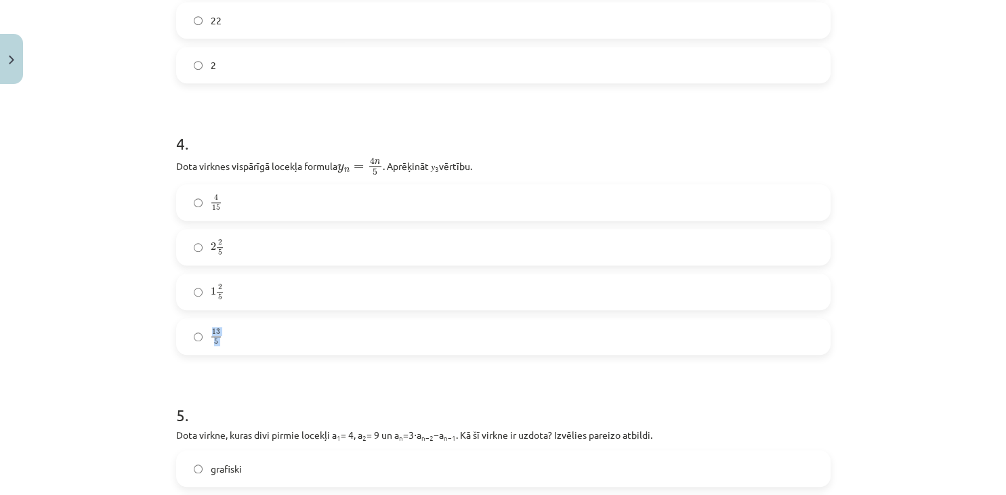
drag, startPoint x: 91, startPoint y: 299, endPoint x: 167, endPoint y: 400, distance: 125.3
click at [167, 400] on div "Mācību tēma: Matemātikas i - 12. klases 1. ieskaites mācību materiāls (ab) #5 📝…" at bounding box center [503, 247] width 1006 height 495
click at [85, 322] on div "Mācību tēma: Matemātikas i - 12. klases 1. ieskaites mācību materiāls (ab) #5 📝…" at bounding box center [503, 247] width 1006 height 495
click at [87, 330] on div "Mācību tēma: Matemātikas i - 12. klases 1. ieskaites mācību materiāls (ab) #5 📝…" at bounding box center [503, 247] width 1006 height 495
click at [214, 244] on span "2" at bounding box center [213, 246] width 5 height 8
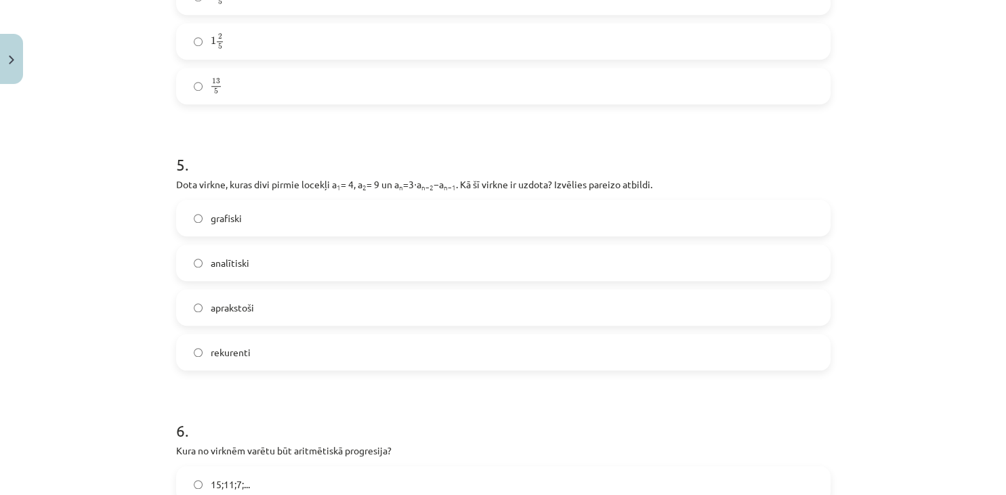
scroll to position [1209, 0]
click at [127, 267] on div "Mācību tēma: Matemātikas i - 12. klases 1. ieskaites mācību materiāls (ab) #5 📝…" at bounding box center [503, 247] width 1006 height 495
click at [195, 311] on label "aprakstoši" at bounding box center [502, 307] width 651 height 34
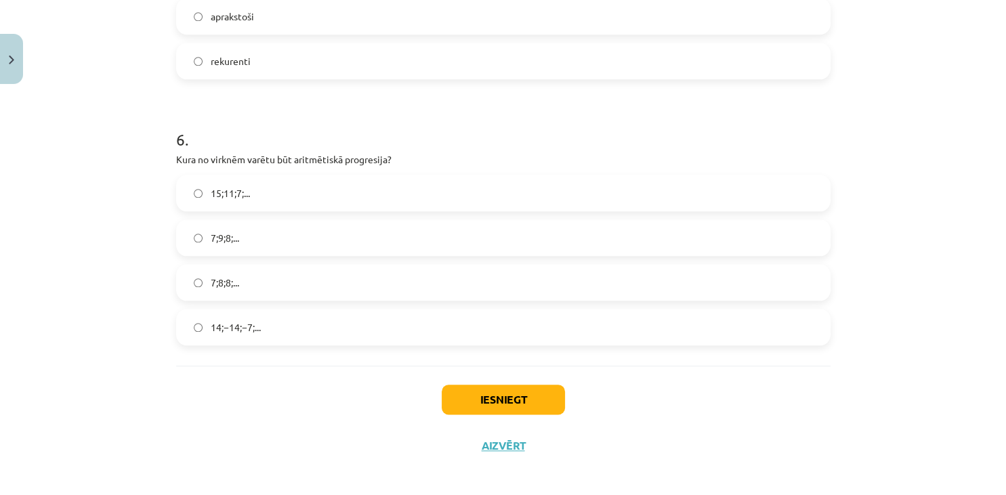
scroll to position [1506, 0]
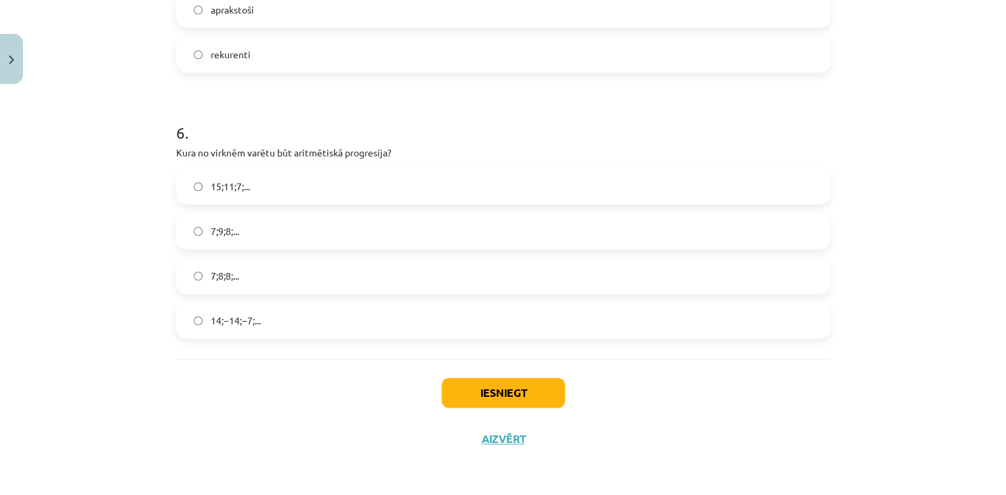
click at [215, 235] on span "7;9;8;..." at bounding box center [225, 231] width 28 height 14
click at [541, 377] on div "Iesniegt Aizvērt" at bounding box center [503, 406] width 654 height 95
click at [554, 382] on button "Iesniegt" at bounding box center [503, 393] width 123 height 30
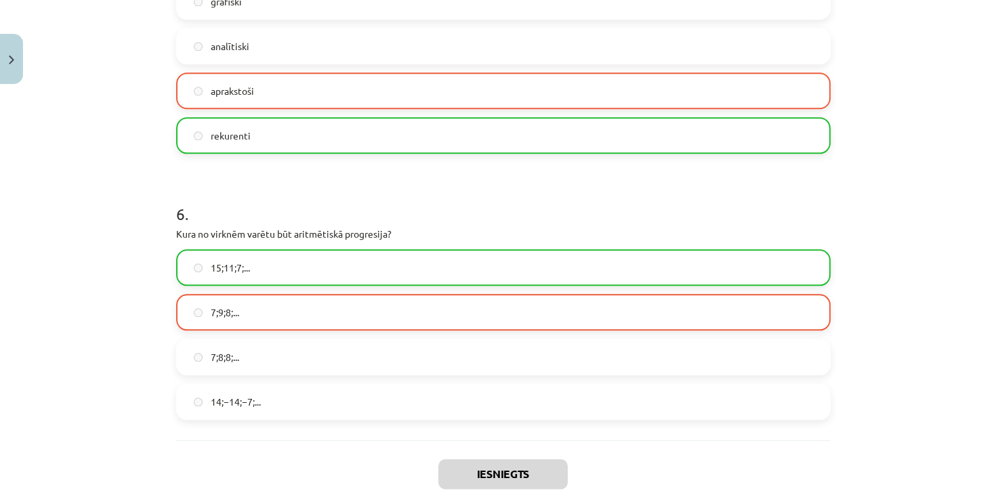
scroll to position [1549, 0]
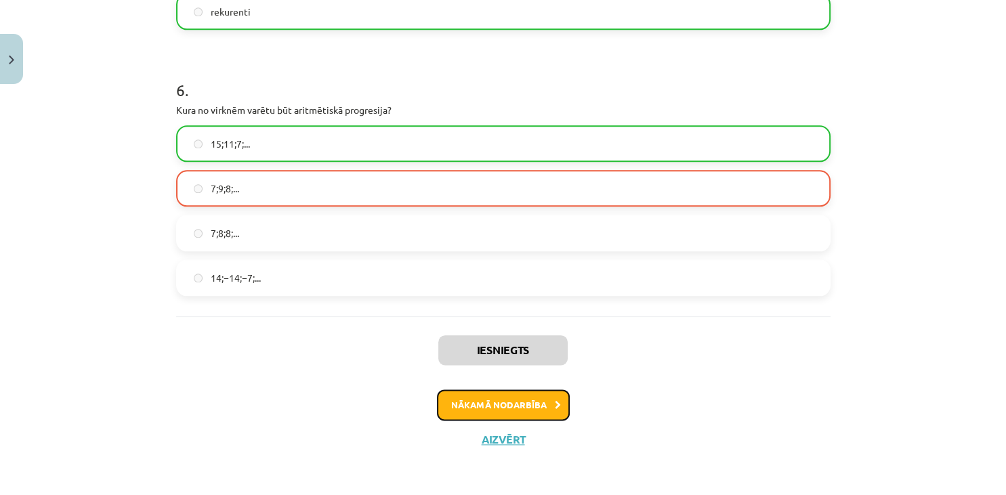
click at [479, 397] on button "Nākamā nodarbība" at bounding box center [503, 404] width 133 height 31
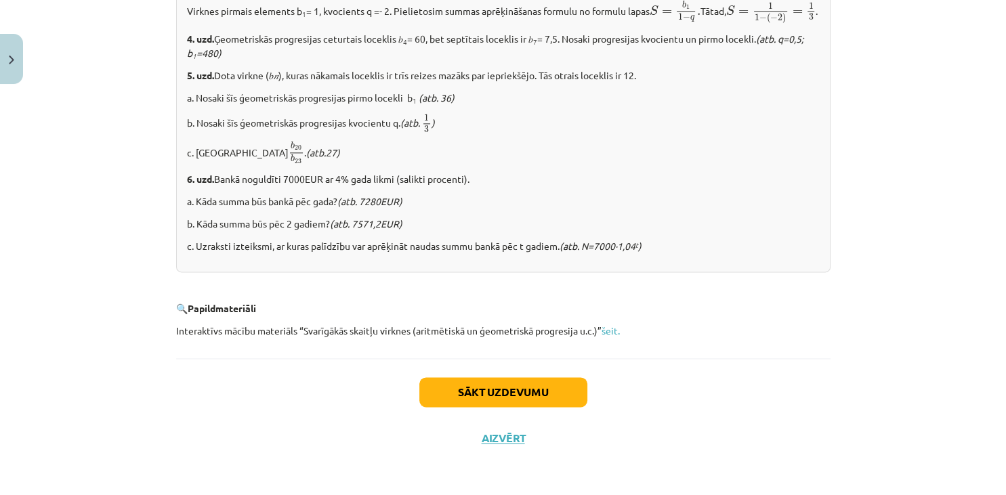
scroll to position [1698, 0]
click at [456, 393] on button "Sākt uzdevumu" at bounding box center [503, 392] width 168 height 30
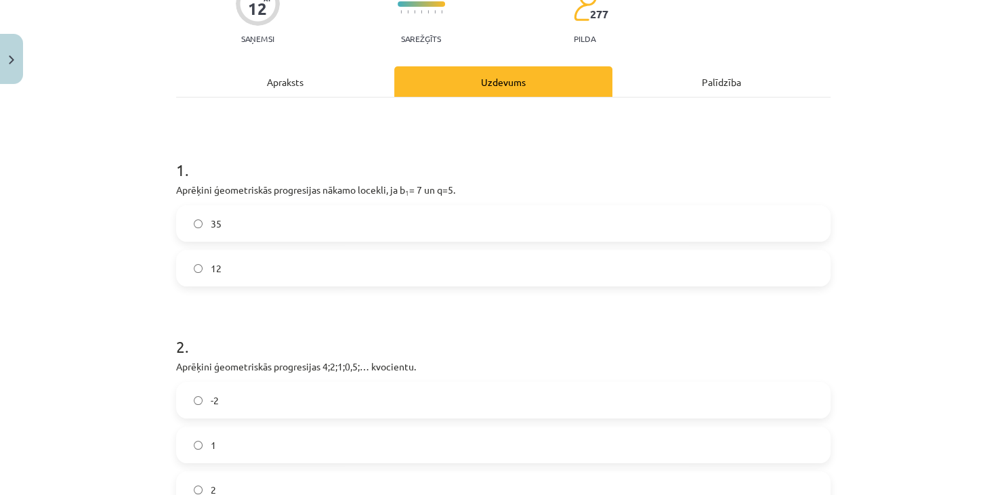
scroll to position [154, 0]
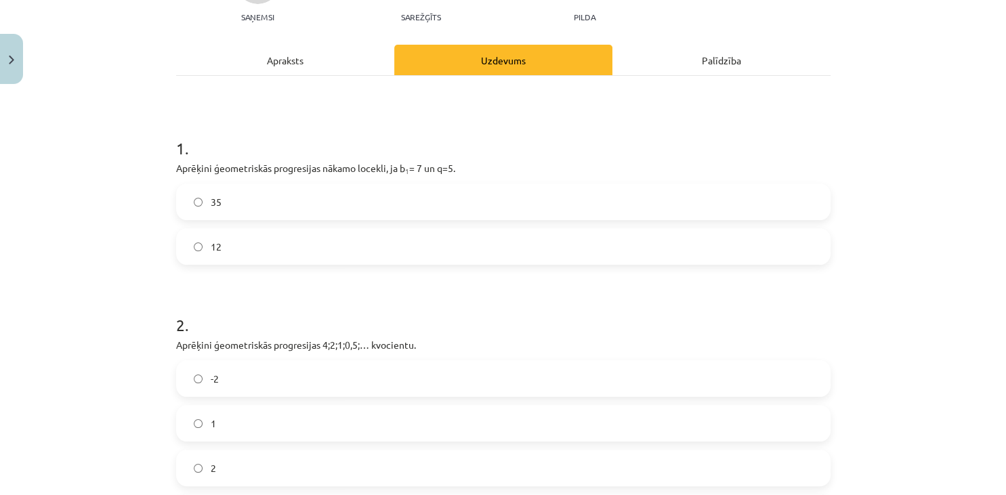
click at [299, 70] on div "Apraksts" at bounding box center [285, 60] width 218 height 30
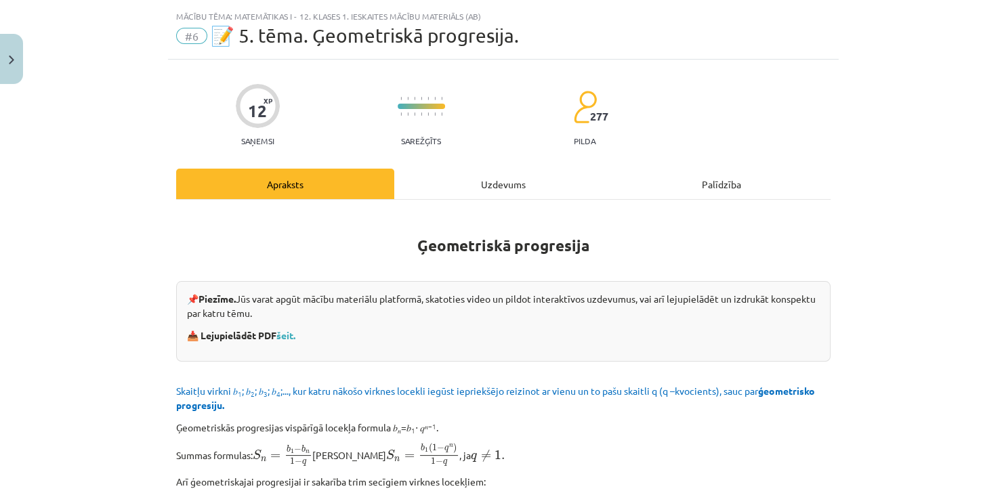
scroll to position [0, 0]
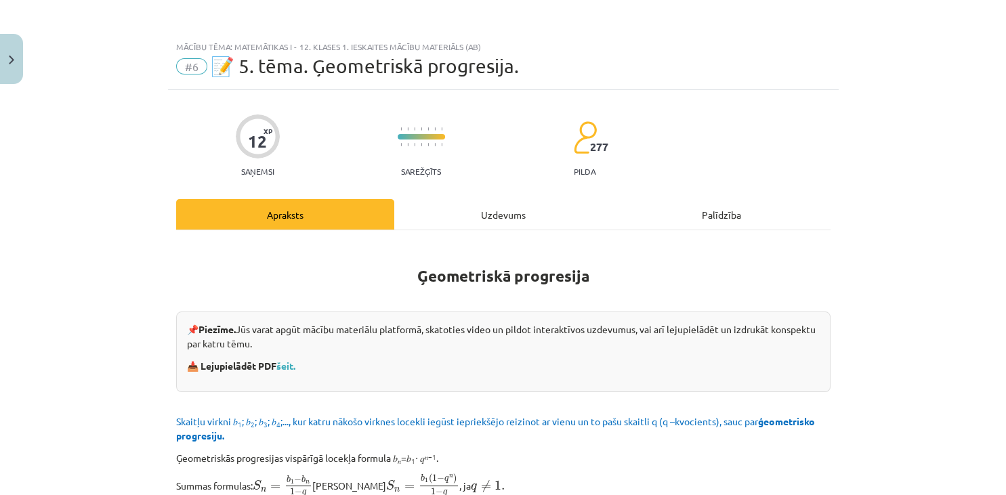
click at [479, 215] on div "Uzdevums" at bounding box center [503, 214] width 218 height 30
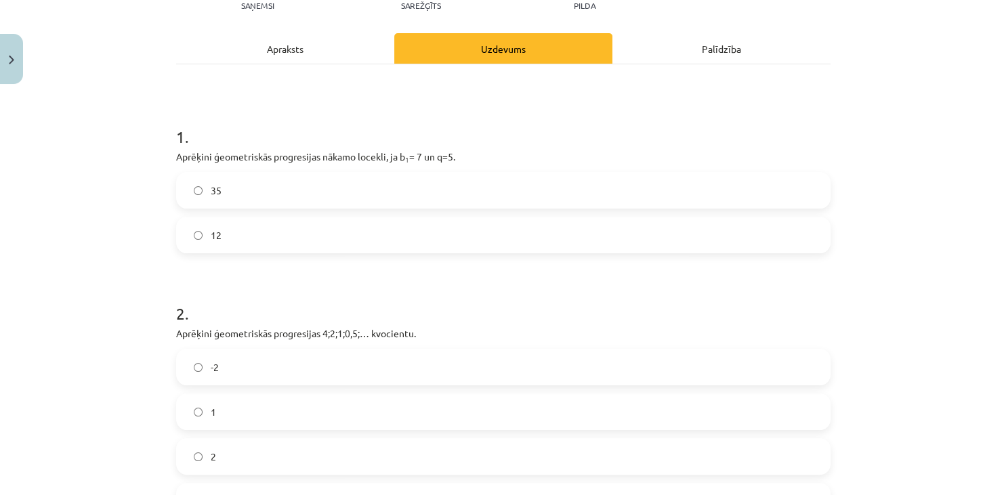
scroll to position [219, 0]
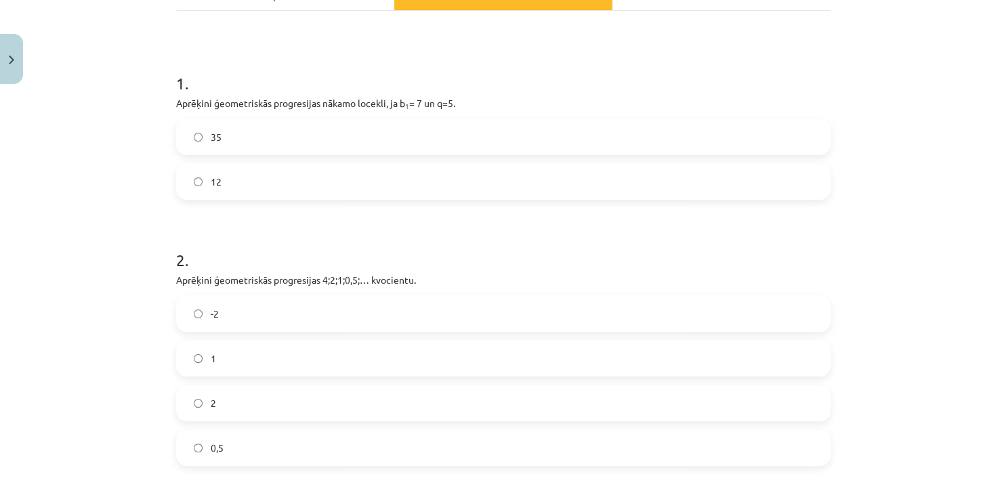
click at [248, 130] on label "35" at bounding box center [502, 137] width 651 height 34
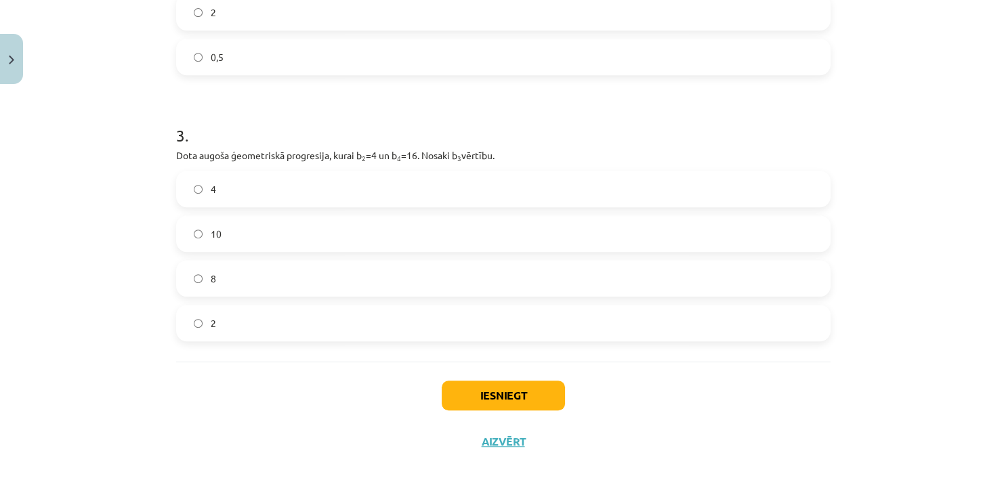
scroll to position [613, 0]
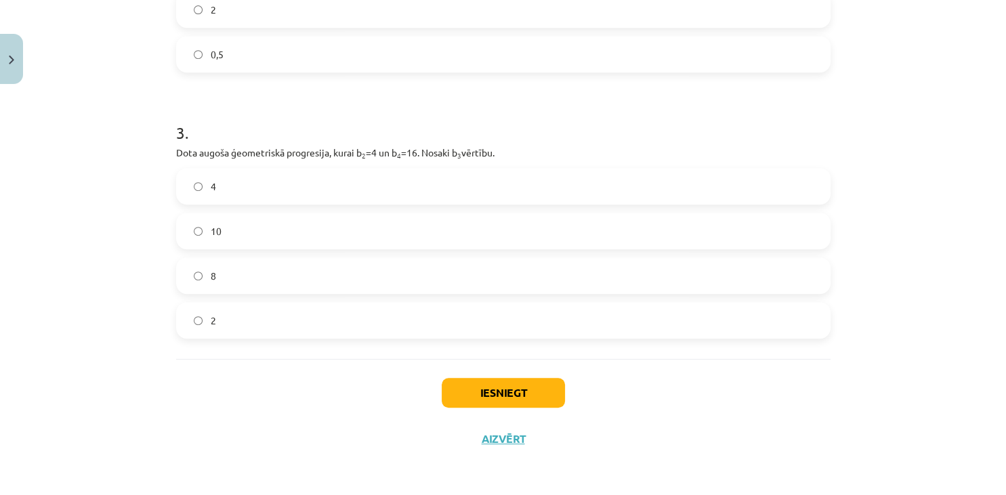
click at [254, 261] on label "8" at bounding box center [502, 276] width 651 height 34
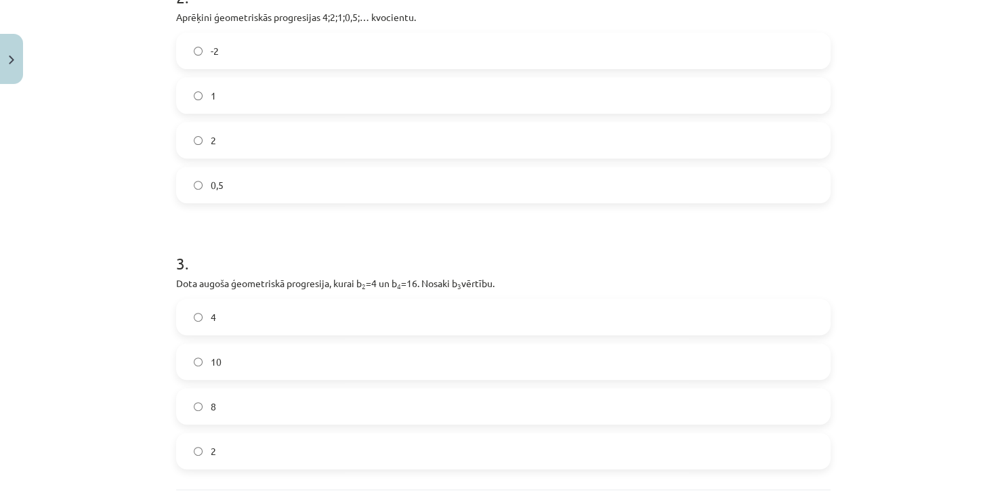
scroll to position [366, 0]
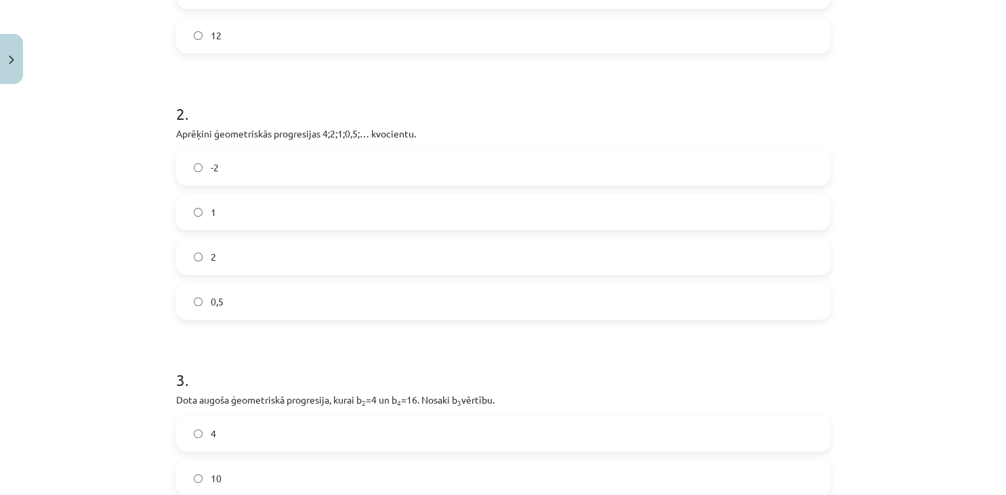
click at [208, 313] on label "0,5" at bounding box center [502, 301] width 651 height 34
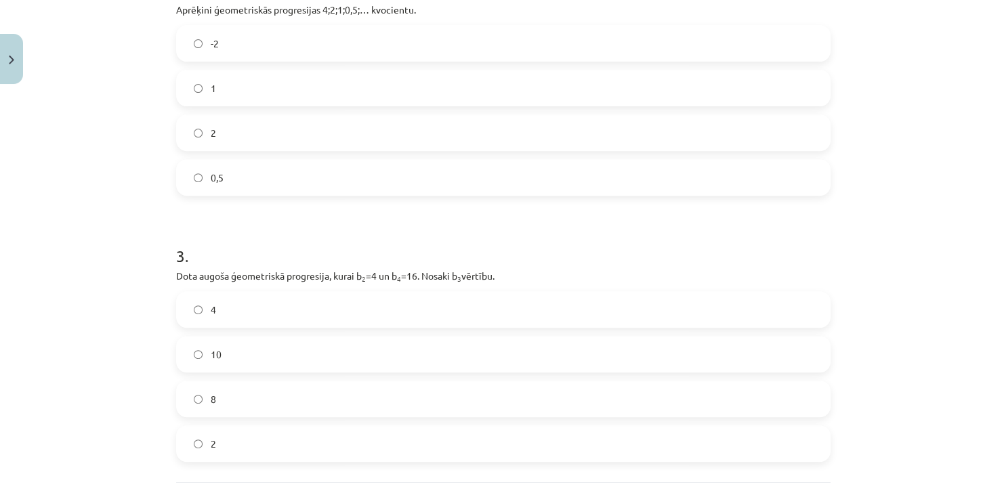
scroll to position [613, 0]
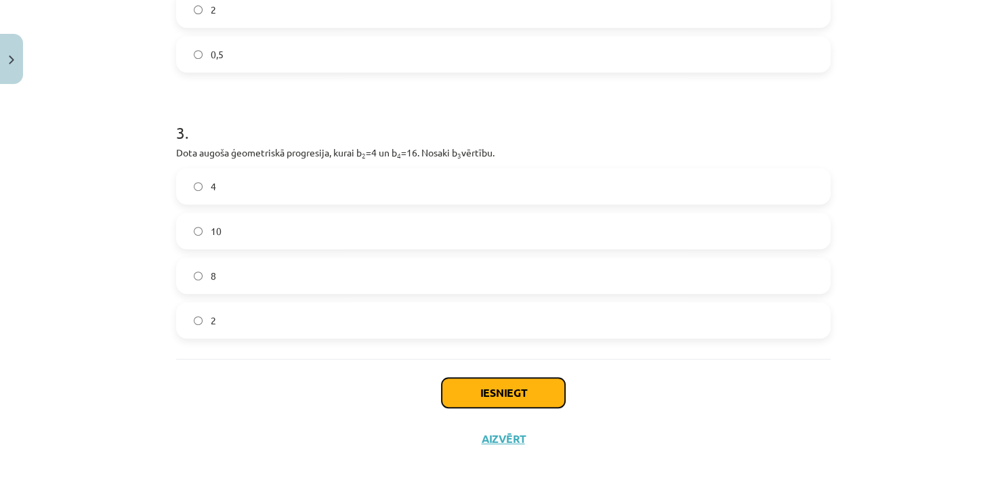
click at [526, 385] on button "Iesniegt" at bounding box center [503, 393] width 123 height 30
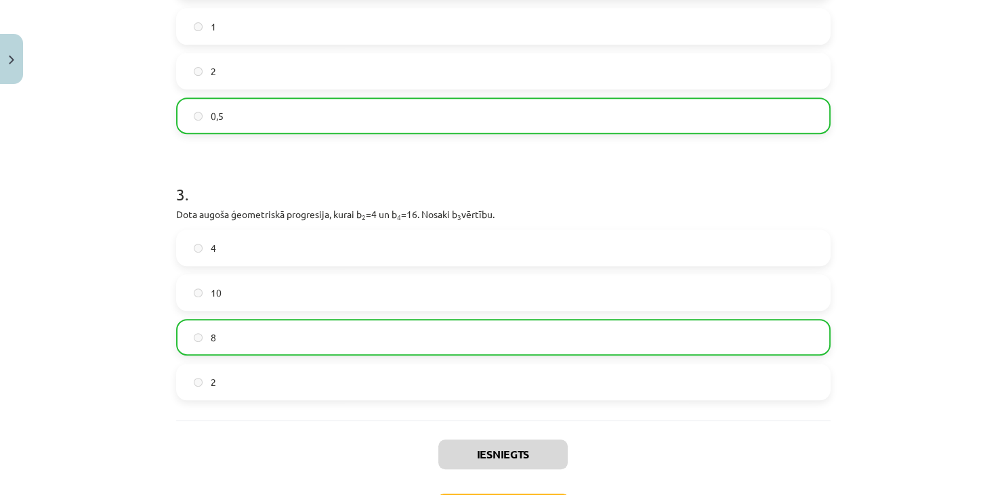
scroll to position [656, 0]
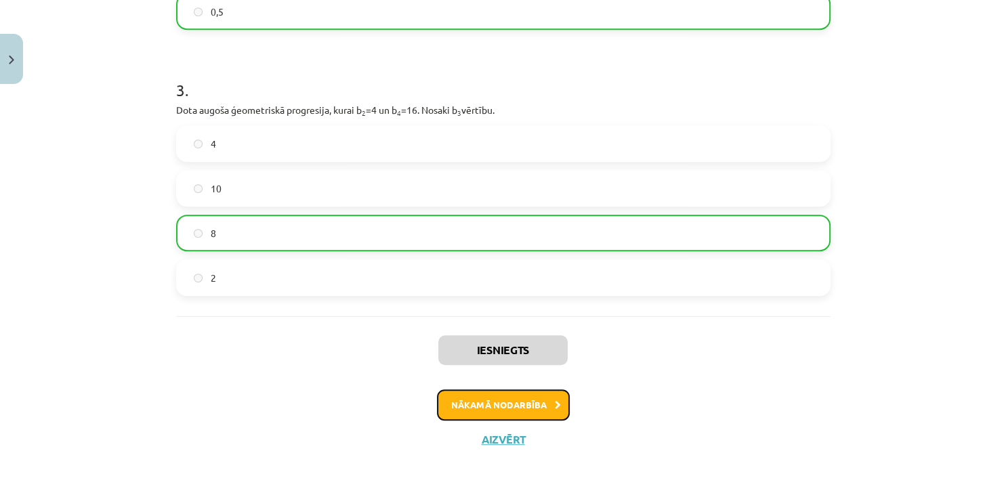
click at [480, 408] on button "Nākamā nodarbība" at bounding box center [503, 404] width 133 height 31
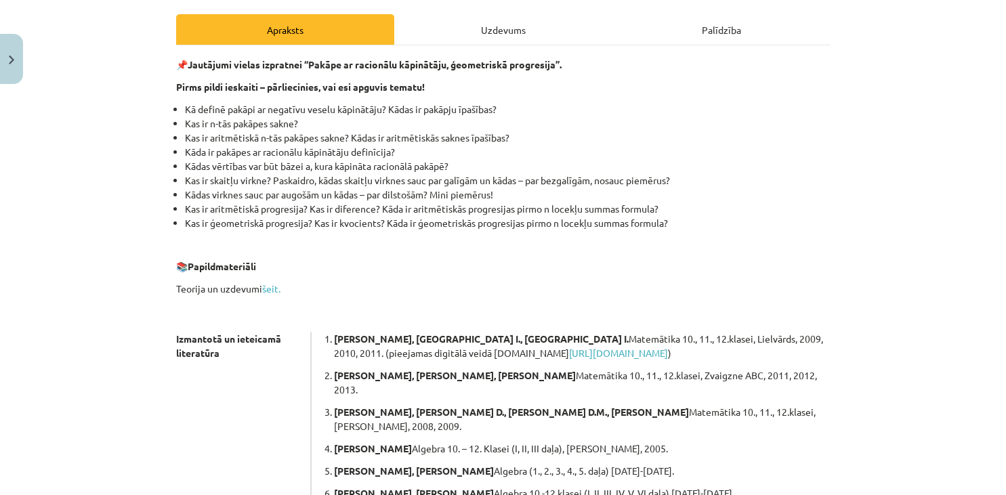
scroll to position [361, 0]
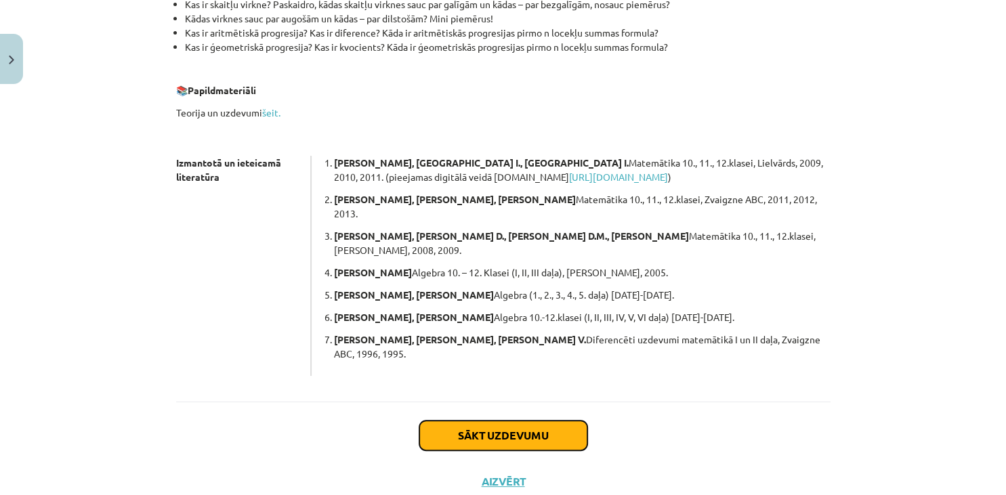
click at [471, 421] on button "Sākt uzdevumu" at bounding box center [503, 436] width 168 height 30
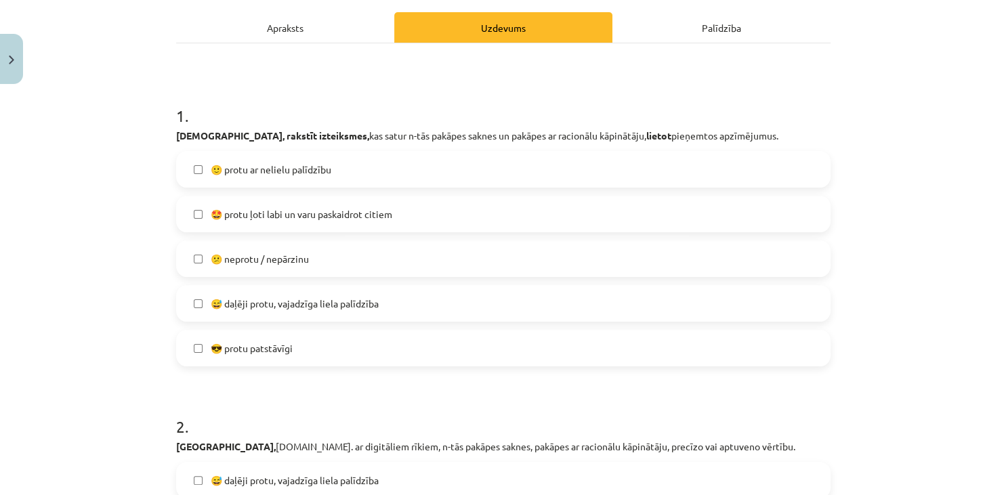
scroll to position [219, 0]
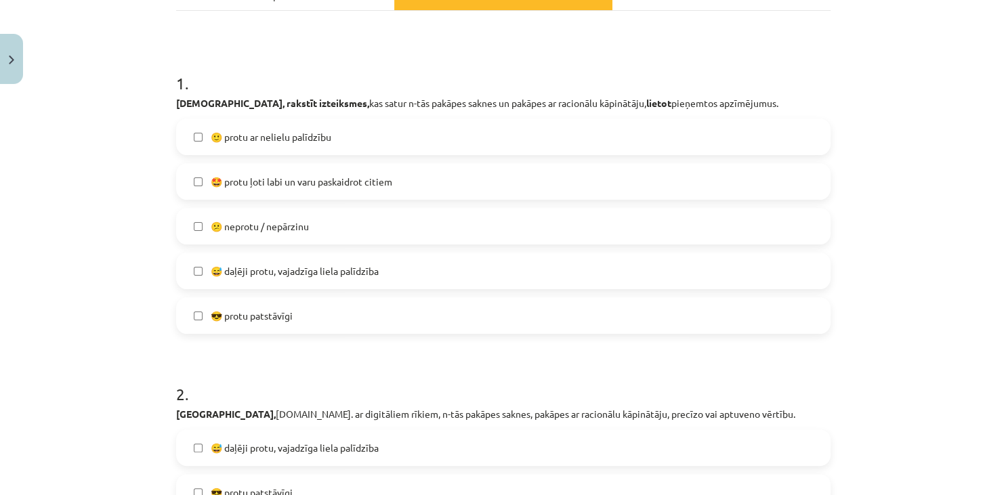
click at [272, 146] on label "🙂 protu ar nelielu palīdzību" at bounding box center [502, 137] width 651 height 34
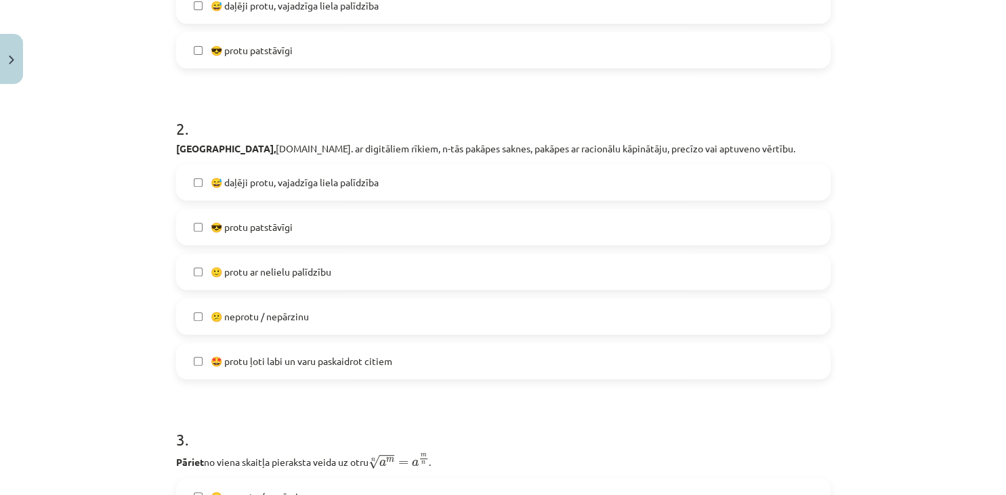
scroll to position [466, 0]
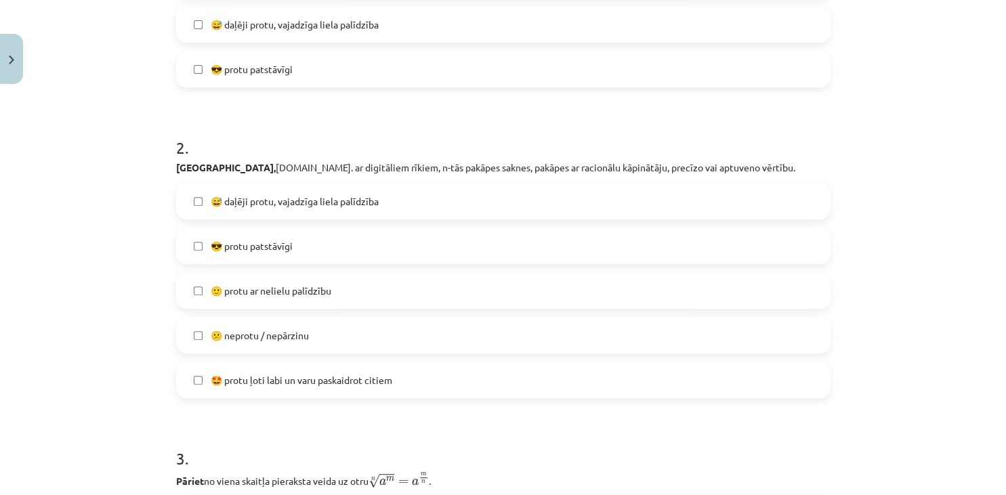
click at [356, 207] on span "😅 daļēji protu, vajadzīga liela palīdzība" at bounding box center [295, 201] width 168 height 14
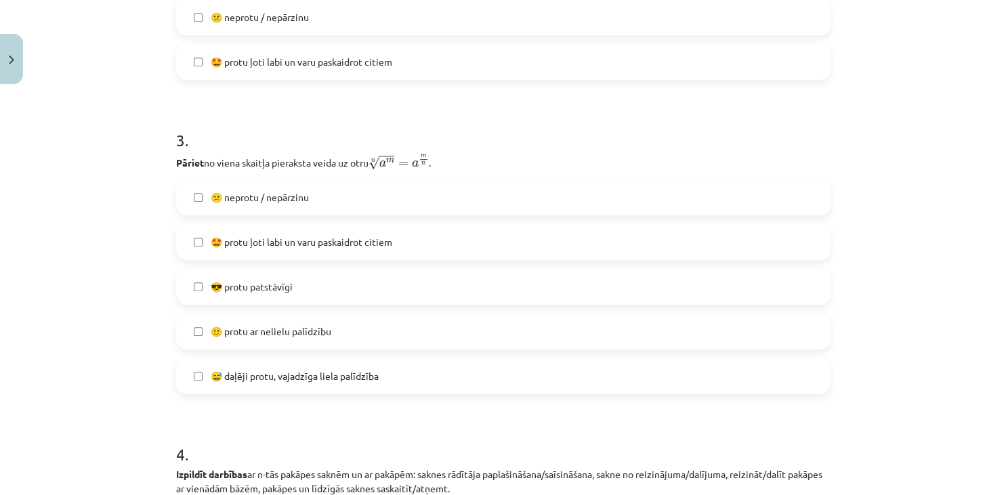
scroll to position [837, 0]
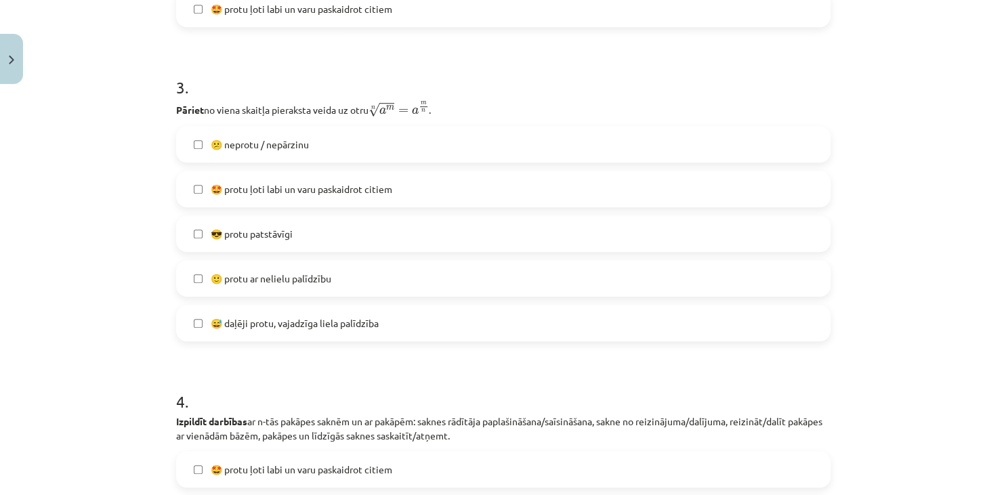
drag, startPoint x: 314, startPoint y: 233, endPoint x: 301, endPoint y: 232, distance: 13.6
click at [313, 232] on label "😎 protu patstāvīgi" at bounding box center [502, 234] width 651 height 34
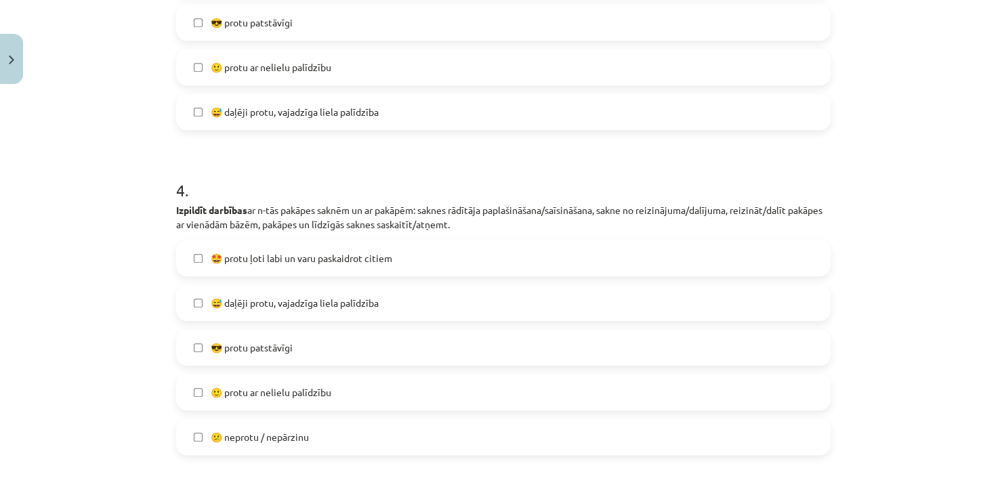
scroll to position [1146, 0]
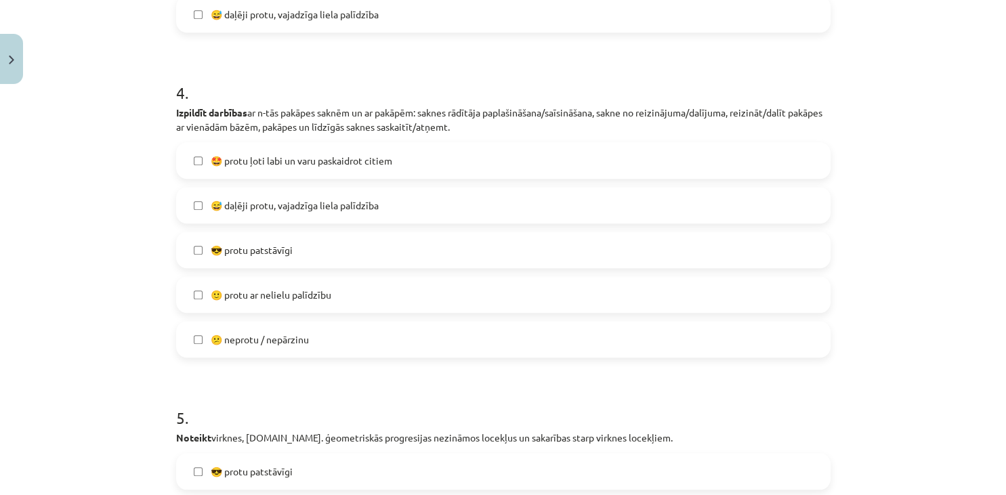
click at [317, 299] on span "🙂 protu ar nelielu palīdzību" at bounding box center [271, 295] width 121 height 14
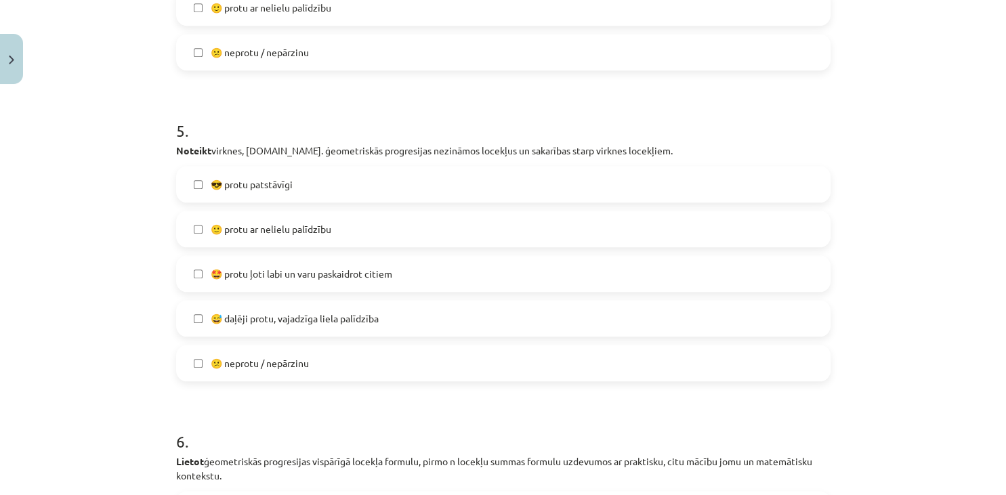
scroll to position [1455, 0]
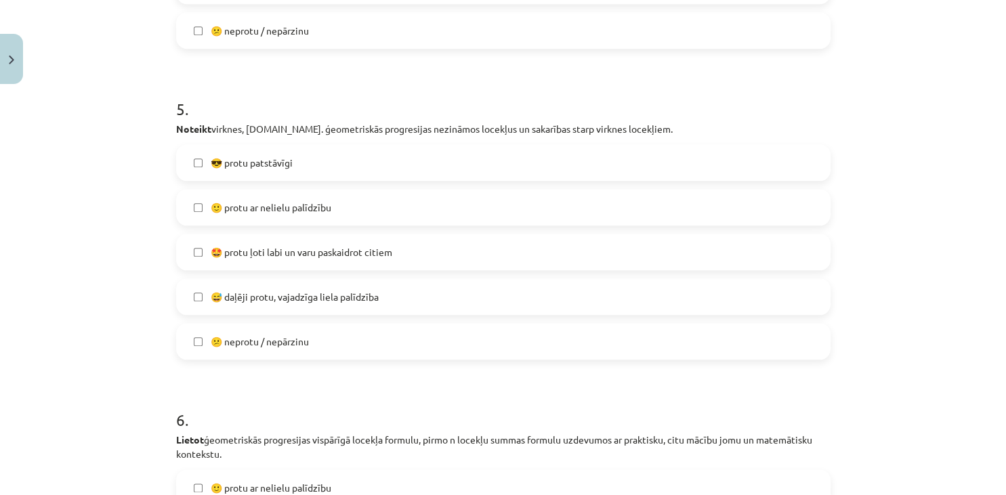
click at [230, 301] on span "😅 daļēji protu, vajadzīga liela palīdzība" at bounding box center [295, 297] width 168 height 14
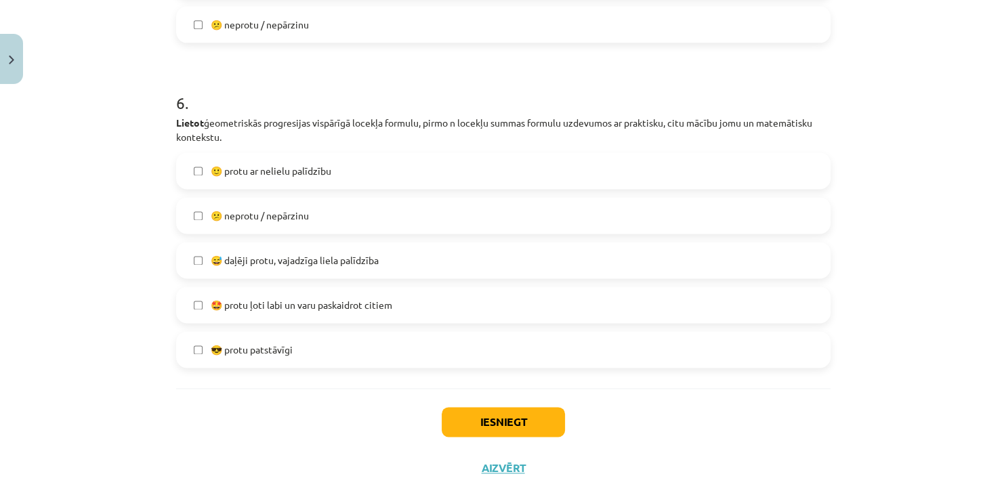
scroll to position [1801, 0]
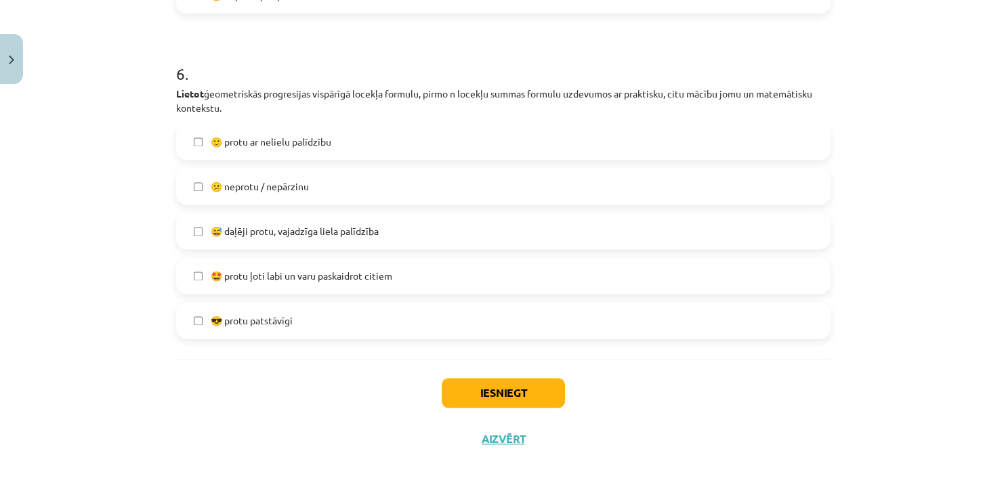
click at [284, 240] on label "😅 daļēji protu, vajadzīga liela palīdzība" at bounding box center [502, 231] width 651 height 34
click at [268, 147] on span "🙂 protu ar nelielu palīdzību" at bounding box center [271, 142] width 121 height 14
click at [517, 387] on button "Iesniegt" at bounding box center [503, 393] width 123 height 30
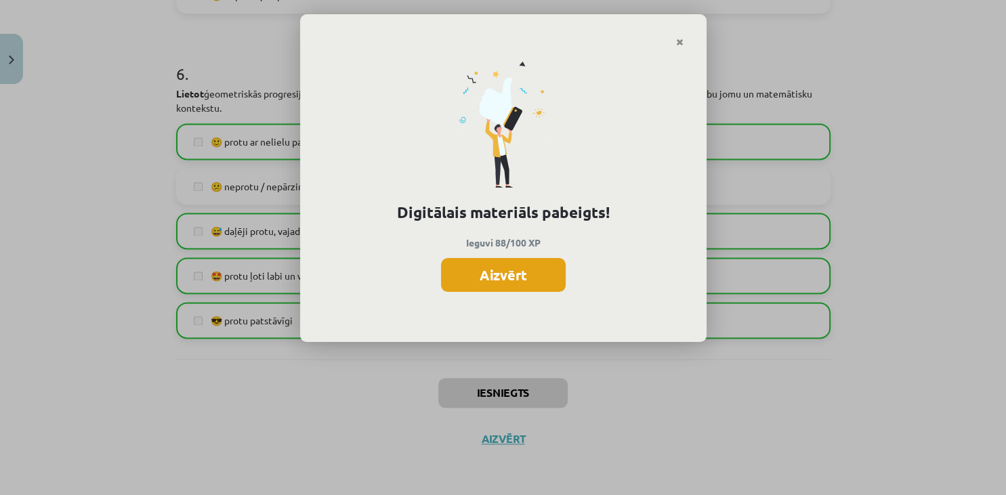
click at [523, 270] on button "Aizvērt" at bounding box center [503, 275] width 125 height 34
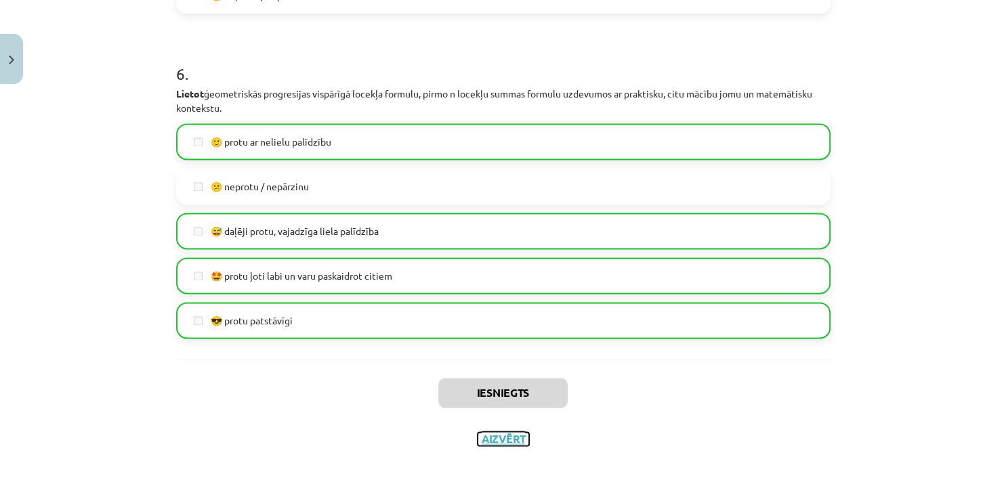
click at [507, 444] on button "Aizvērt" at bounding box center [502, 439] width 51 height 14
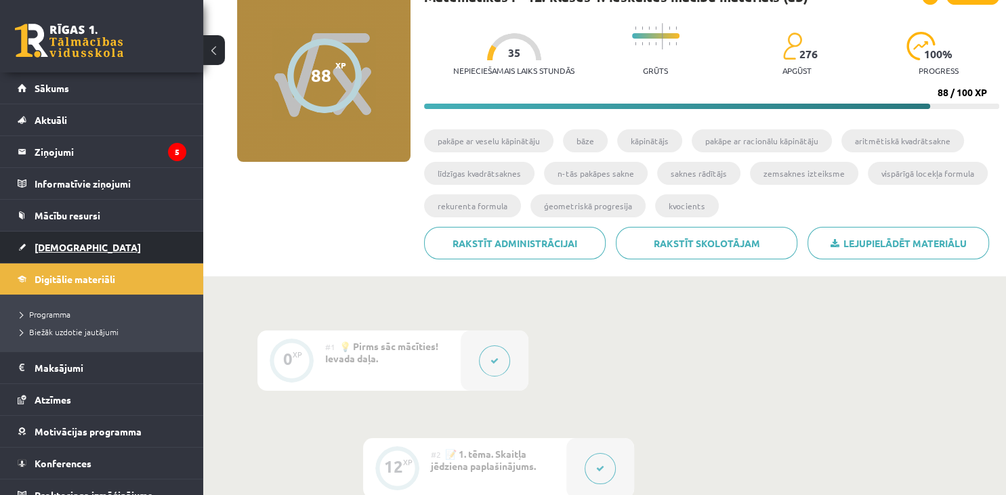
click at [74, 242] on span "[DEMOGRAPHIC_DATA]" at bounding box center [88, 247] width 106 height 12
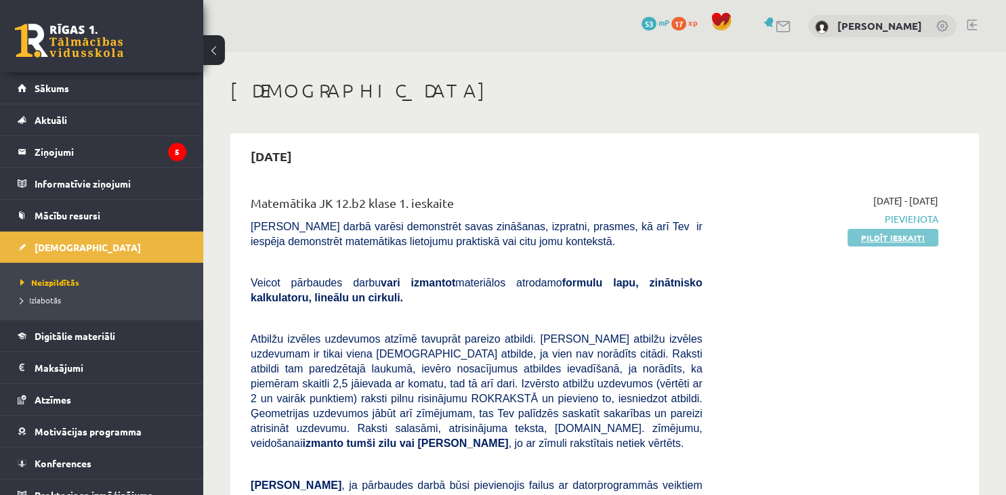
click at [907, 236] on link "Pildīt ieskaiti" at bounding box center [892, 238] width 91 height 18
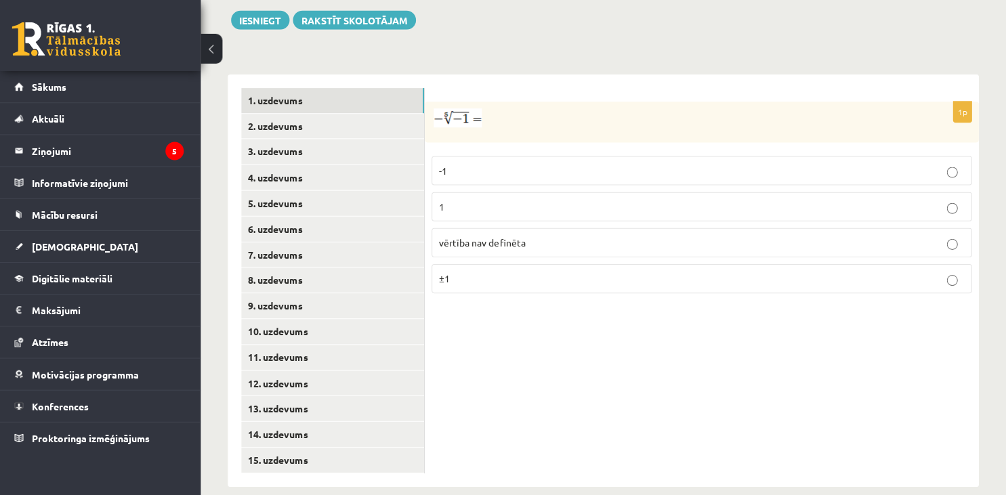
scroll to position [530, 0]
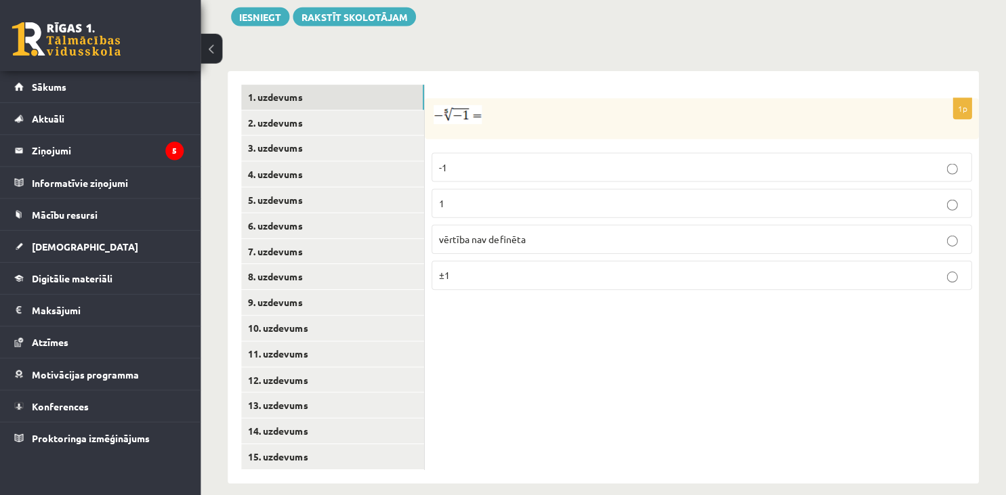
click at [580, 197] on p "1" at bounding box center [702, 204] width 523 height 14
click at [274, 96] on ul "1. uzdevums 2. uzdevums 3. uzdevums 4. uzdevums 5. uzdevums 6. uzdevums 7. uzde…" at bounding box center [335, 278] width 183 height 384
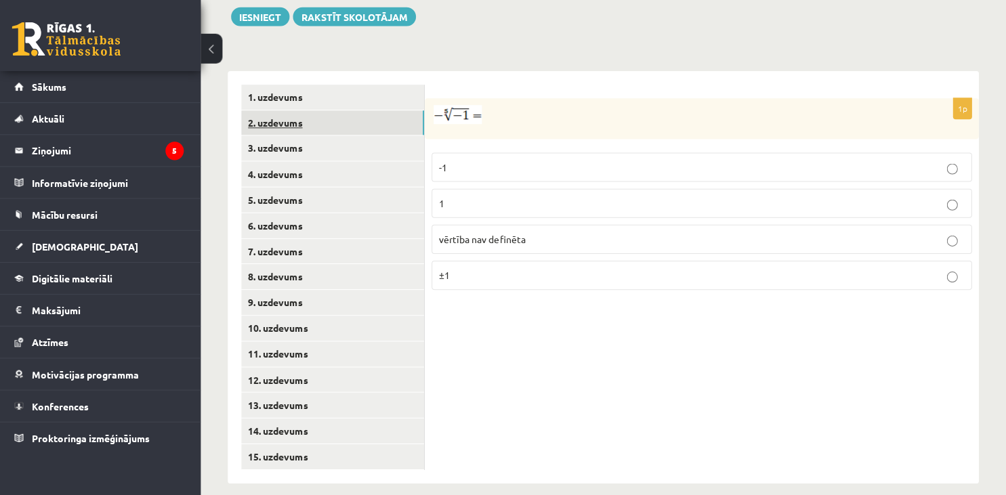
click at [306, 112] on link "2. uzdevums" at bounding box center [335, 124] width 182 height 25
click at [488, 162] on p "x 3 8 x 3 8" at bounding box center [702, 170] width 523 height 16
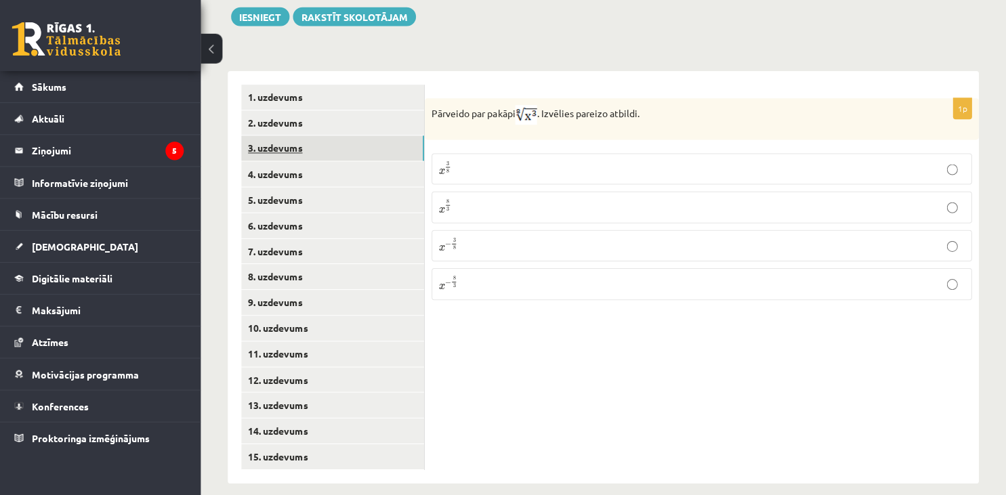
click at [296, 137] on link "3. uzdevums" at bounding box center [335, 149] width 182 height 25
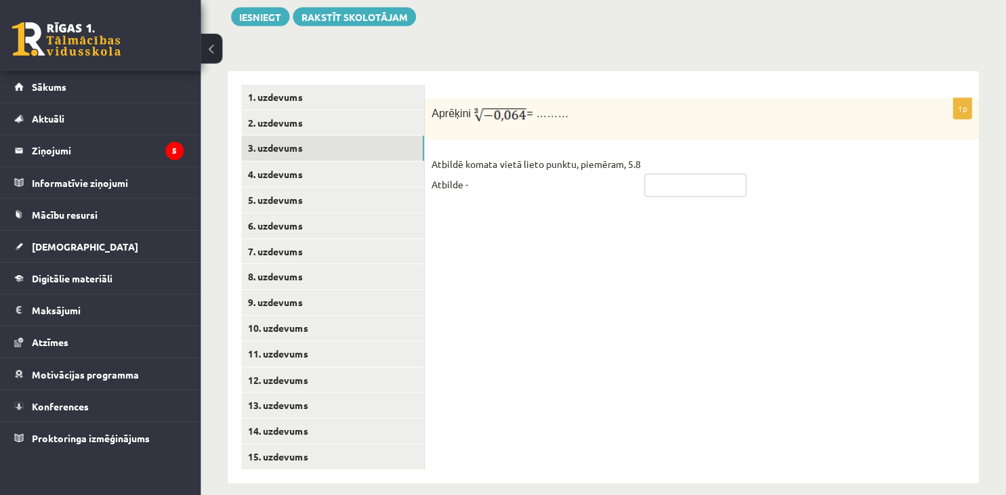
click at [724, 175] on input "text" at bounding box center [696, 186] width 102 height 23
type input "****"
click at [544, 246] on div "1p Aprēķini = ……… Atbildē komata vietā lieto punktu, piemēram, 5.8 Atbilde - **…" at bounding box center [703, 277] width 552 height 411
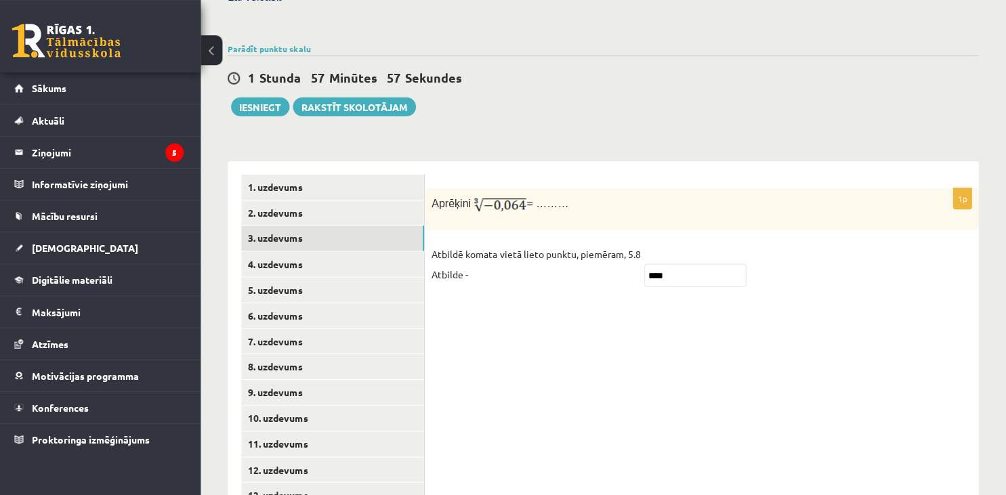
scroll to position [389, 0]
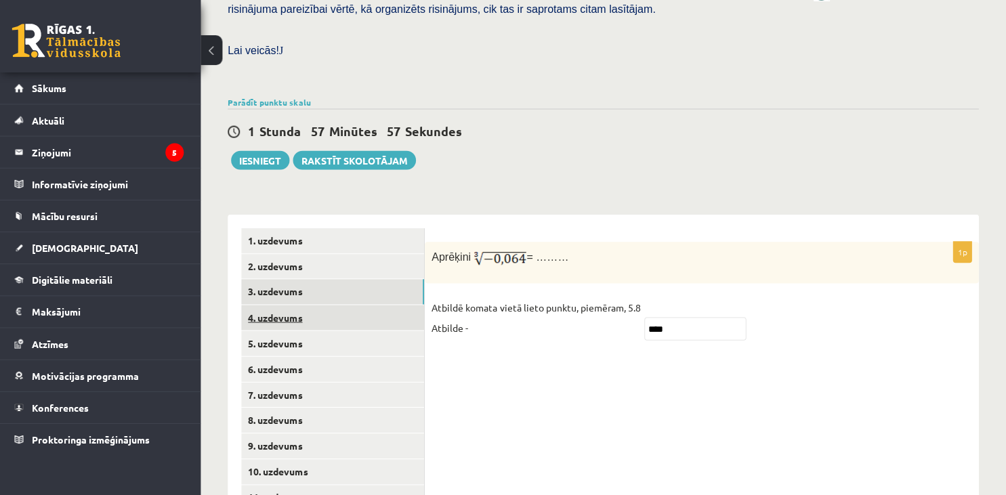
click at [274, 304] on link "4. uzdevums" at bounding box center [335, 316] width 182 height 25
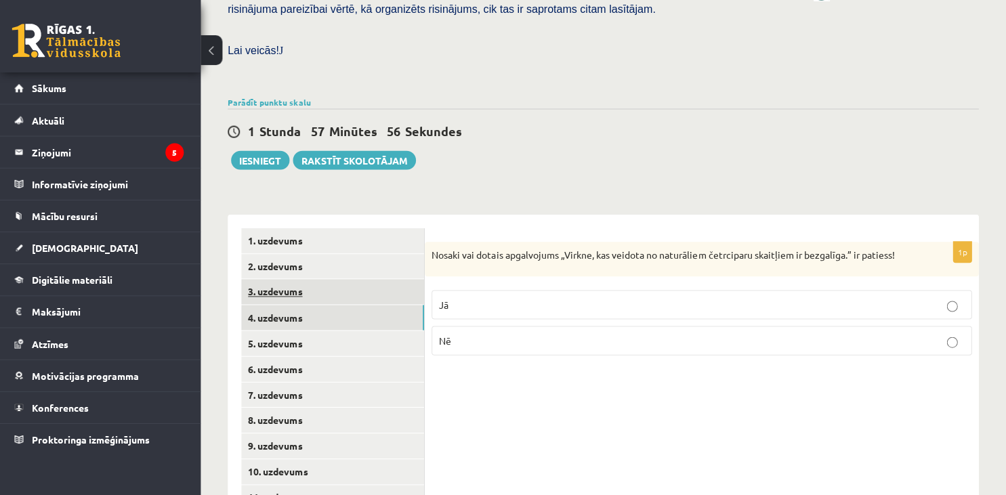
click at [278, 282] on link "3. uzdevums" at bounding box center [335, 290] width 182 height 25
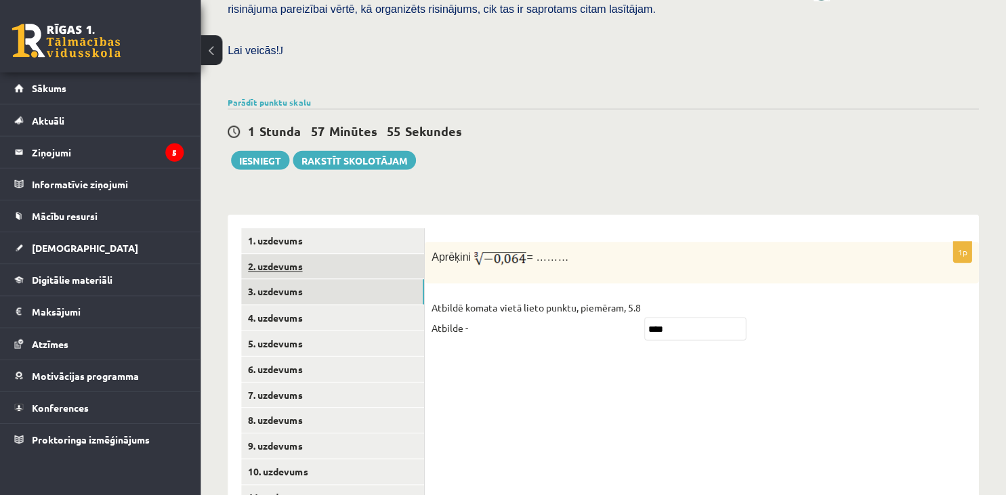
click at [284, 253] on link "2. uzdevums" at bounding box center [335, 265] width 182 height 25
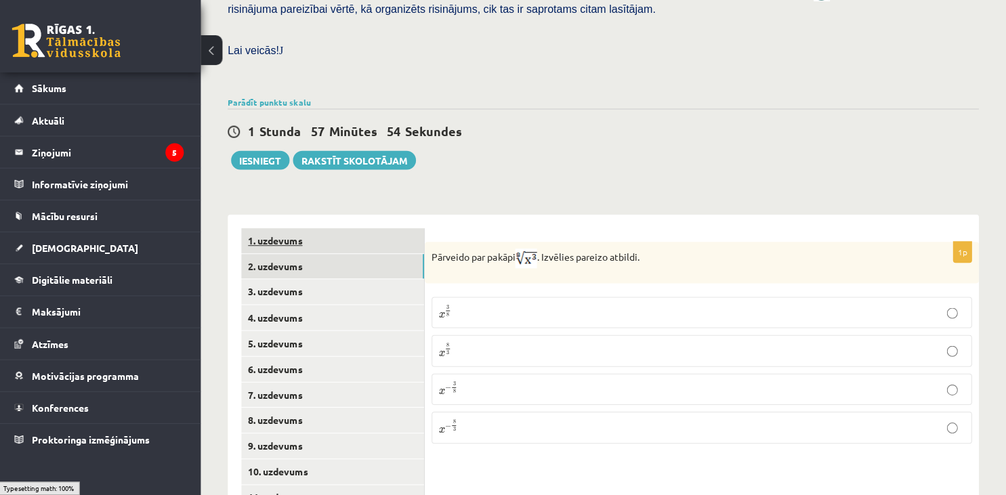
click at [288, 228] on link "1. uzdevums" at bounding box center [335, 240] width 182 height 25
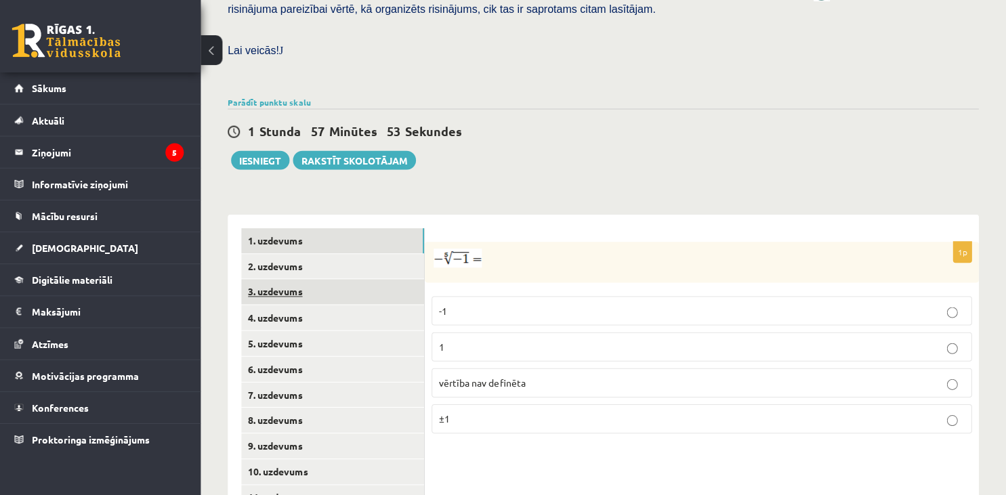
click at [303, 278] on link "3. uzdevums" at bounding box center [335, 290] width 182 height 25
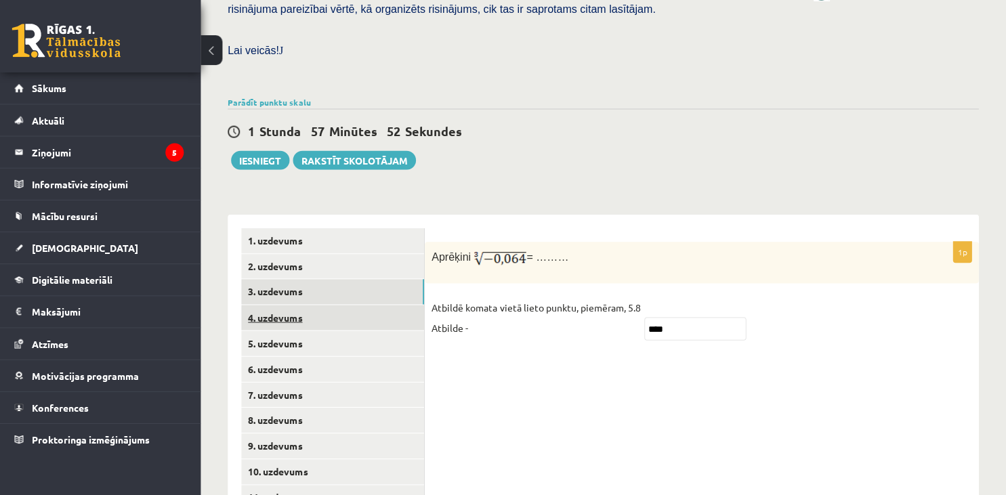
click at [305, 304] on link "4. uzdevums" at bounding box center [335, 316] width 182 height 25
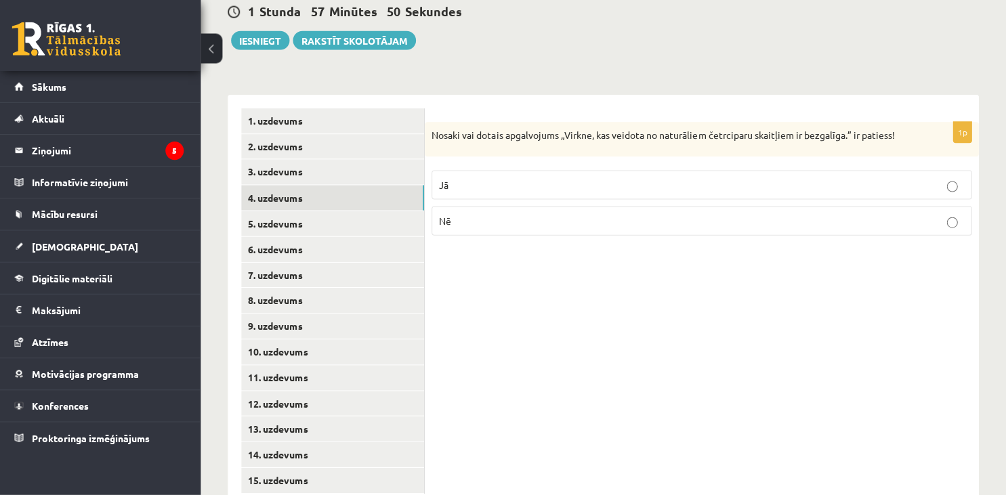
scroll to position [530, 0]
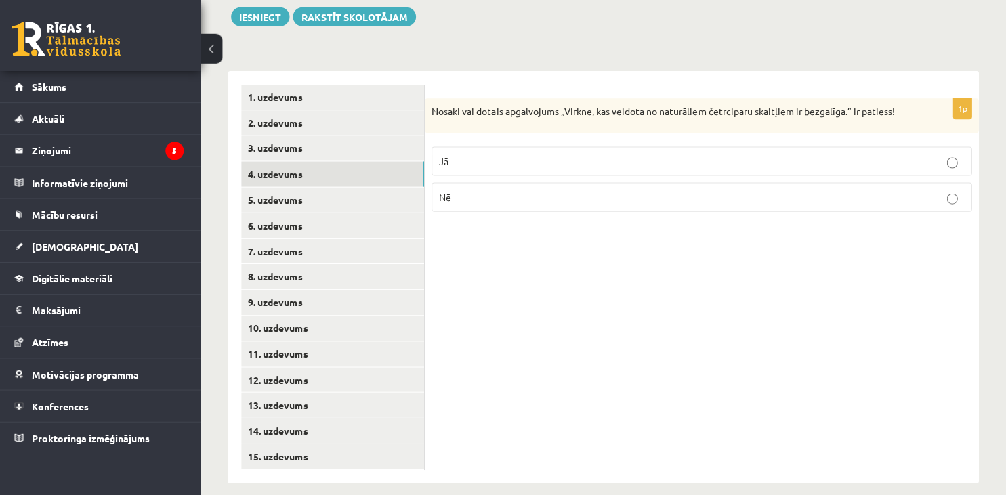
click at [767, 195] on label "Nē" at bounding box center [702, 198] width 538 height 29
click at [710, 184] on label "Nē" at bounding box center [702, 198] width 538 height 29
click at [273, 188] on link "5. uzdevums" at bounding box center [335, 200] width 182 height 25
click at [299, 163] on link "4. uzdevums" at bounding box center [335, 175] width 182 height 25
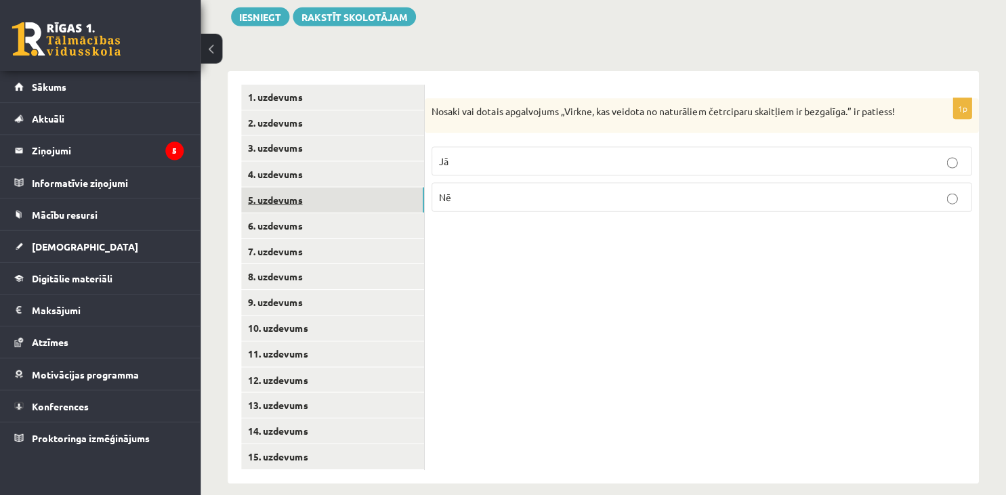
click at [304, 188] on link "5. uzdevums" at bounding box center [335, 200] width 182 height 25
click at [461, 150] on label "Jā" at bounding box center [702, 164] width 538 height 29
click at [294, 214] on link "6. uzdevums" at bounding box center [335, 226] width 182 height 25
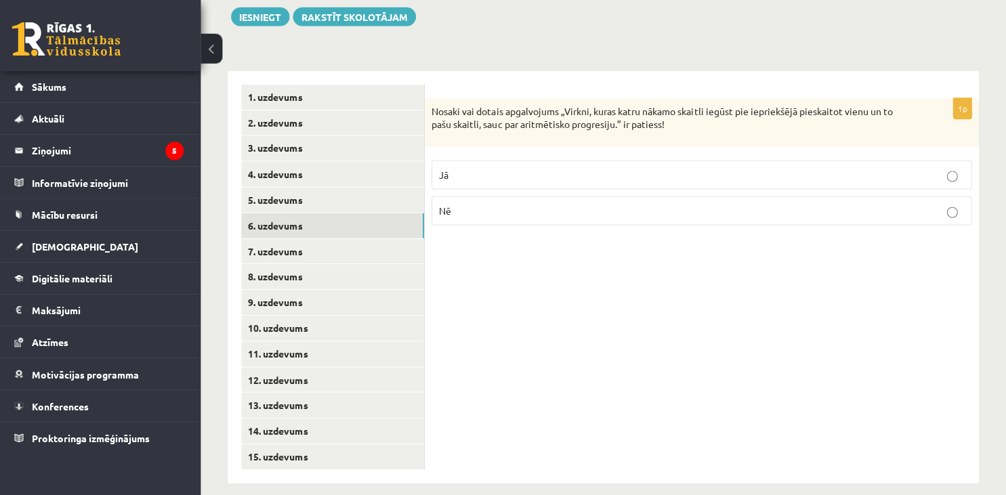
click at [692, 169] on p "Jā" at bounding box center [702, 176] width 523 height 14
click at [339, 240] on link "7. uzdevums" at bounding box center [335, 252] width 182 height 25
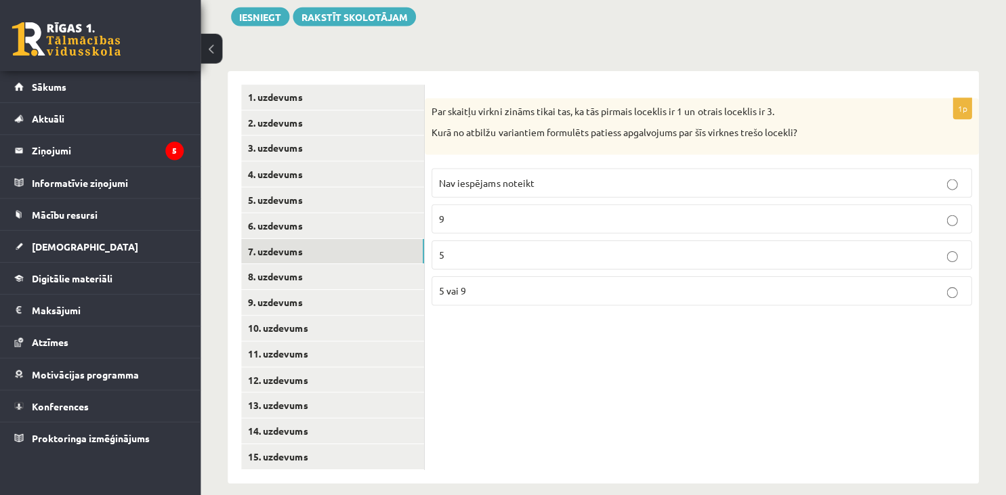
click at [636, 177] on p "Nav iespējams noteikt" at bounding box center [702, 184] width 523 height 14
click at [270, 265] on link "8. uzdevums" at bounding box center [335, 277] width 182 height 25
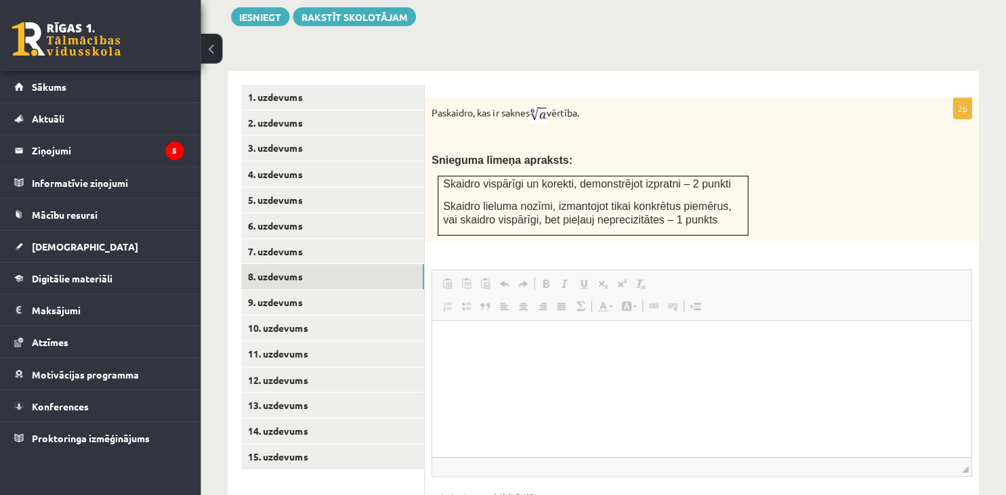
scroll to position [0, 0]
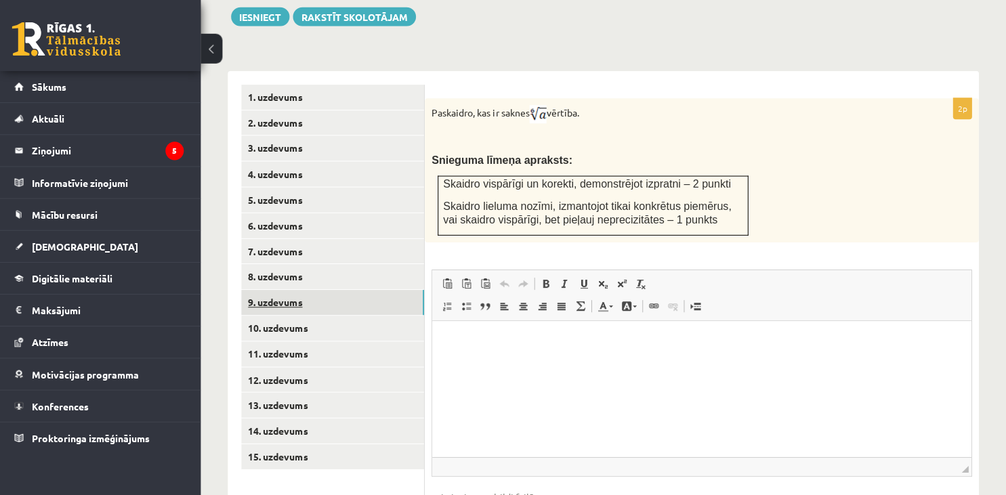
click at [288, 291] on link "9. uzdevums" at bounding box center [335, 303] width 182 height 25
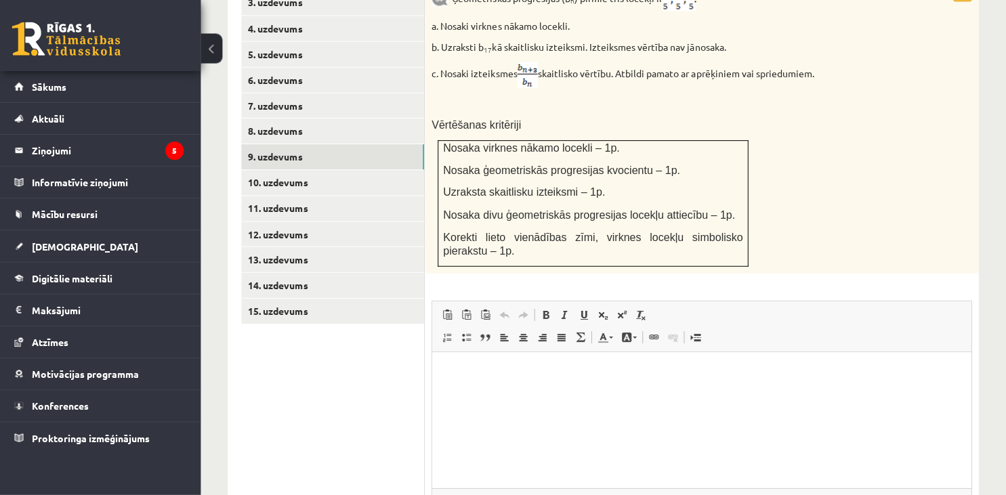
scroll to position [676, 0]
click at [517, 409] on html at bounding box center [700, 418] width 537 height 135
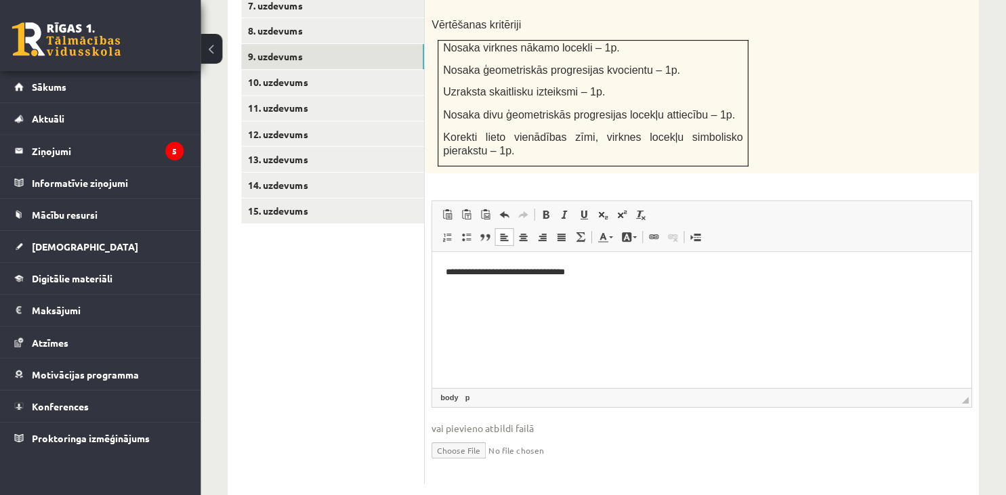
scroll to position [786, 0]
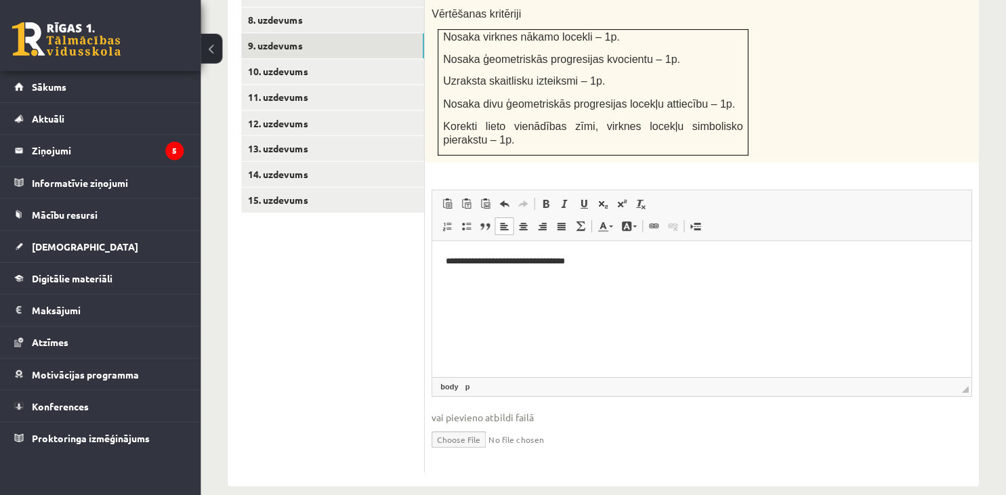
click at [452, 296] on html "**********" at bounding box center [700, 307] width 537 height 135
click at [603, 274] on html "**********" at bounding box center [700, 307] width 537 height 135
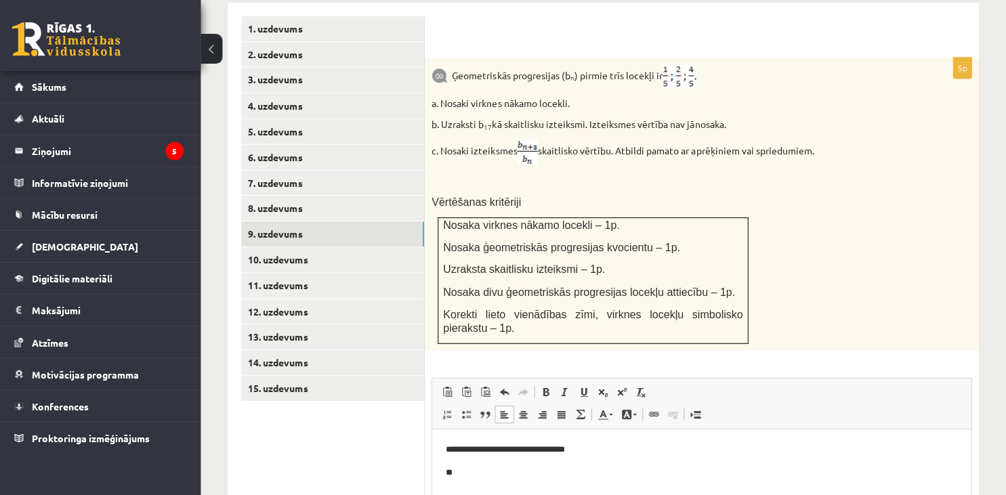
scroll to position [599, 0]
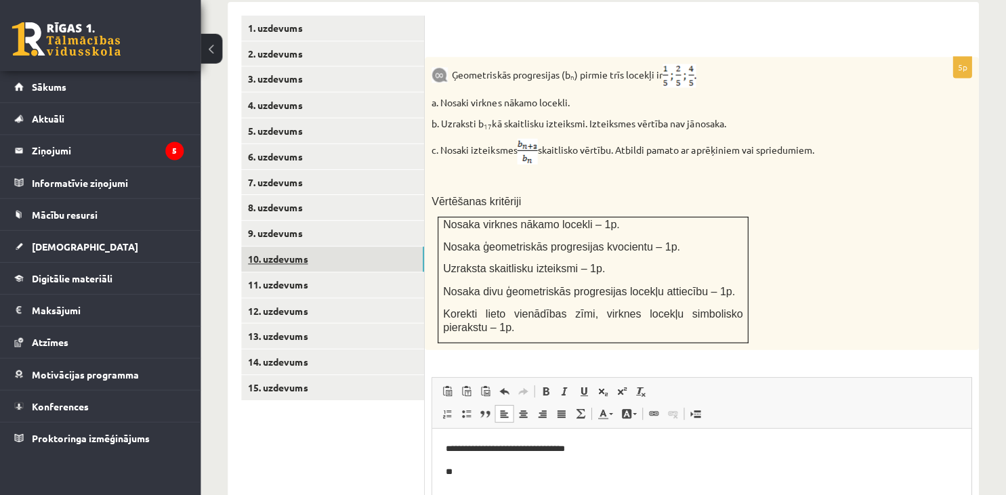
click at [309, 247] on link "10. uzdevums" at bounding box center [335, 259] width 182 height 25
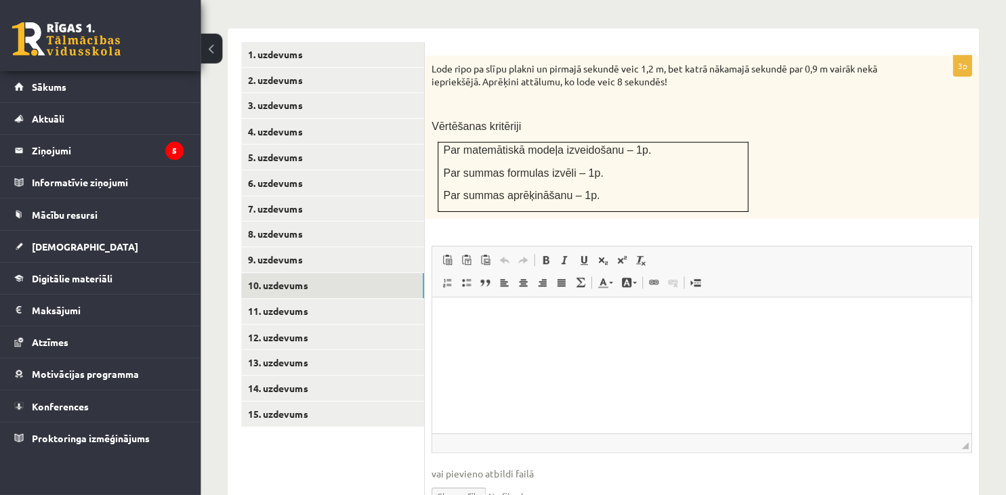
scroll to position [573, 0]
click at [291, 402] on link "15. uzdevums" at bounding box center [335, 414] width 182 height 25
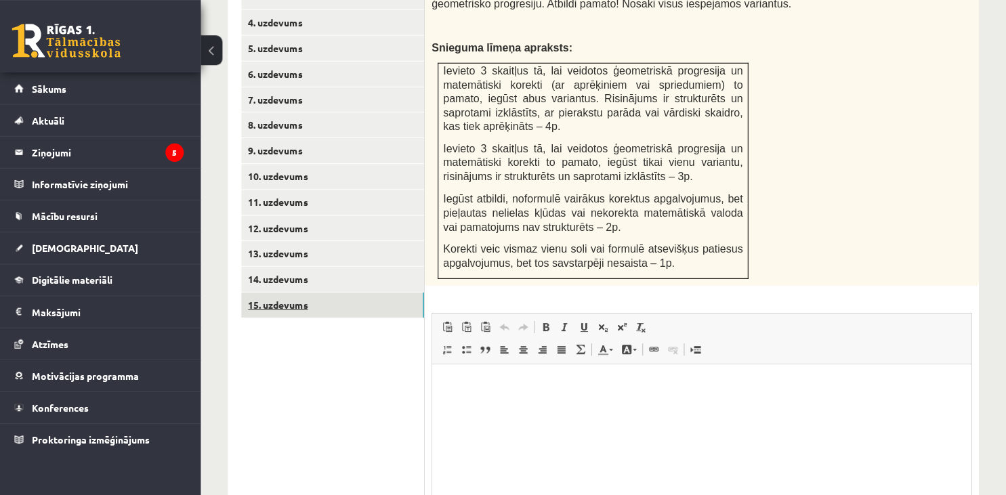
scroll to position [682, 0]
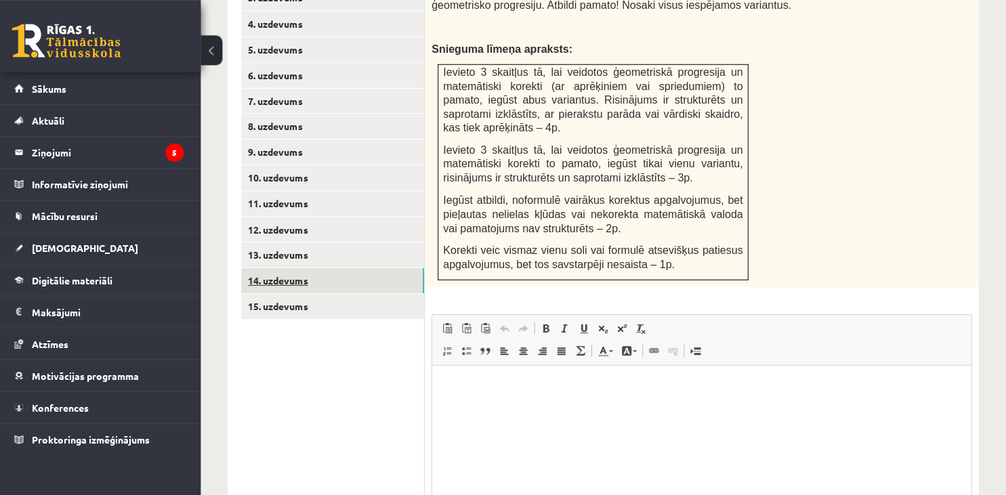
click at [277, 272] on link "14. uzdevums" at bounding box center [335, 279] width 182 height 25
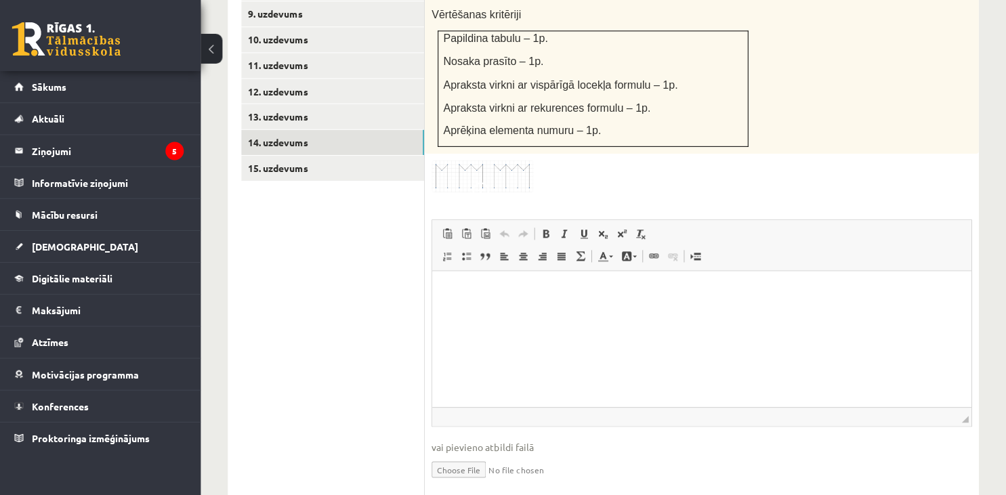
scroll to position [834, 0]
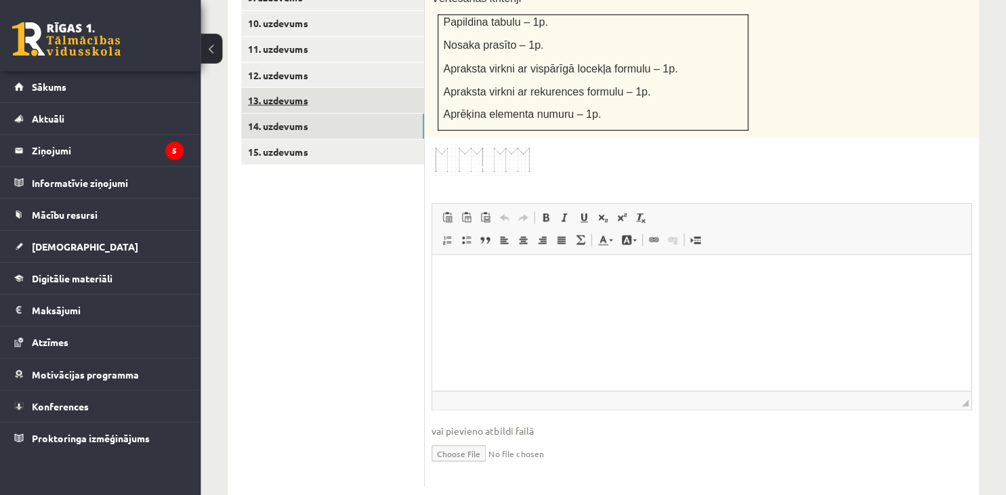
click at [297, 89] on link "13. uzdevums" at bounding box center [335, 101] width 182 height 25
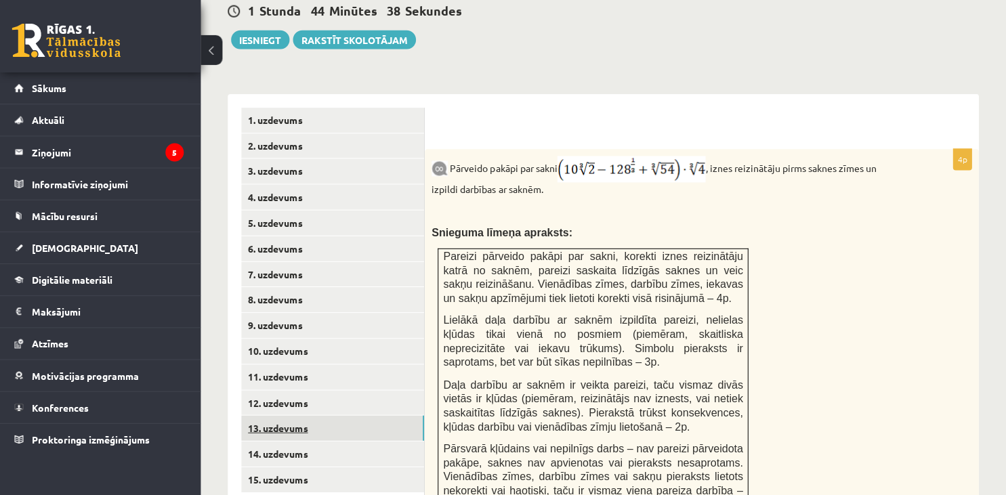
scroll to position [509, 0]
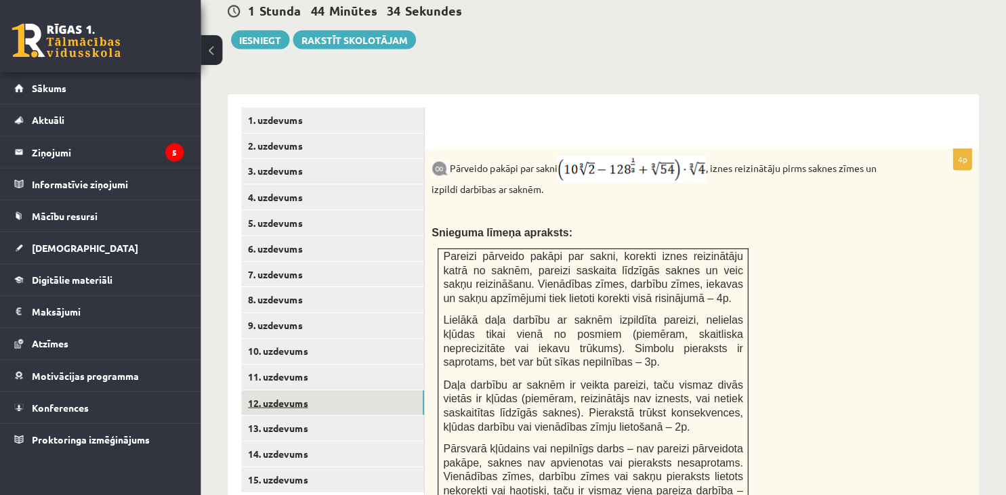
click at [309, 389] on link "12. uzdevums" at bounding box center [335, 401] width 182 height 25
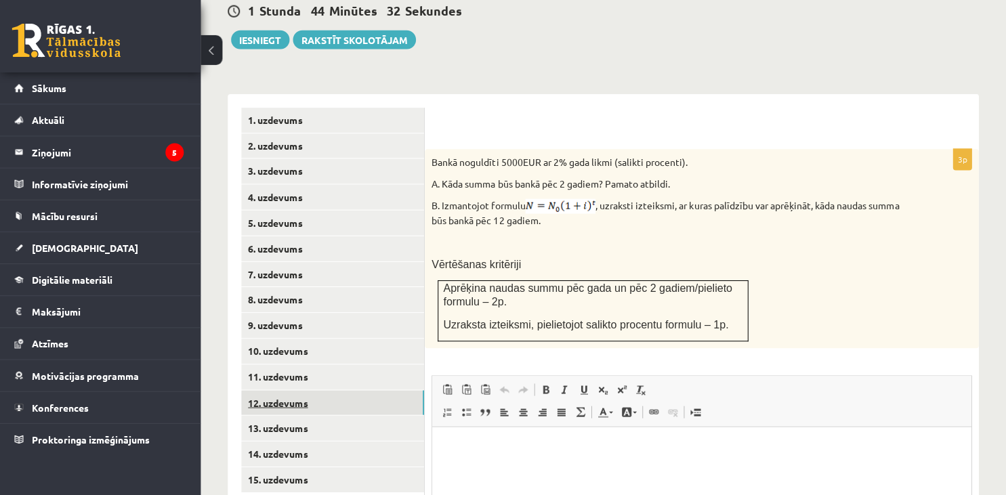
scroll to position [0, 0]
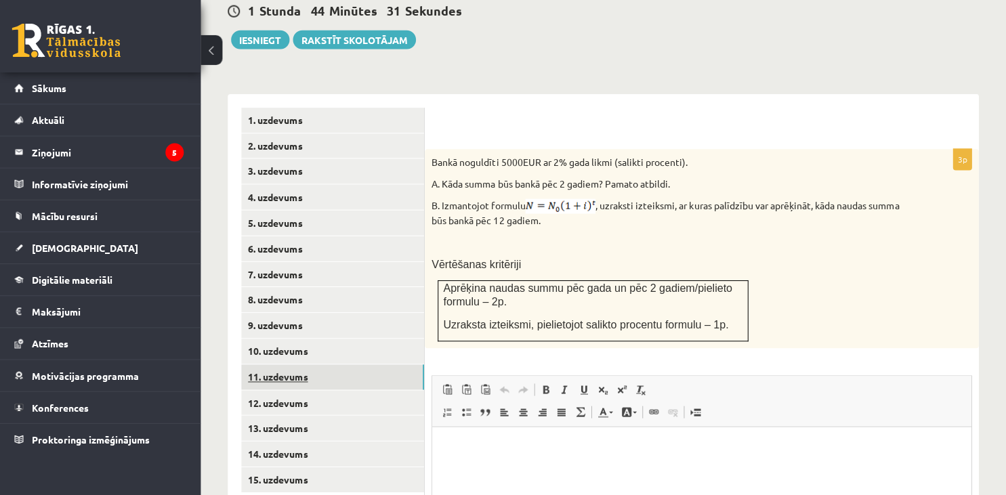
click at [308, 364] on link "11. uzdevums" at bounding box center [335, 376] width 182 height 25
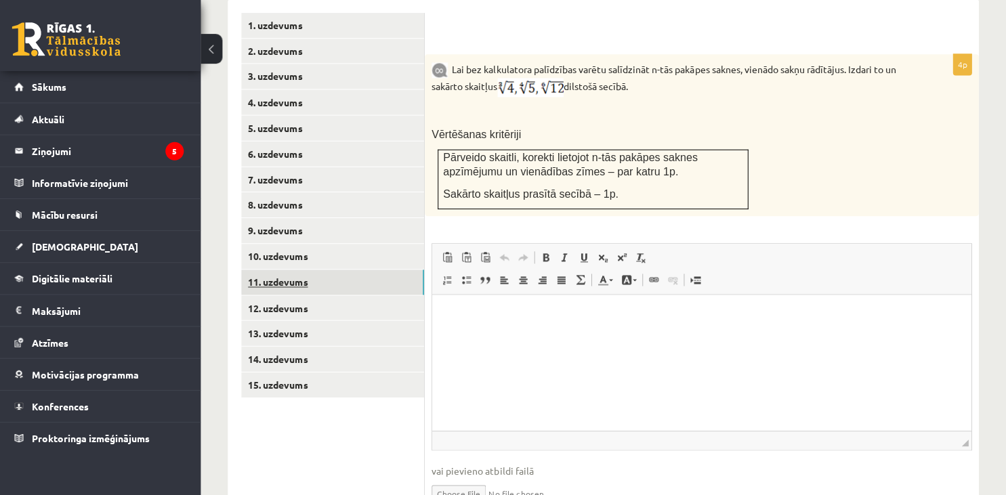
scroll to position [603, 0]
click at [473, 333] on html at bounding box center [700, 361] width 537 height 135
click at [599, 274] on span at bounding box center [604, 279] width 11 height 11
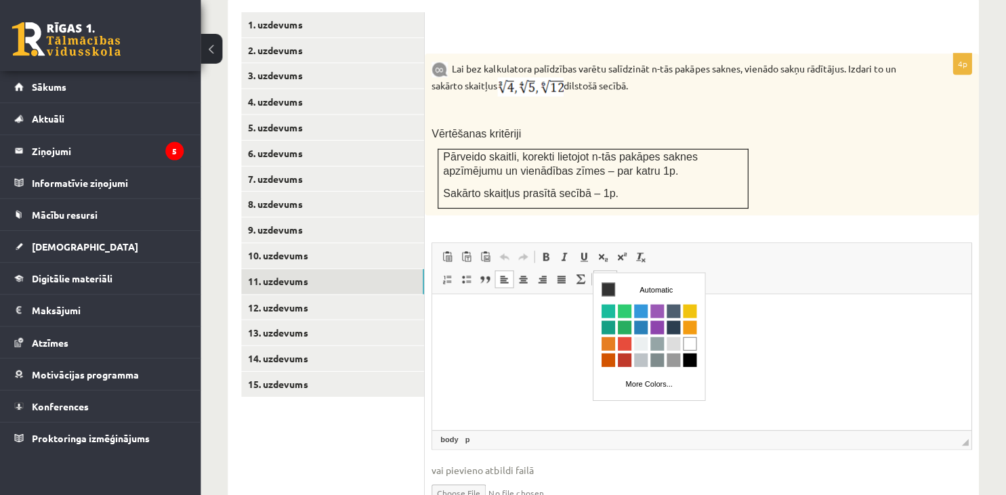
scroll to position [0, 0]
click at [599, 274] on span at bounding box center [604, 279] width 11 height 11
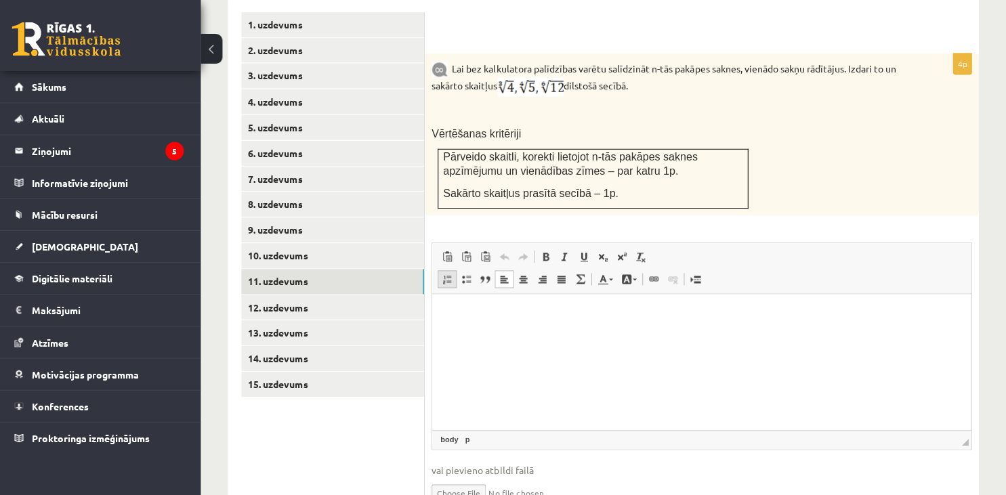
click at [453, 271] on link "Insert/Remove Numbered List" at bounding box center [448, 280] width 19 height 18
click at [630, 274] on span at bounding box center [627, 279] width 11 height 11
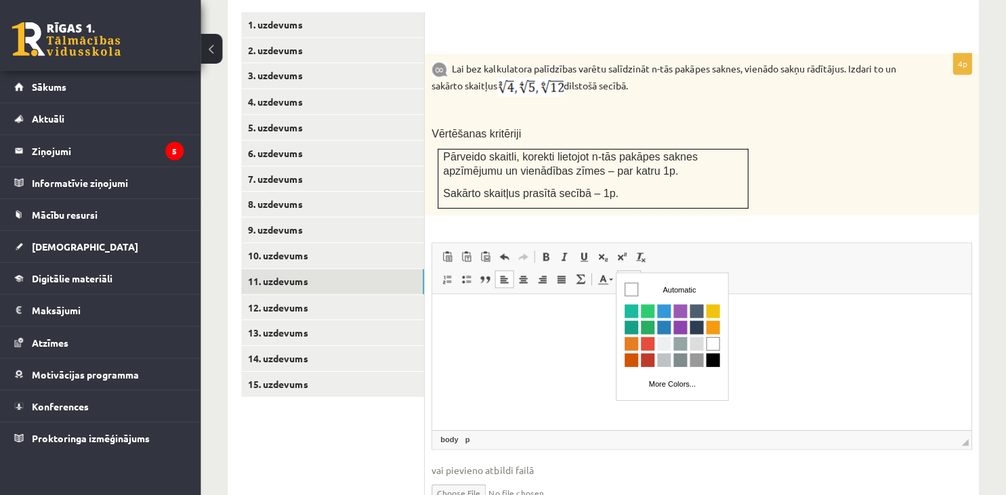
click at [630, 274] on span at bounding box center [627, 279] width 11 height 11
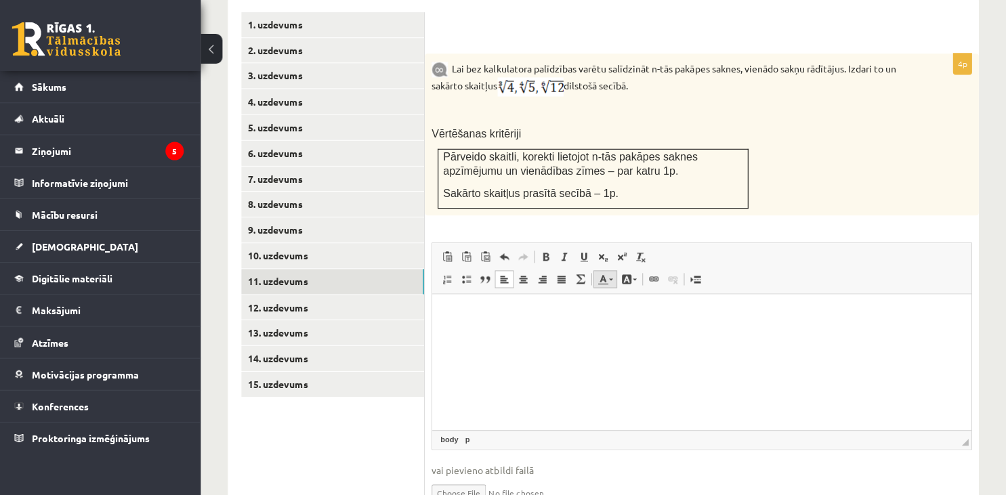
click at [611, 271] on link "Text Color" at bounding box center [607, 280] width 24 height 18
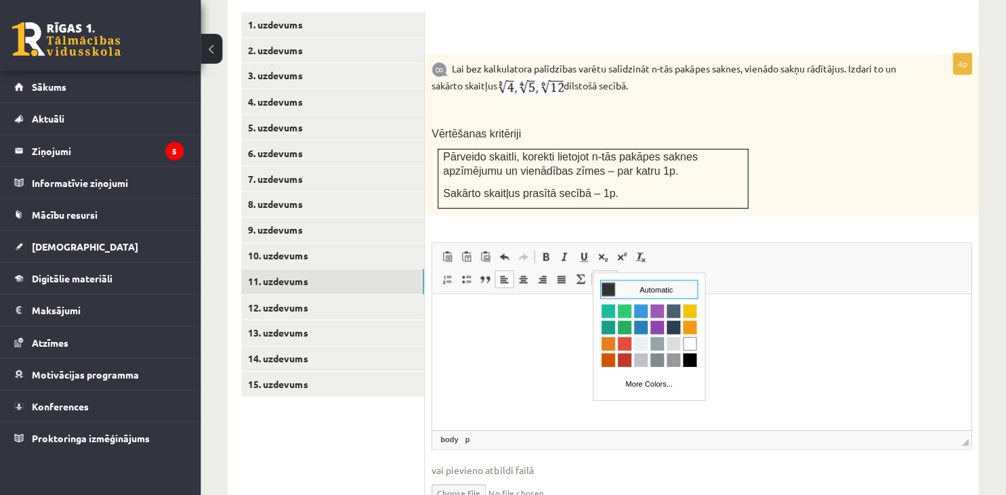
click at [611, 271] on link "Text Color" at bounding box center [607, 280] width 24 height 18
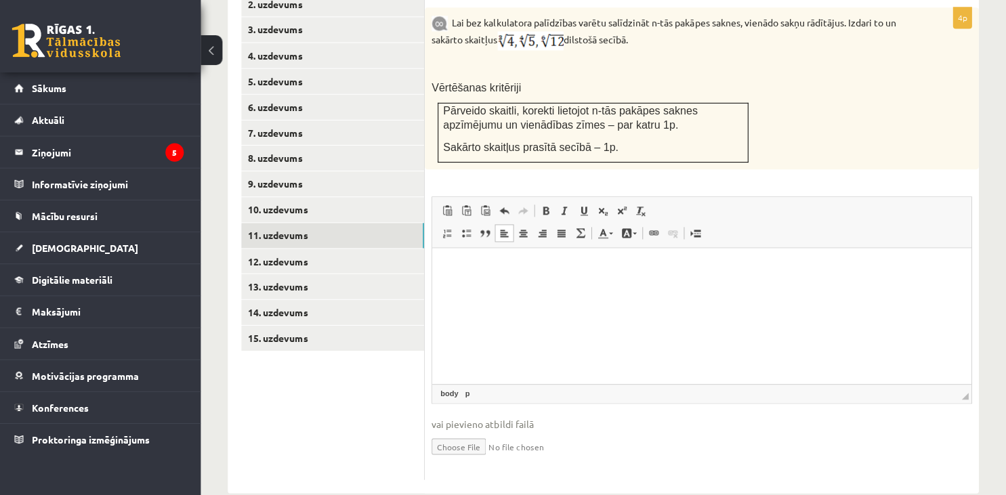
scroll to position [649, 0]
click at [454, 432] on input "file" at bounding box center [702, 445] width 538 height 28
click at [449, 431] on input "file" at bounding box center [702, 445] width 538 height 28
type input "**********"
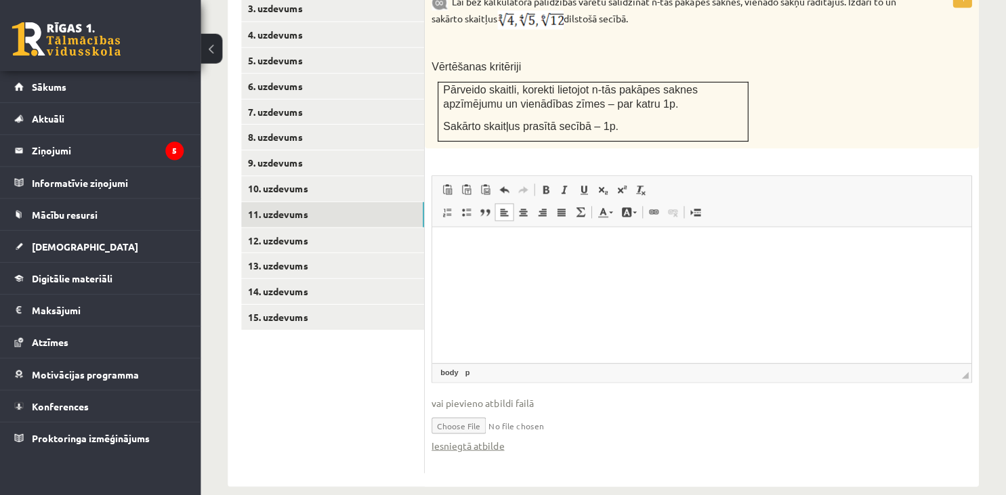
click at [489, 411] on input "file" at bounding box center [702, 425] width 538 height 28
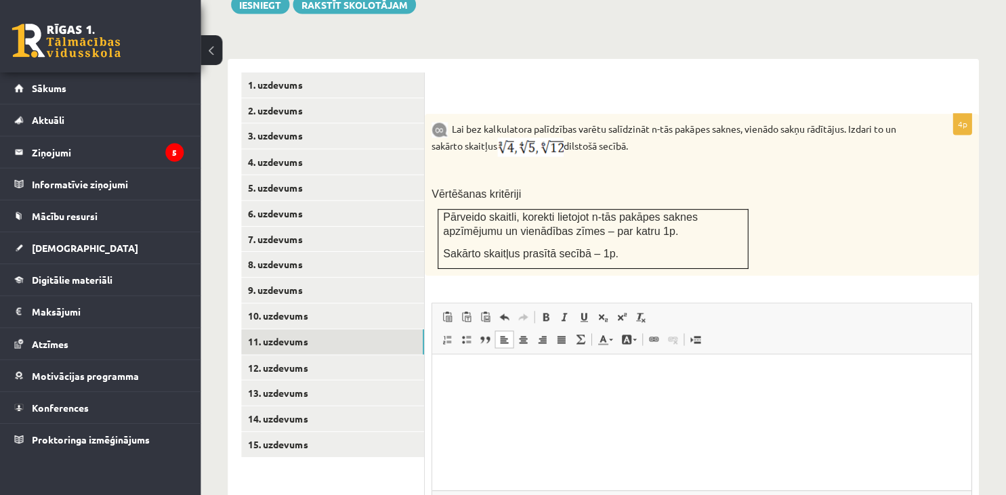
scroll to position [543, 0]
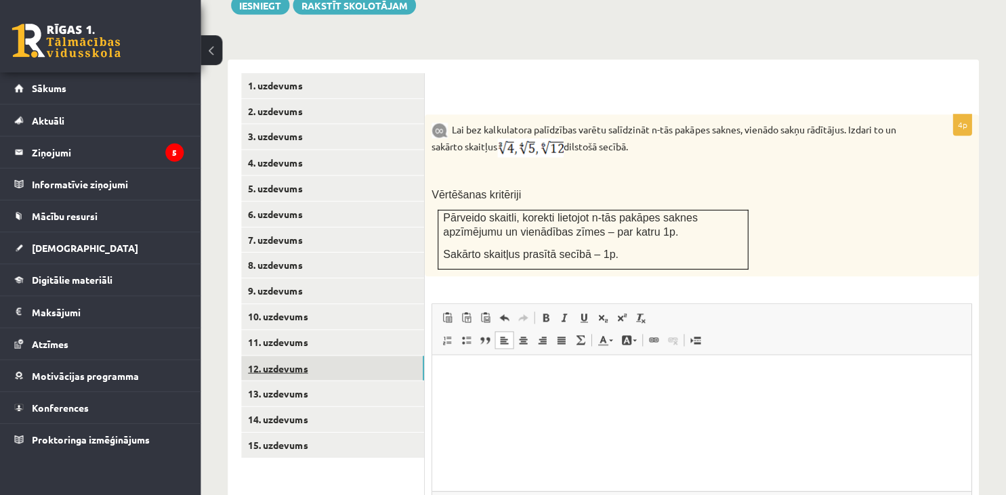
click at [291, 355] on link "12. uzdevums" at bounding box center [335, 367] width 182 height 25
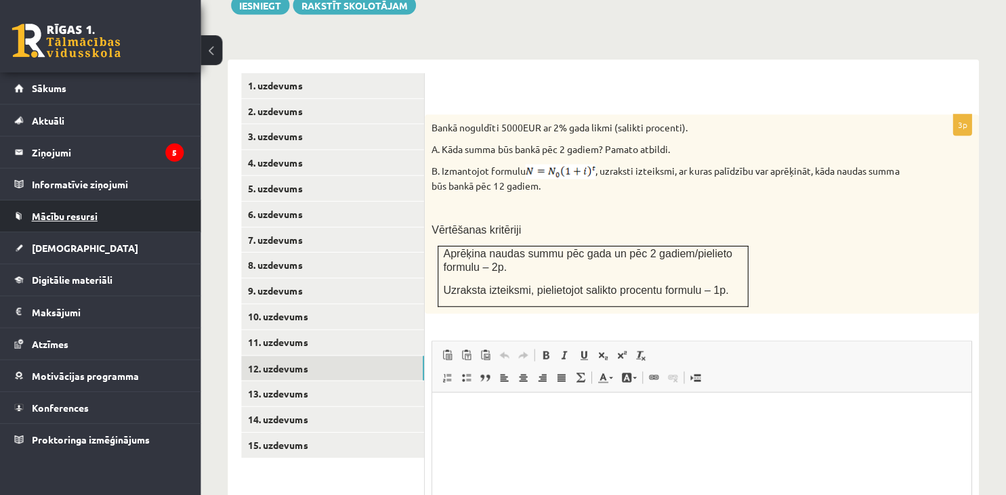
scroll to position [0, 0]
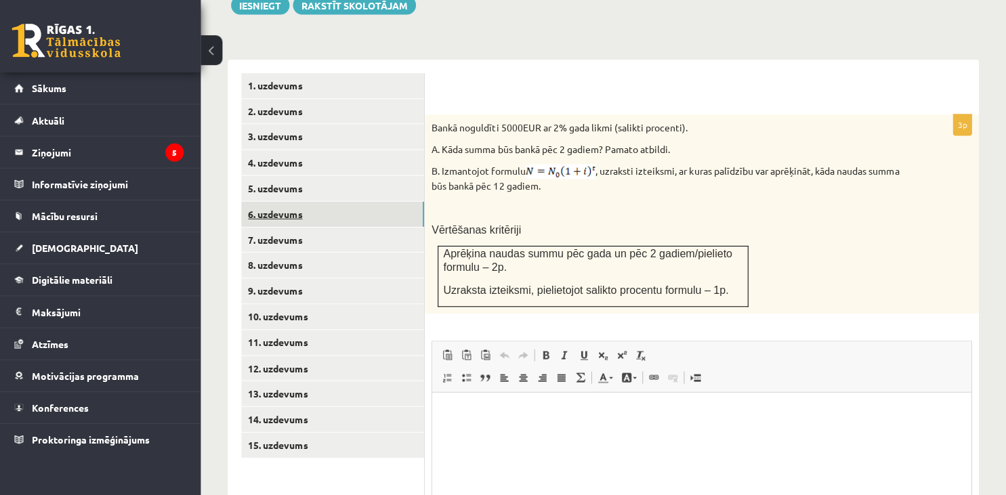
click at [358, 205] on link "6. uzdevums" at bounding box center [335, 213] width 182 height 25
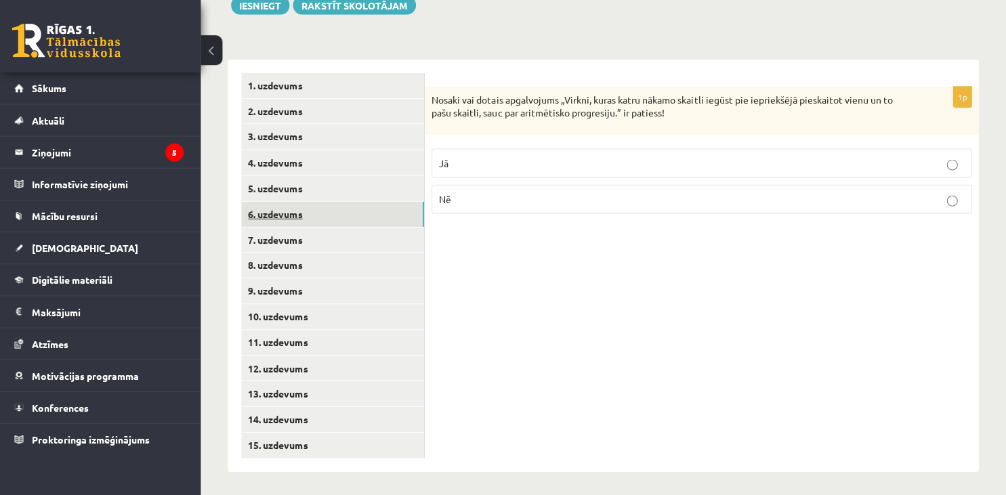
scroll to position [530, 0]
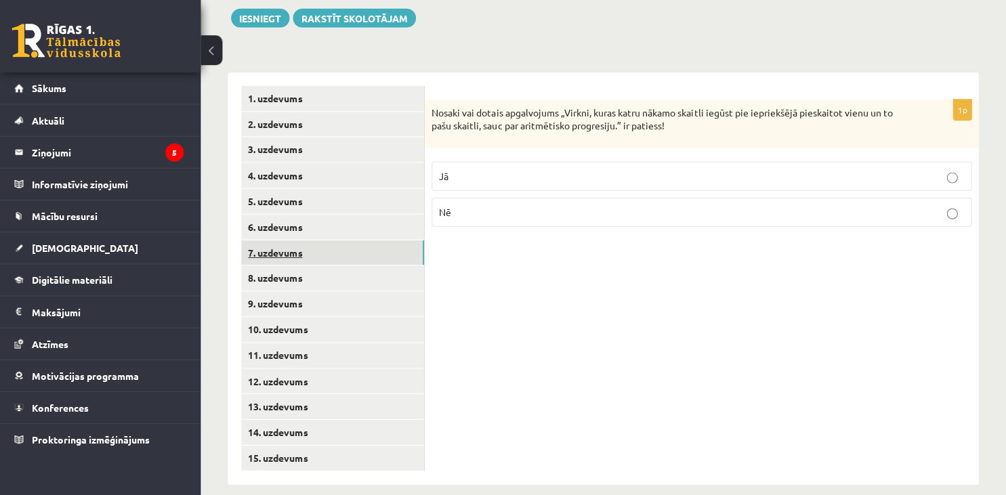
click at [335, 241] on link "7. uzdevums" at bounding box center [335, 252] width 182 height 25
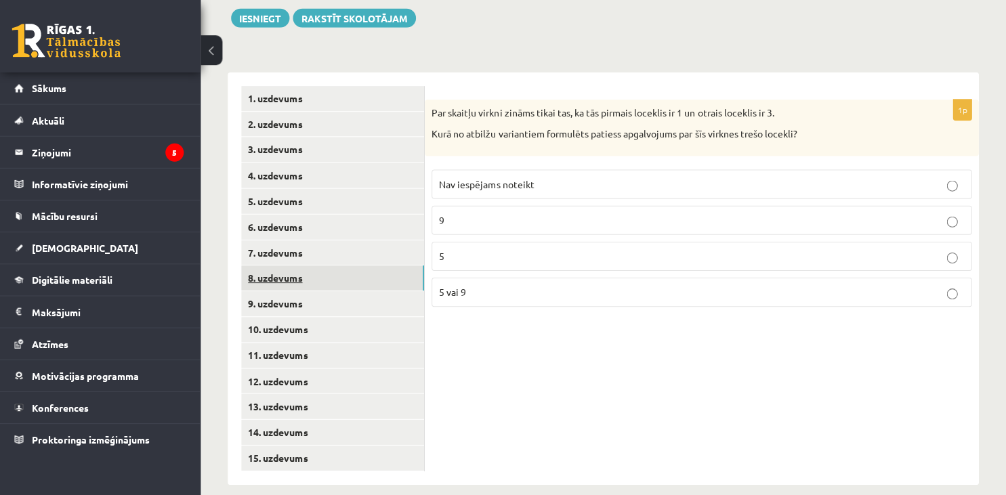
click at [337, 265] on link "8. uzdevums" at bounding box center [335, 277] width 182 height 25
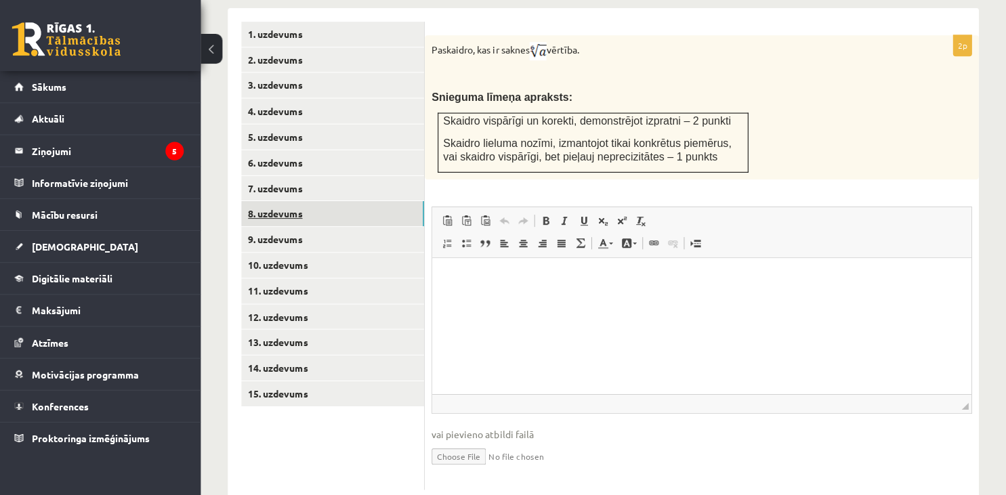
scroll to position [594, 0]
click at [481, 286] on html at bounding box center [700, 324] width 537 height 135
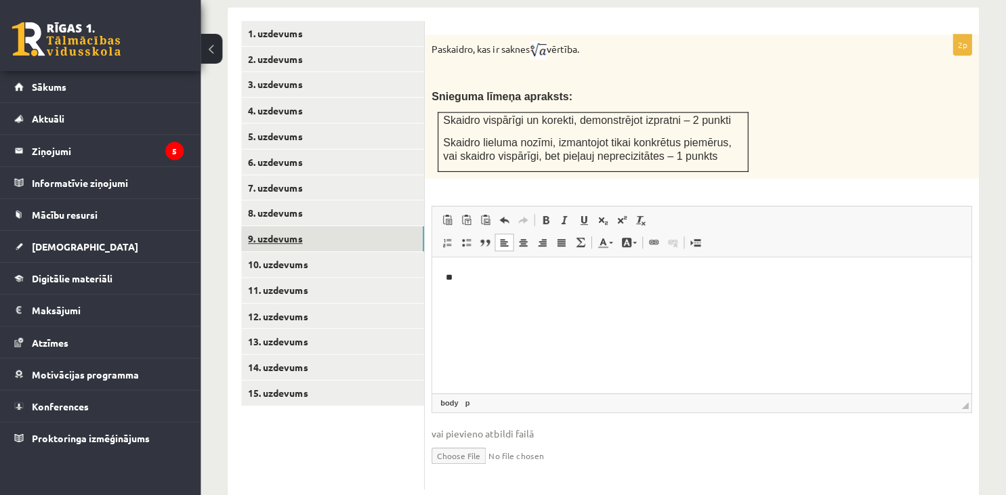
click at [312, 227] on link "9. uzdevums" at bounding box center [335, 239] width 182 height 25
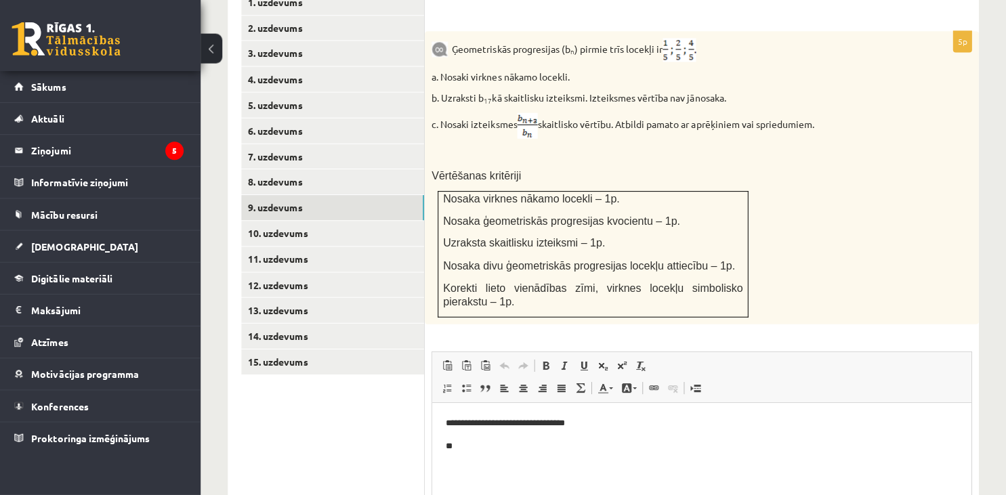
scroll to position [628, 0]
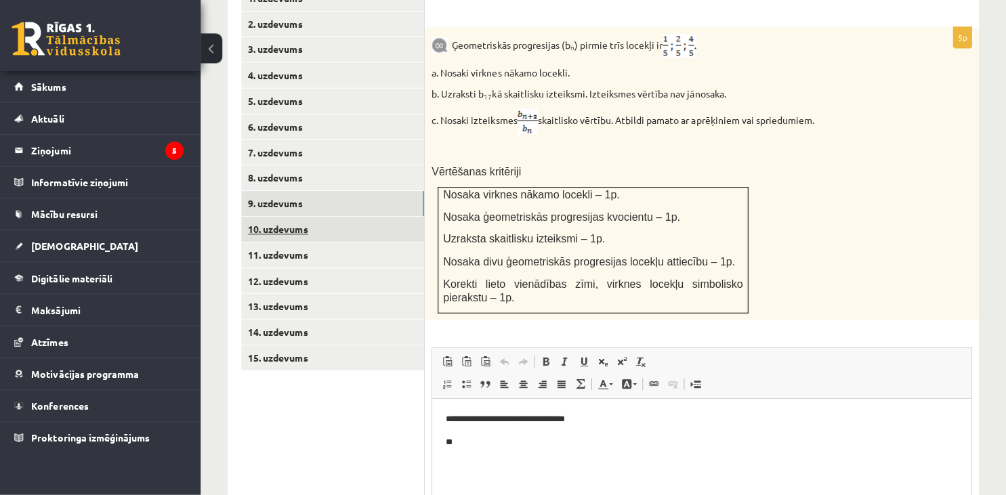
click at [303, 218] on link "10. uzdevums" at bounding box center [335, 230] width 182 height 25
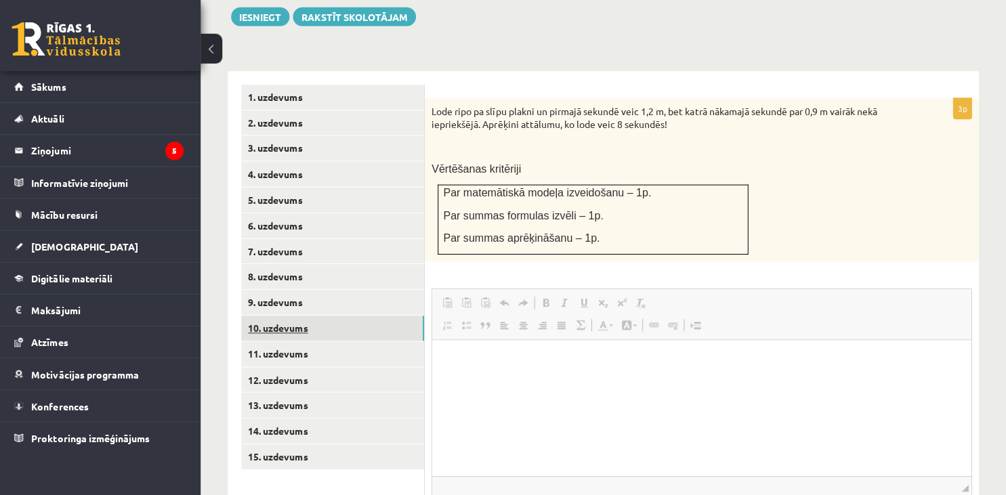
scroll to position [0, 0]
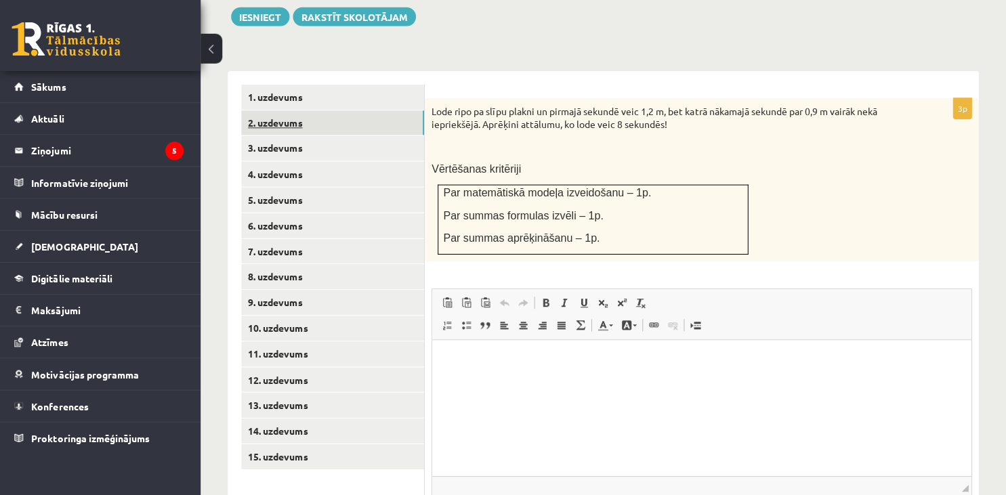
click at [295, 121] on link "2. uzdevums" at bounding box center [335, 124] width 182 height 25
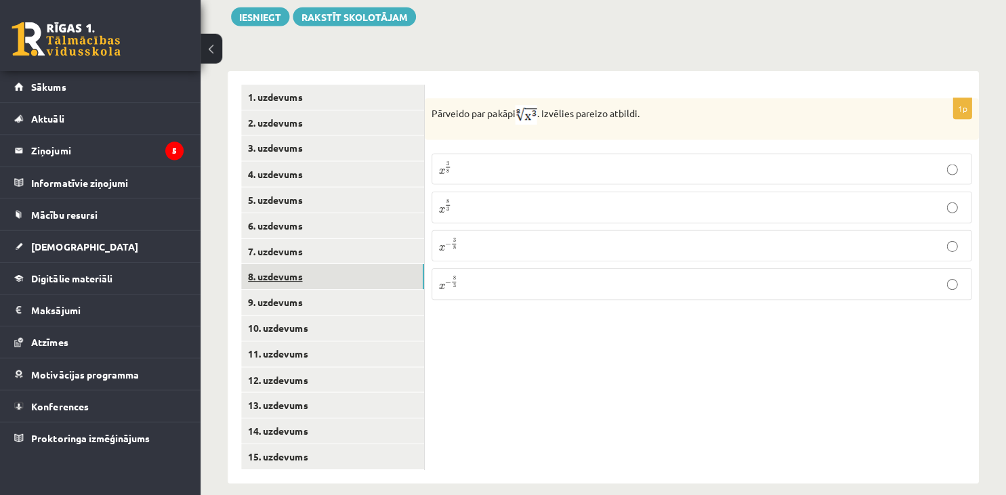
click at [300, 265] on link "8. uzdevums" at bounding box center [335, 277] width 182 height 25
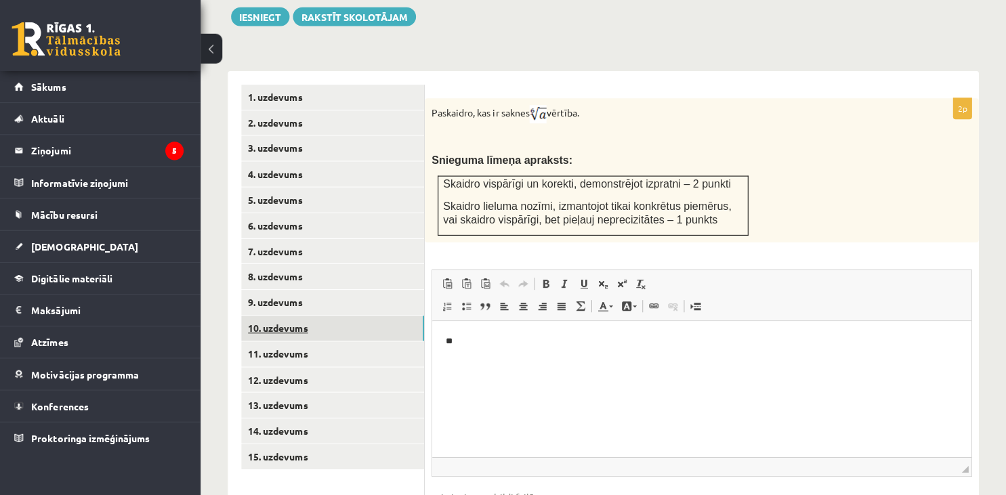
click at [305, 325] on link "10. uzdevums" at bounding box center [335, 328] width 182 height 25
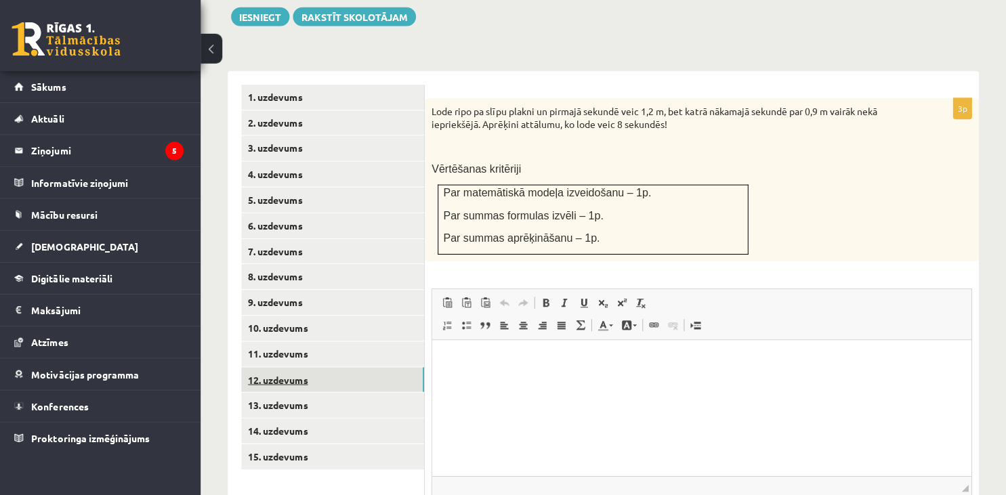
click at [297, 368] on link "12. uzdevums" at bounding box center [335, 380] width 182 height 25
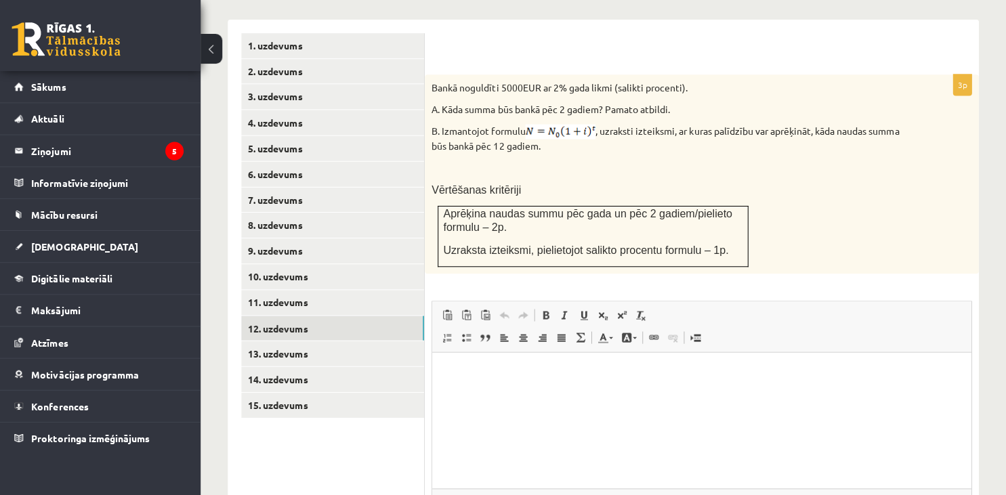
scroll to position [592, 0]
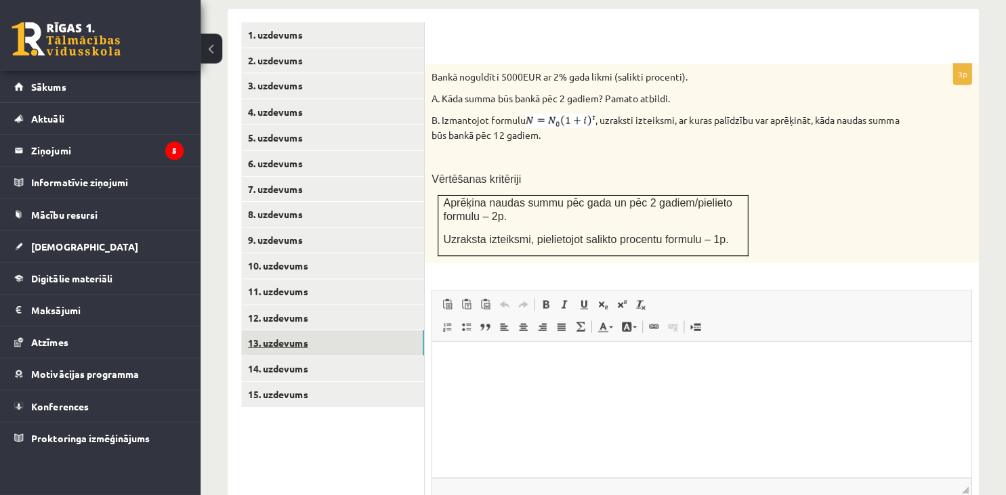
click at [331, 338] on link "13. uzdevums" at bounding box center [335, 343] width 182 height 25
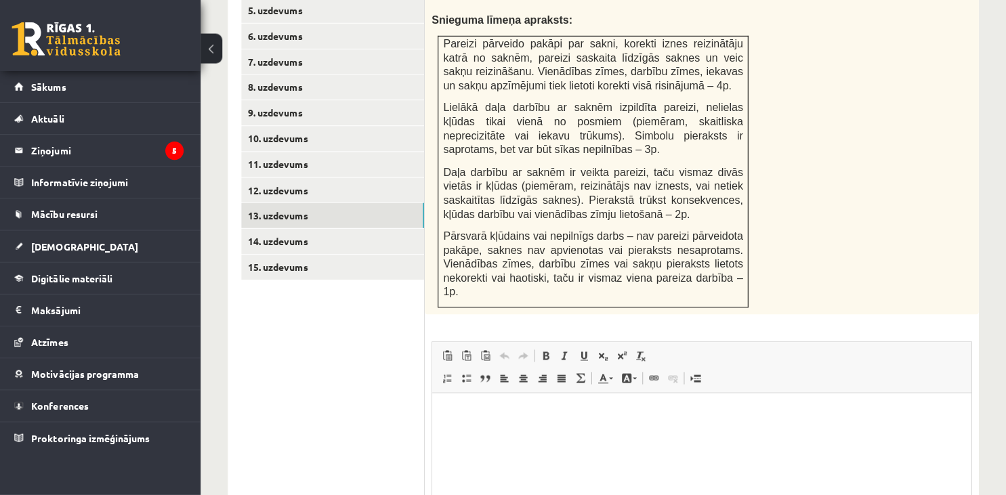
scroll to position [0, 0]
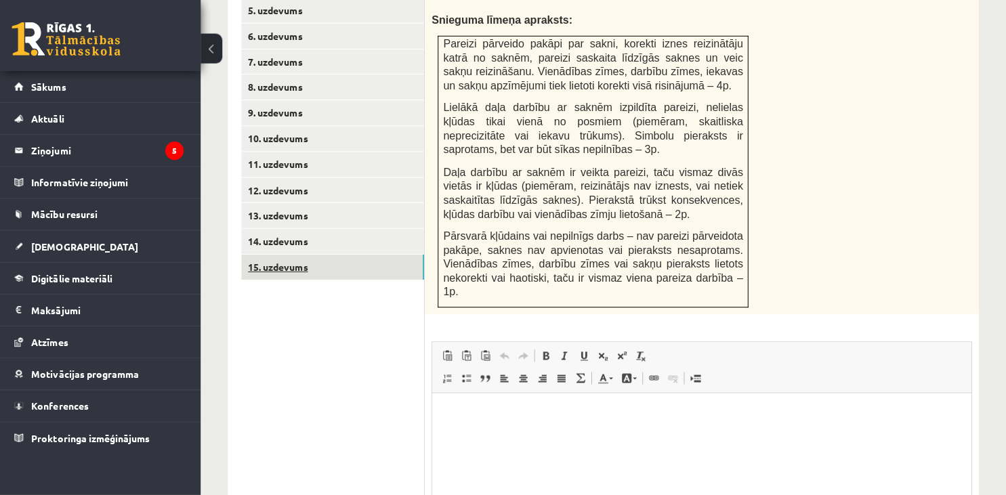
click at [297, 259] on link "15. uzdevums" at bounding box center [335, 267] width 182 height 25
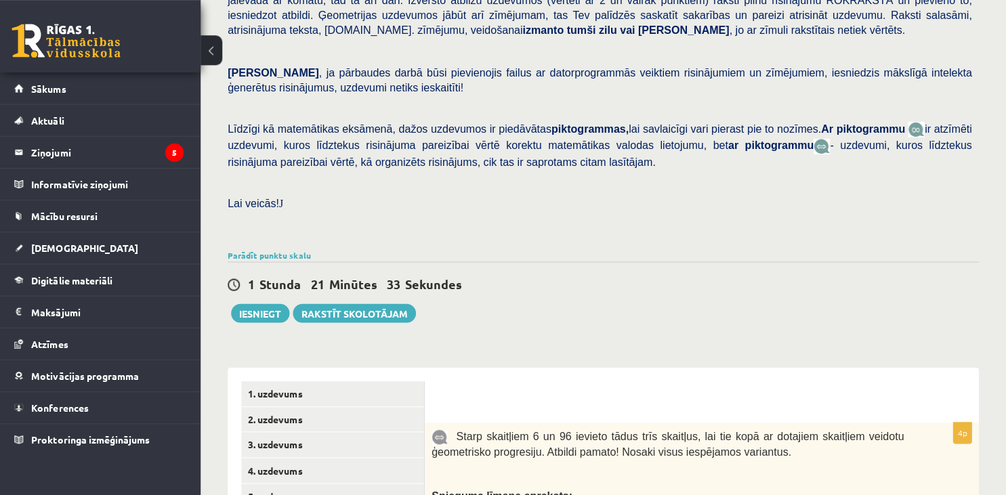
scroll to position [227, 0]
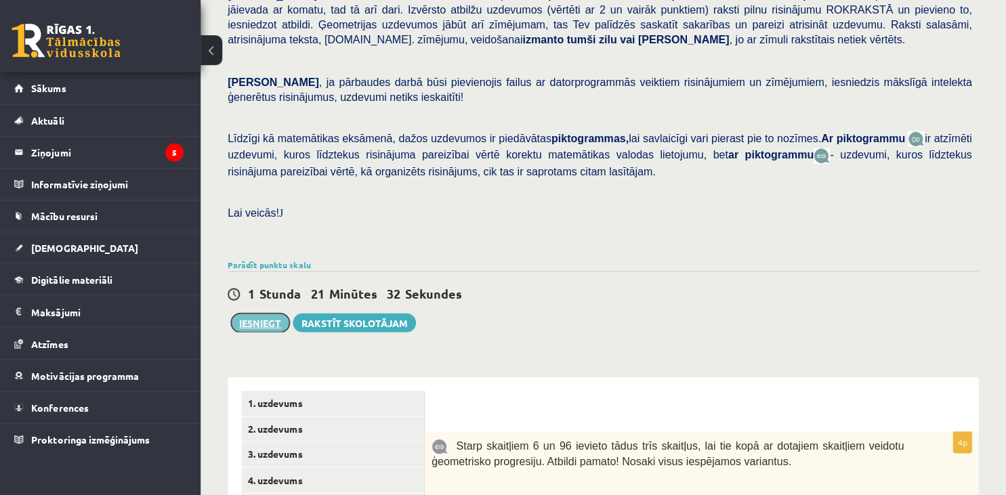
click at [258, 312] on button "Iesniegt" at bounding box center [263, 321] width 58 height 19
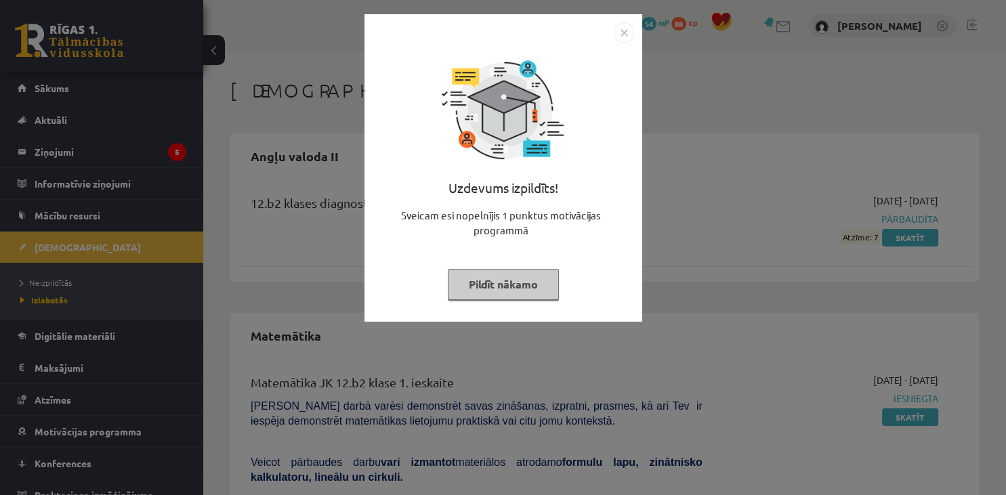
click at [621, 34] on img "Close" at bounding box center [624, 32] width 20 height 20
